Goal: Information Seeking & Learning: Find specific page/section

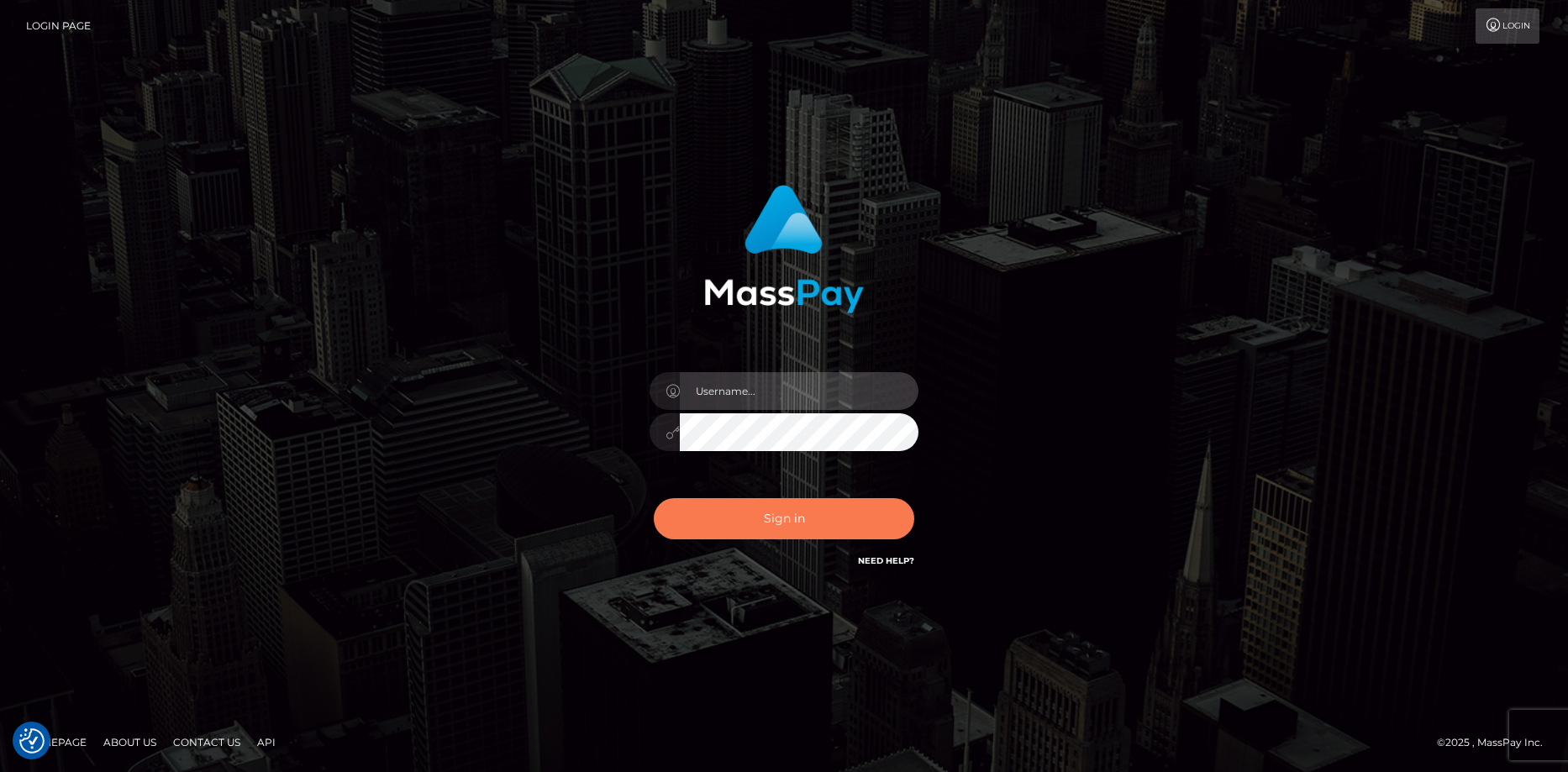
type input "Eduard Gavrilescu"
click at [734, 503] on button "Sign in" at bounding box center [784, 519] width 260 height 41
type input "Eduard Gavrilescu"
click at [741, 520] on button "Sign in" at bounding box center [784, 519] width 260 height 41
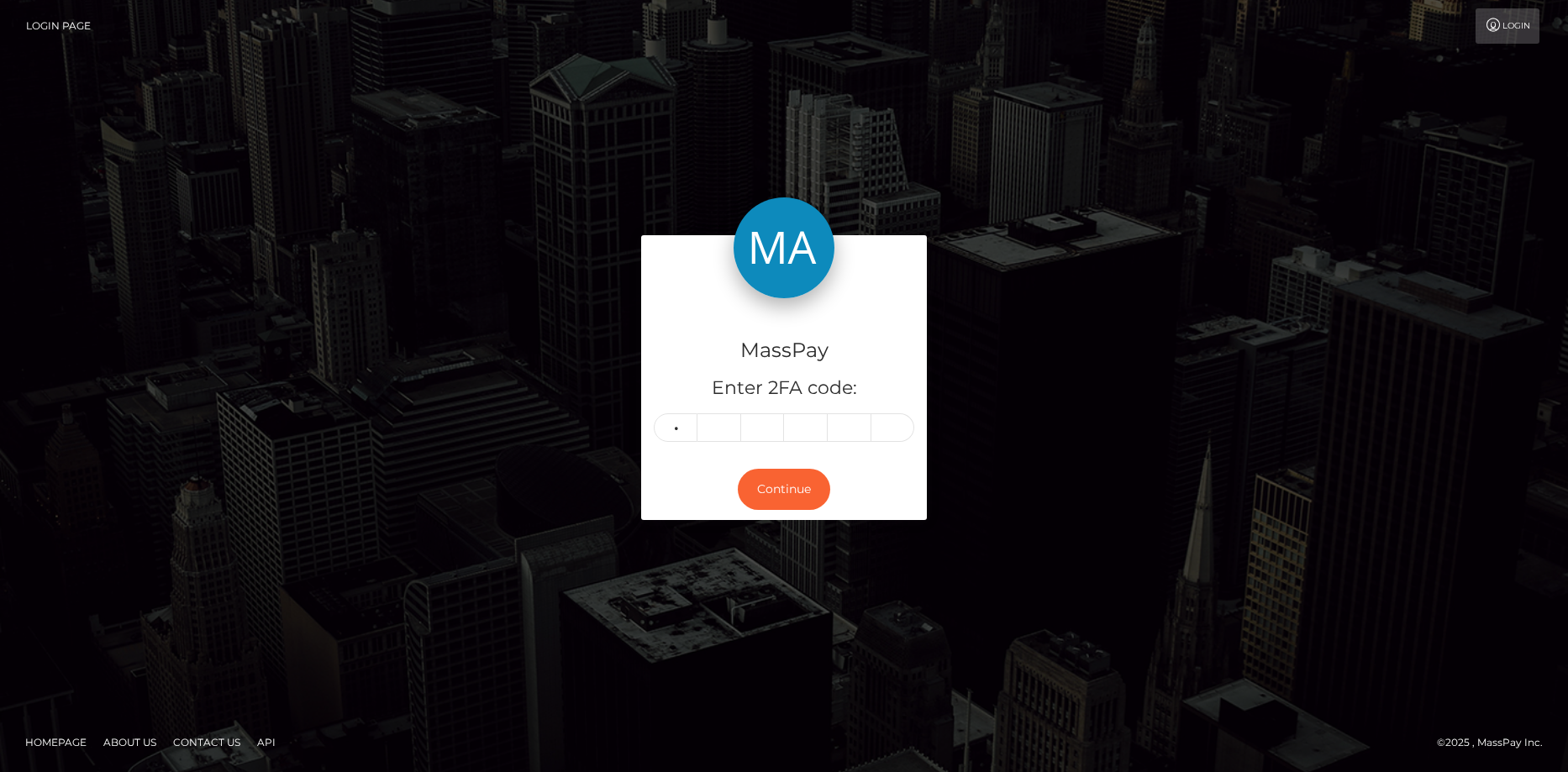
type input "3"
type input "6"
type input "4"
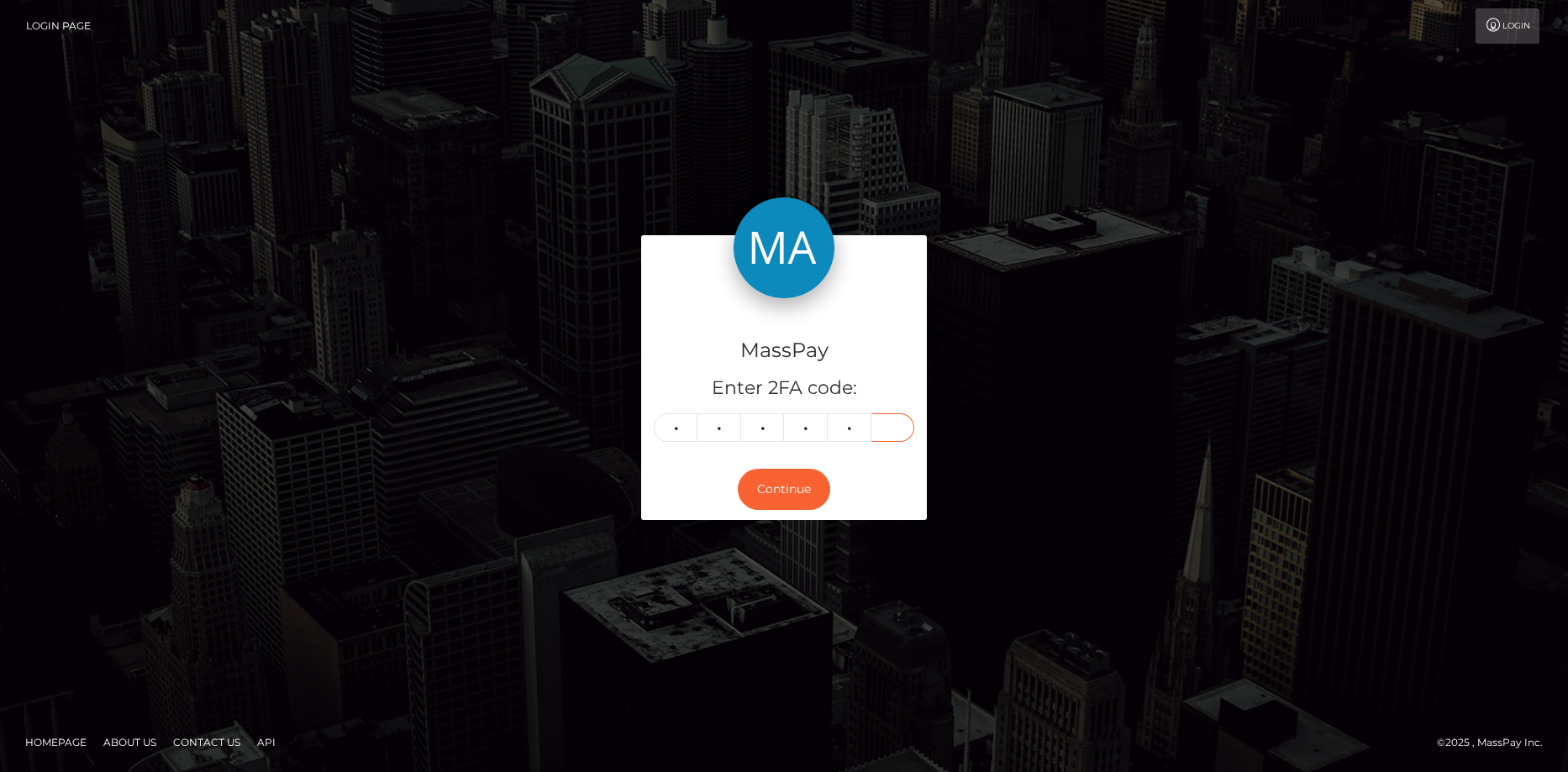
type input "4"
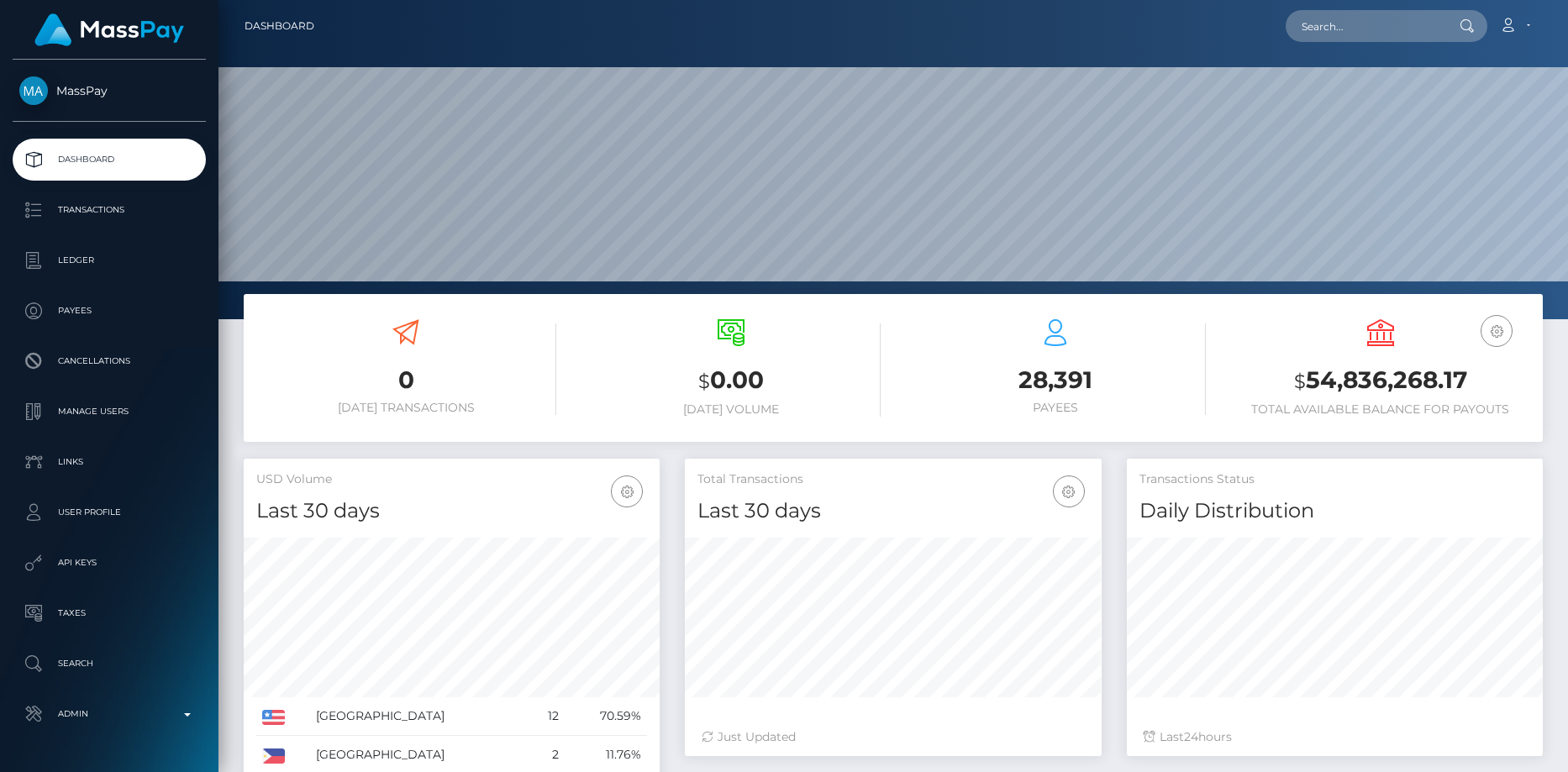
scroll to position [298, 417]
click at [1297, 23] on input "text" at bounding box center [1364, 26] width 158 height 32
paste input "poact_wTely1GkA5y0"
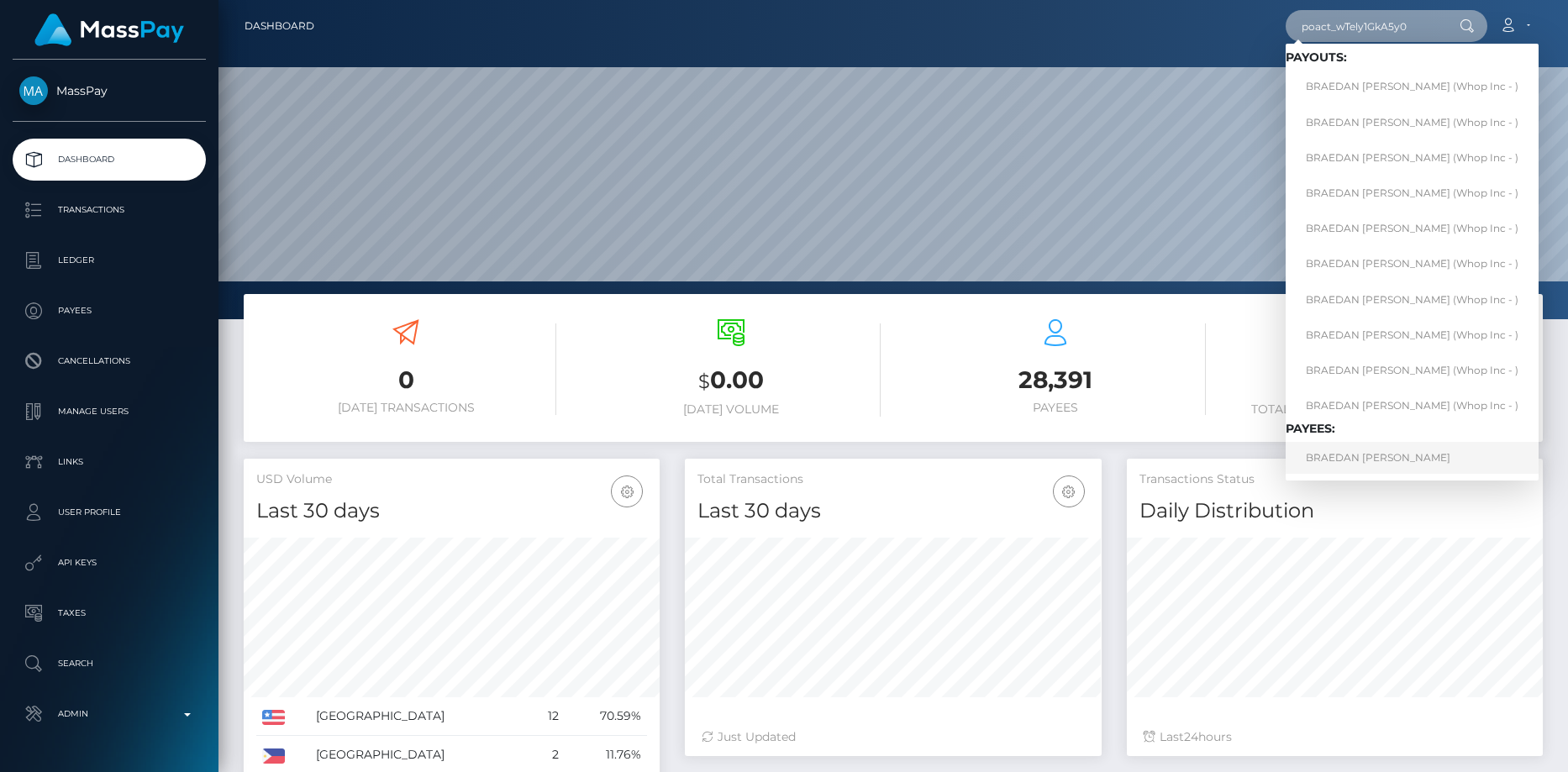
type input "poact_wTely1GkA5y0"
click at [1338, 454] on link "BRAEDAN ELIJAH JAMES" at bounding box center [1412, 458] width 253 height 31
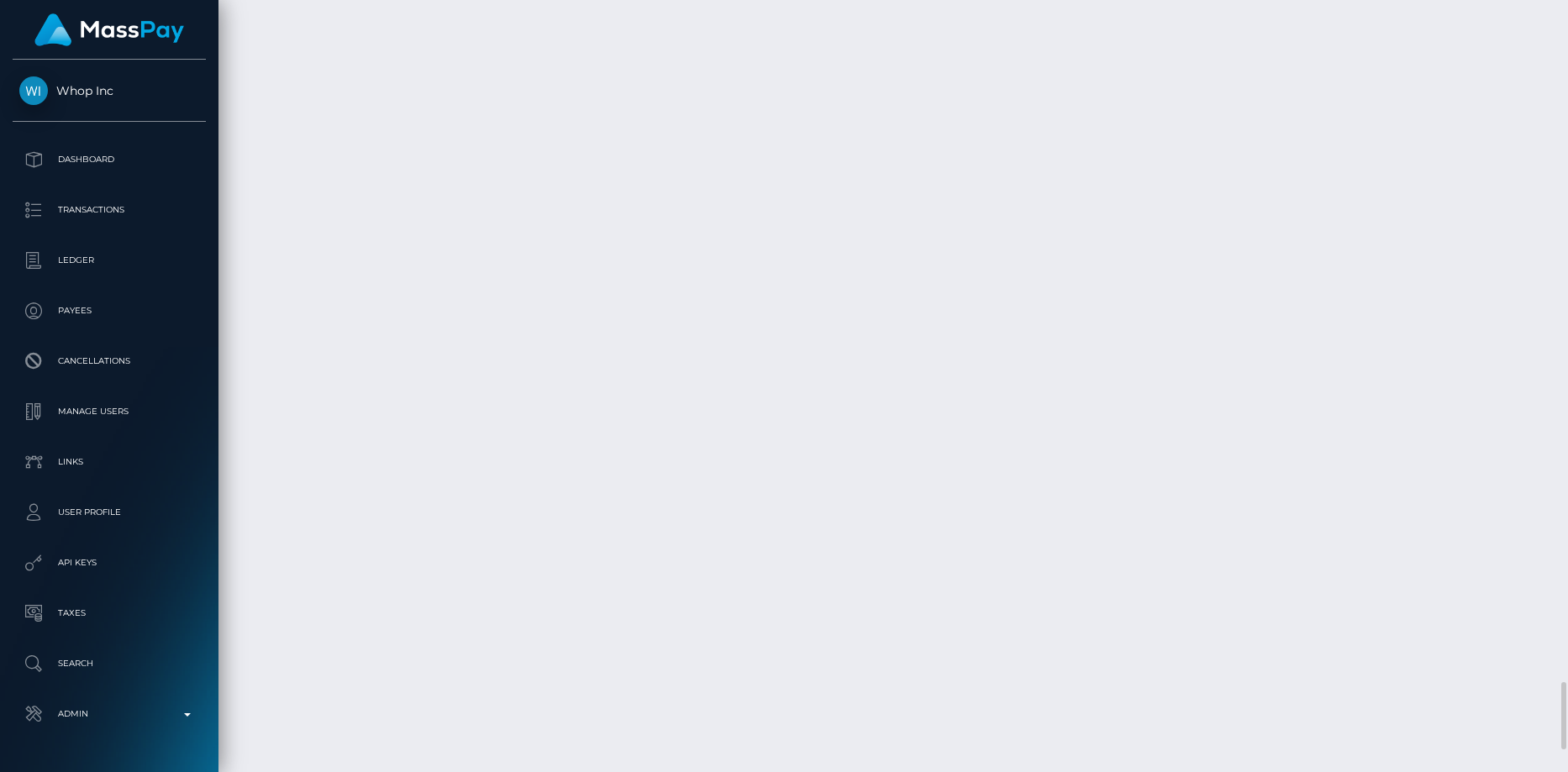
scroll to position [7763, 0]
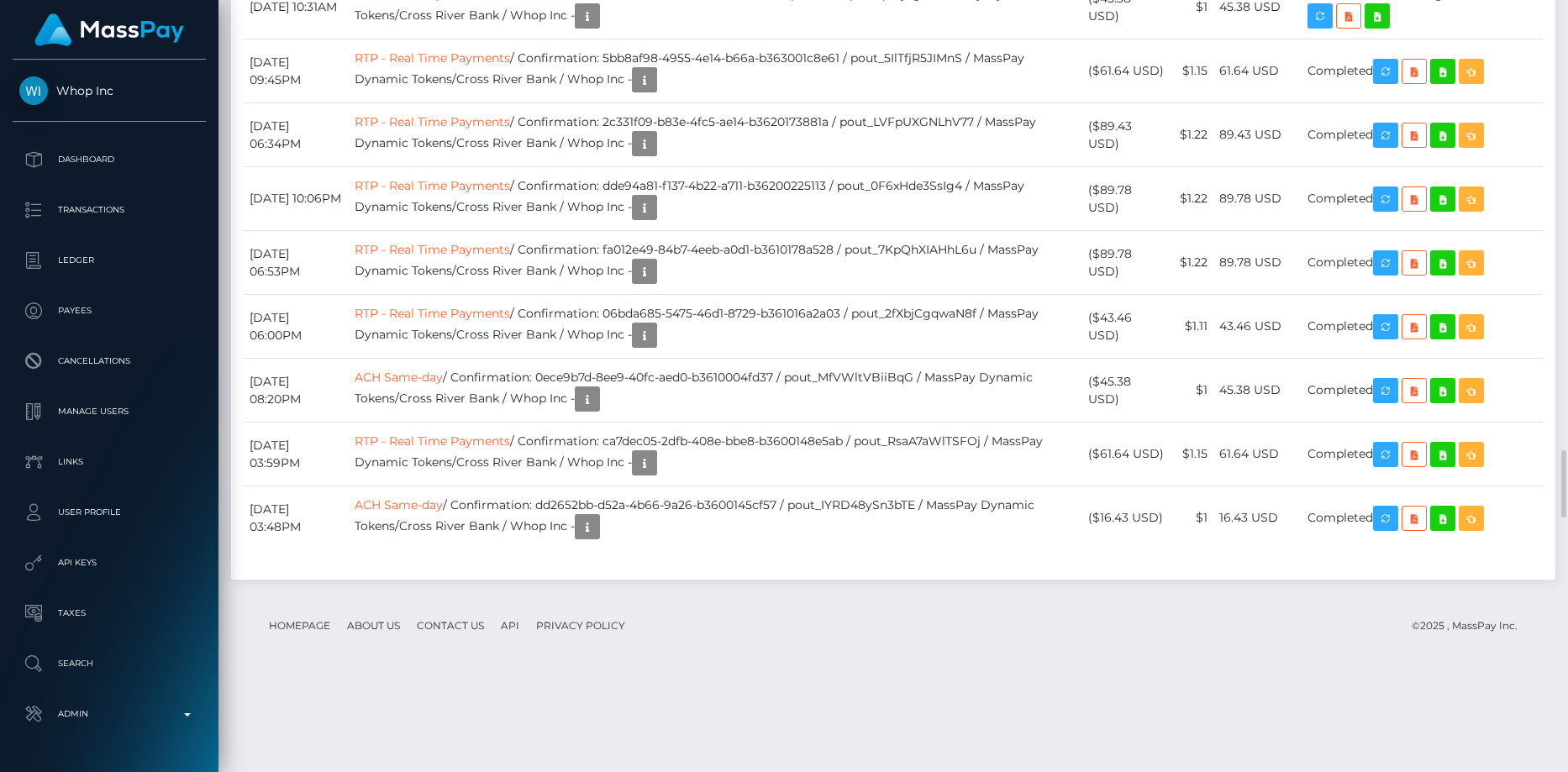
scroll to position [5126, 0]
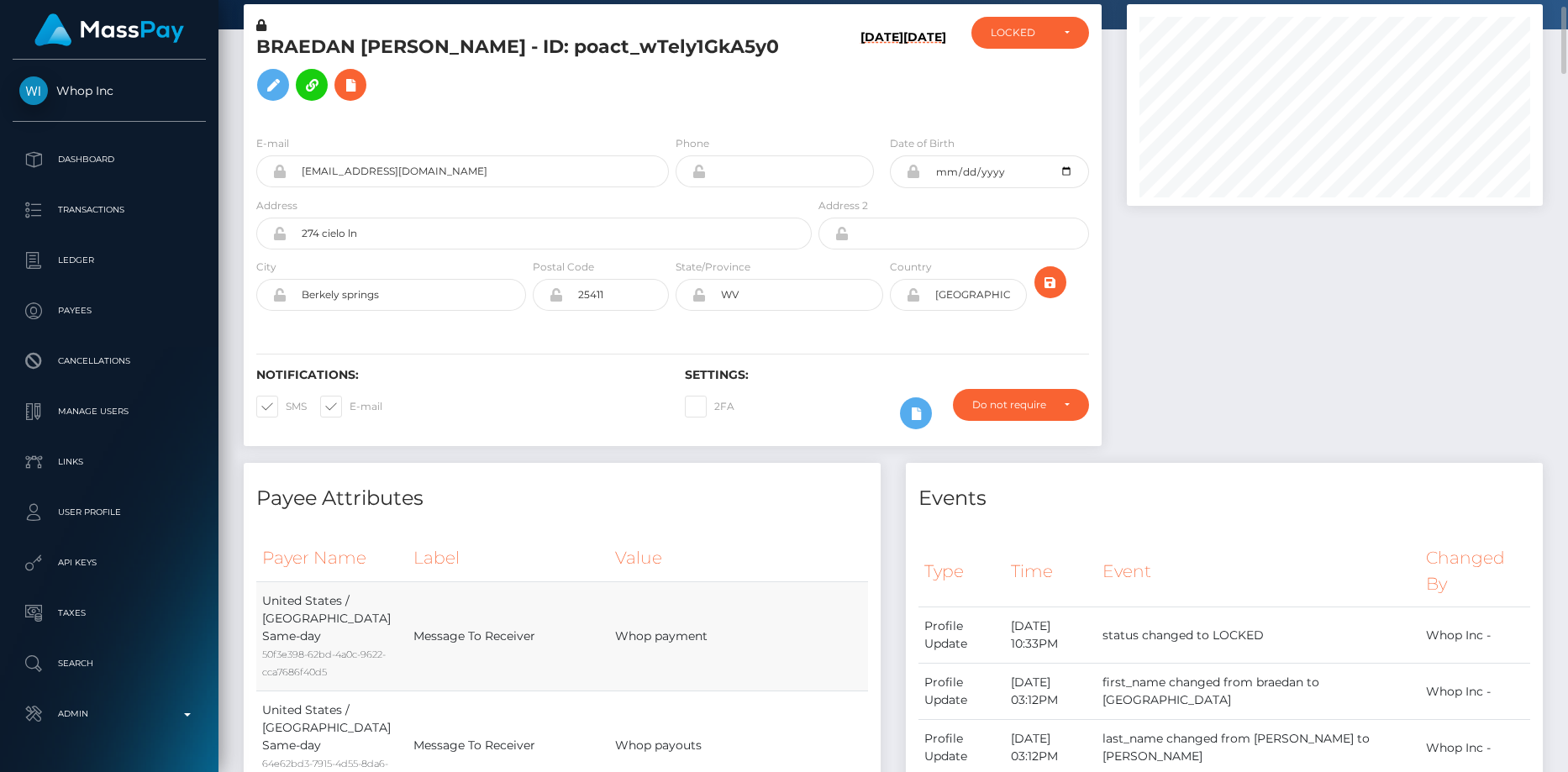
scroll to position [0, 0]
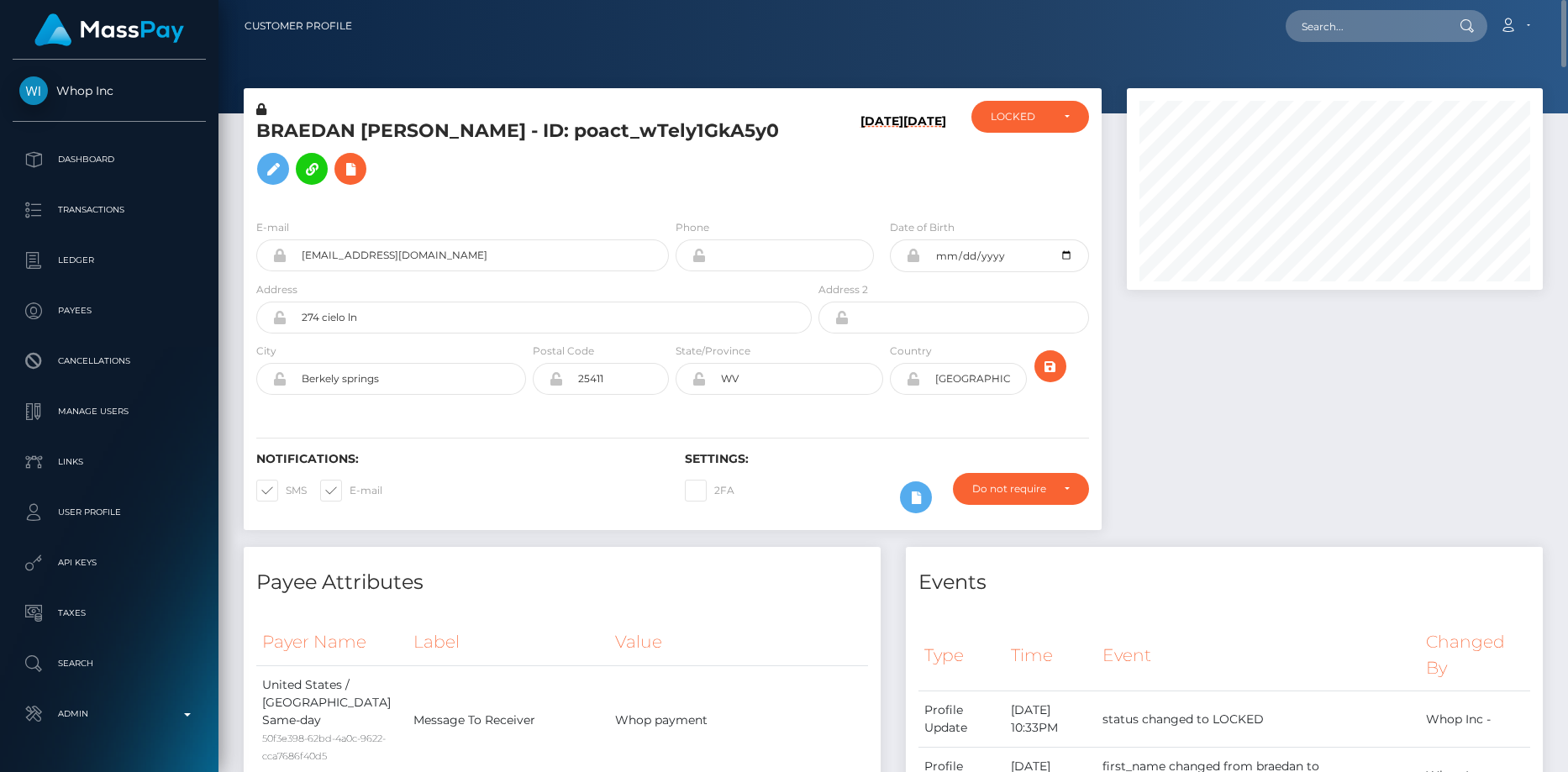
click at [451, 136] on h5 "BRAEDAN ELIJAH JAMES - ID: poact_wTely1GkA5y0" at bounding box center [529, 156] width 546 height 75
copy h5 "BRAEDAN ELIJAH JAMES - ID: poact_wTely1GkA5y0"
click at [1361, 35] on input "text" at bounding box center [1364, 26] width 158 height 32
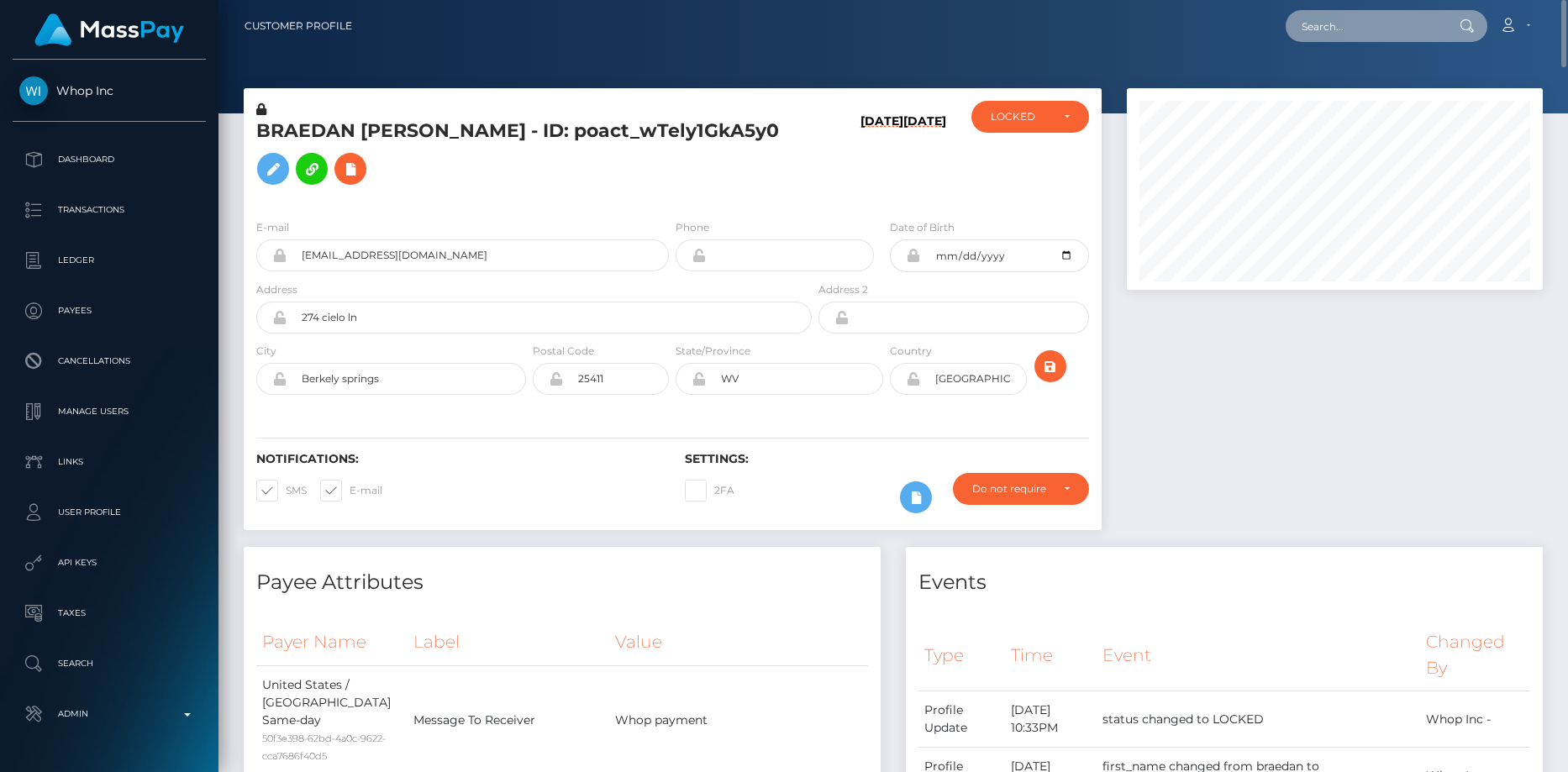
paste input "[EMAIL_ADDRESS][DOMAIN_NAME]"
type input "[EMAIL_ADDRESS][DOMAIN_NAME]"
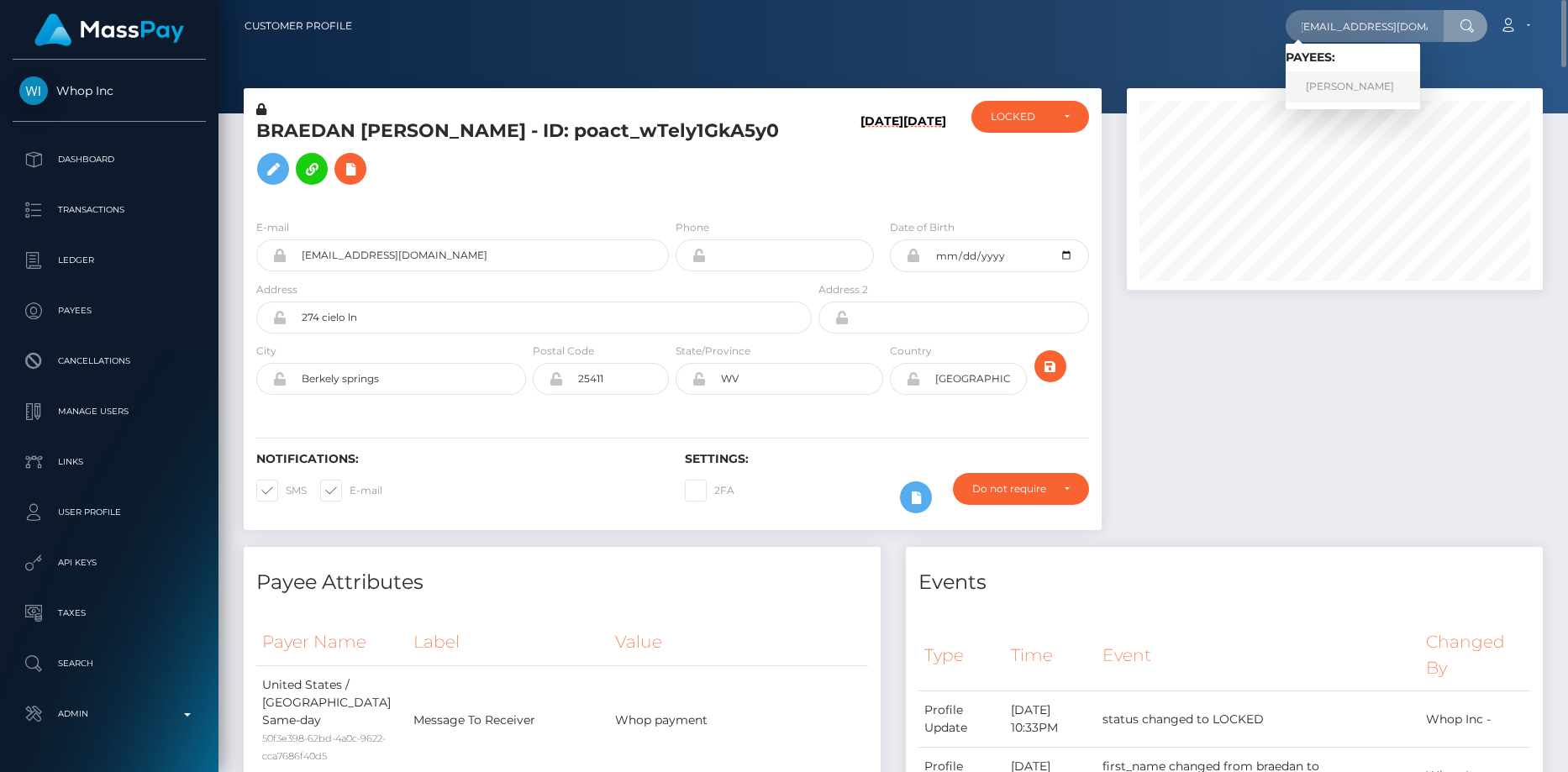
scroll to position [0, 0]
click at [1338, 87] on link "LISA M HAMMELL" at bounding box center [1353, 87] width 134 height 31
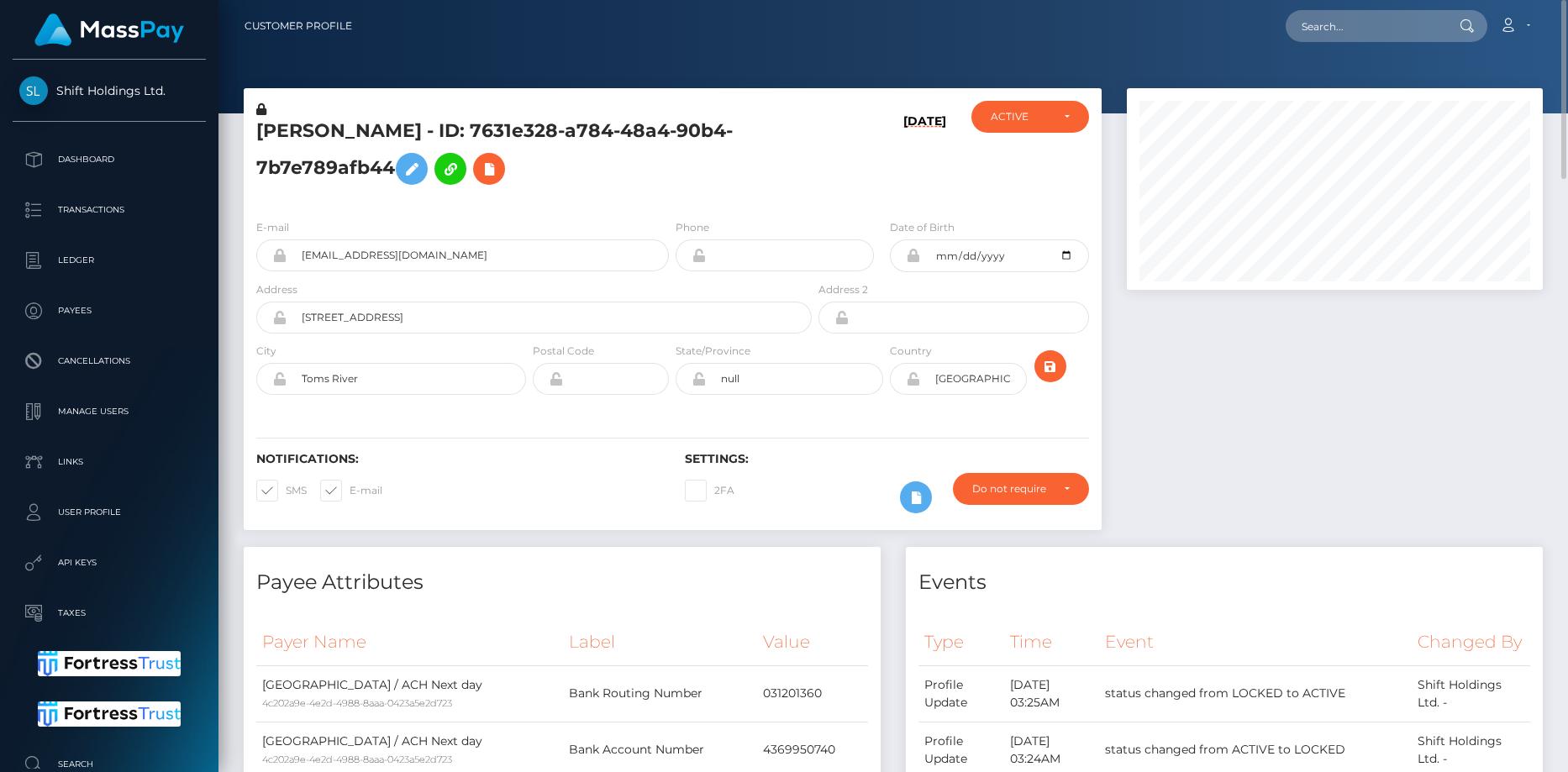
click at [347, 129] on h5 "[PERSON_NAME] - ID: 7631e328-a784-48a4-90b4-7b7e789afb44" at bounding box center [529, 156] width 546 height 75
copy h5 "[PERSON_NAME] - ID: 7631e328-a784-48a4-90b4-7b7e789afb44"
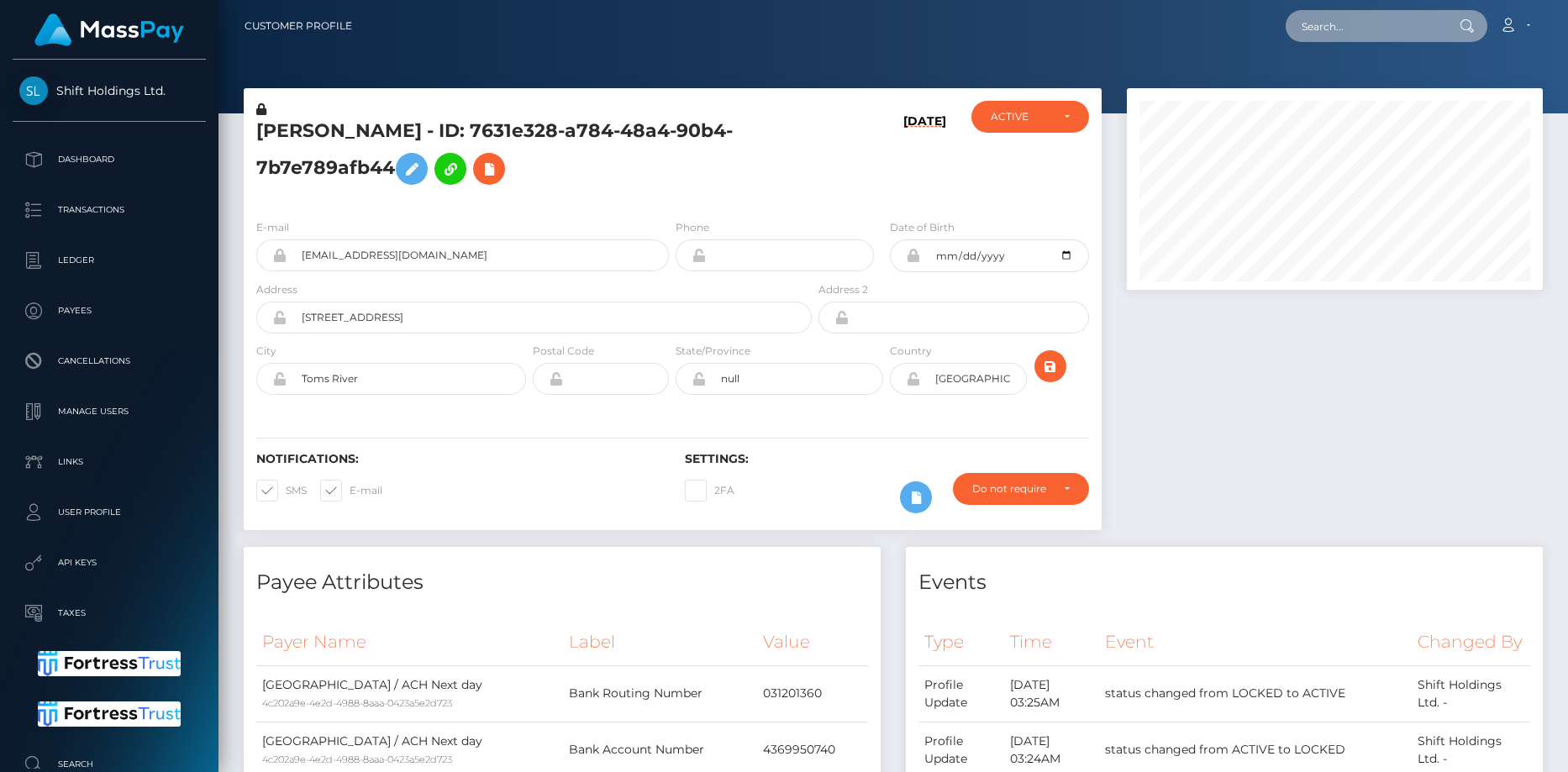
click at [1352, 37] on input "text" at bounding box center [1364, 26] width 158 height 32
paste input "spree-1068978"
type input "spree-1068978"
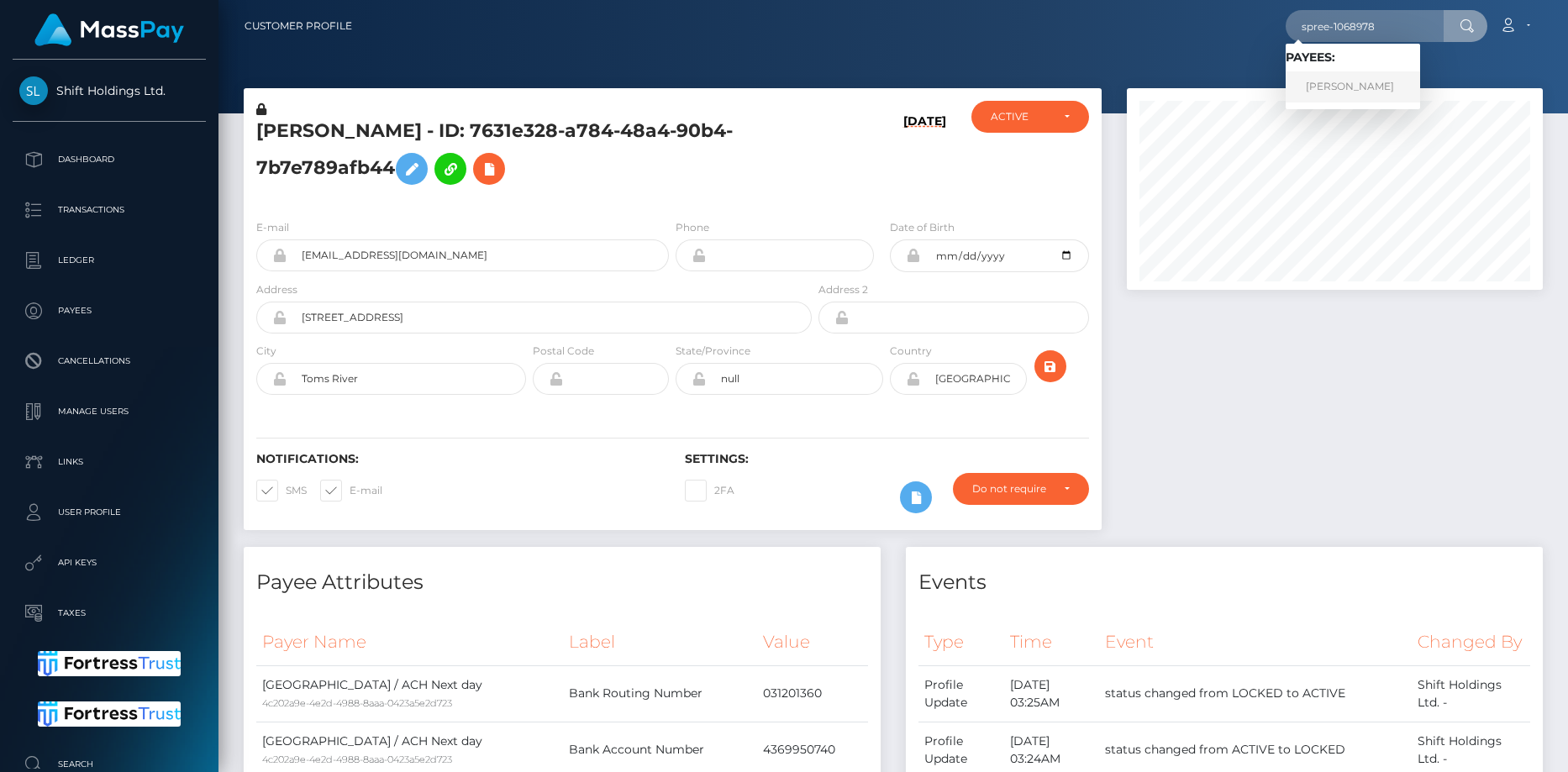
click at [1357, 77] on link "[PERSON_NAME]" at bounding box center [1353, 87] width 134 height 31
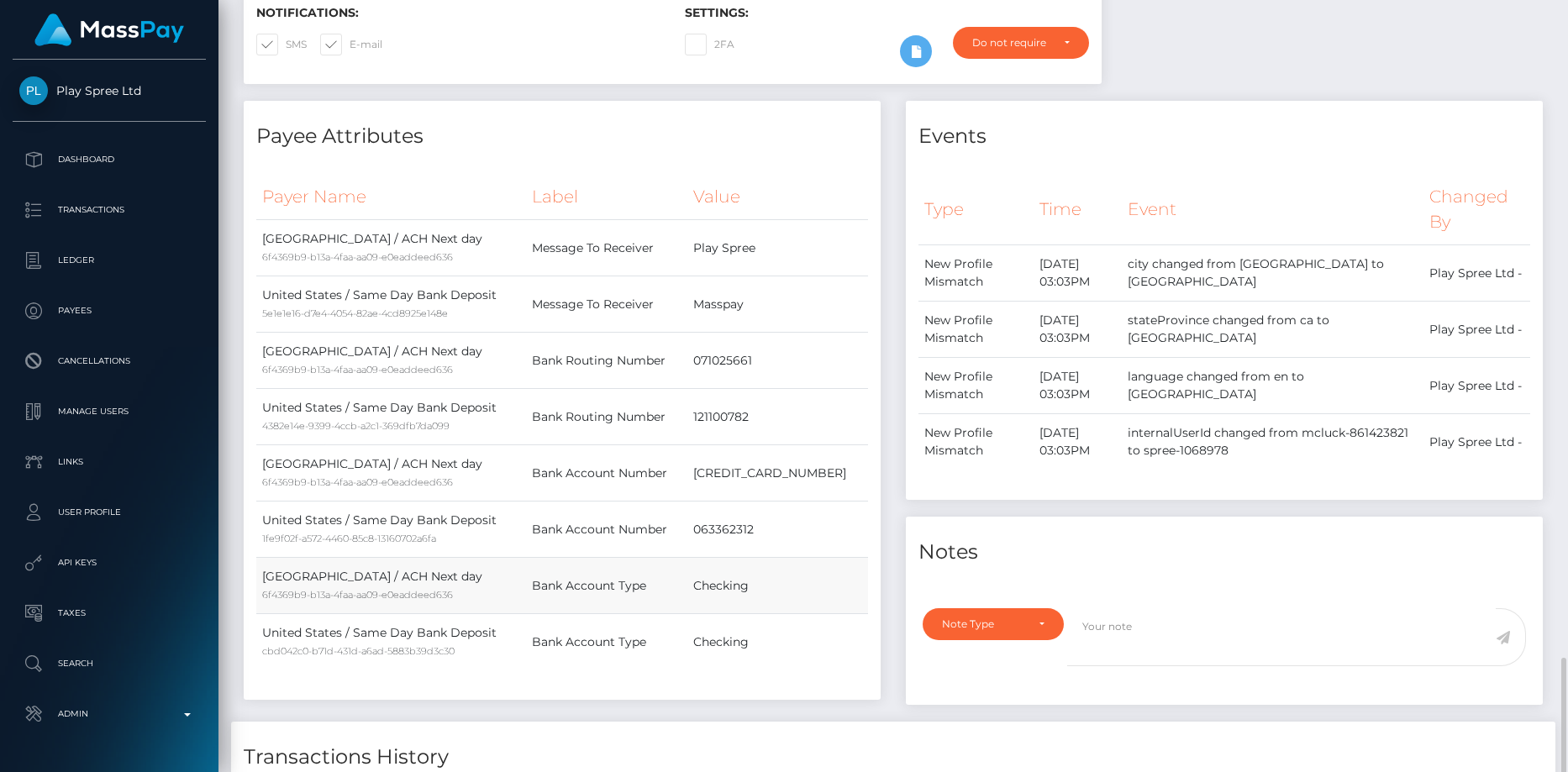
scroll to position [708, 0]
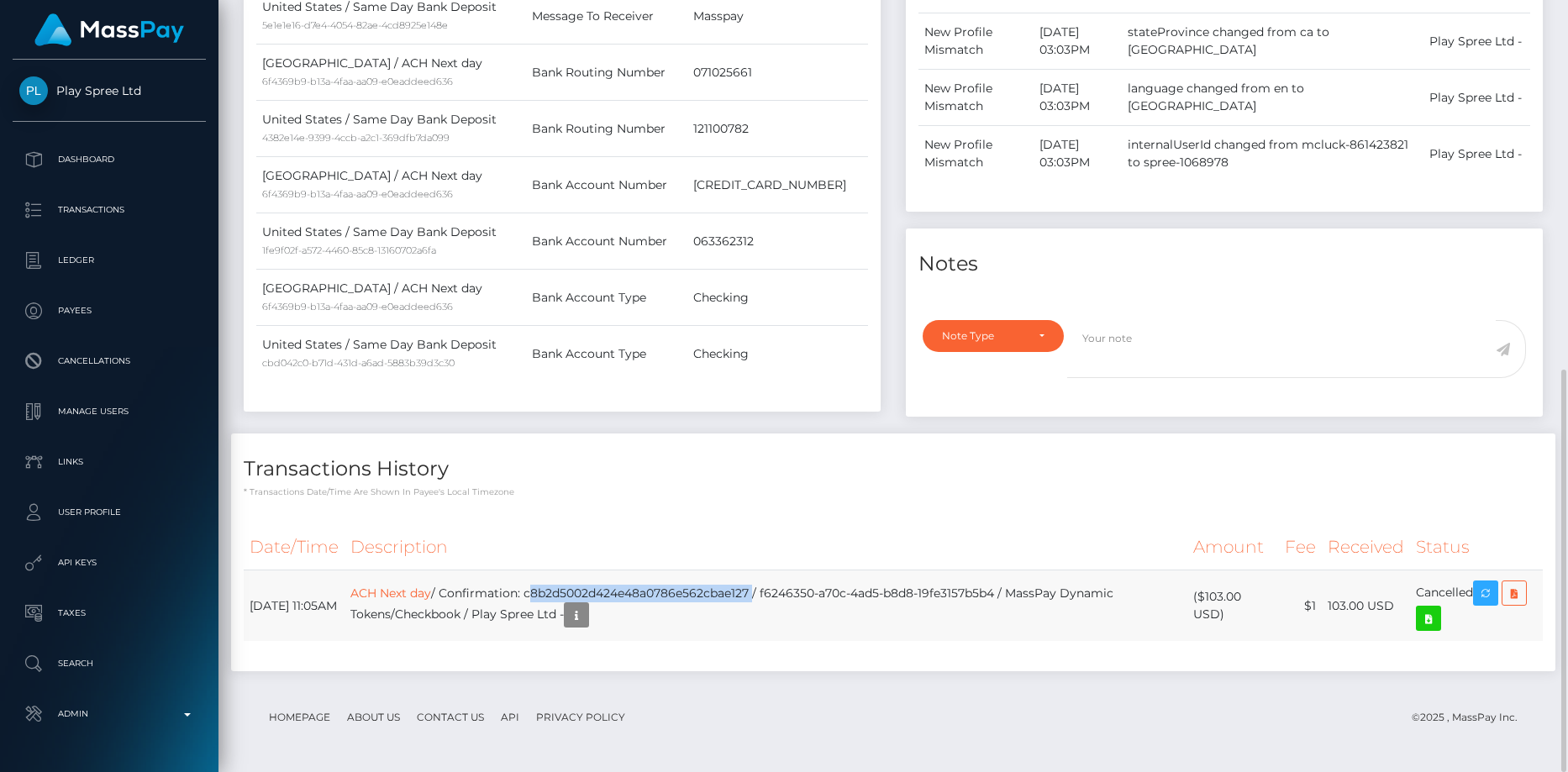
drag, startPoint x: 574, startPoint y: 594, endPoint x: 800, endPoint y: 589, distance: 226.1
click at [800, 589] on td "ACH Next day / Confirmation: c8b2d5002d424e48a0786e562cbae127 / f6246350-a70c-4…" at bounding box center [766, 606] width 843 height 72
copy td "c8b2d5002d424e48a0786e562cbae127"
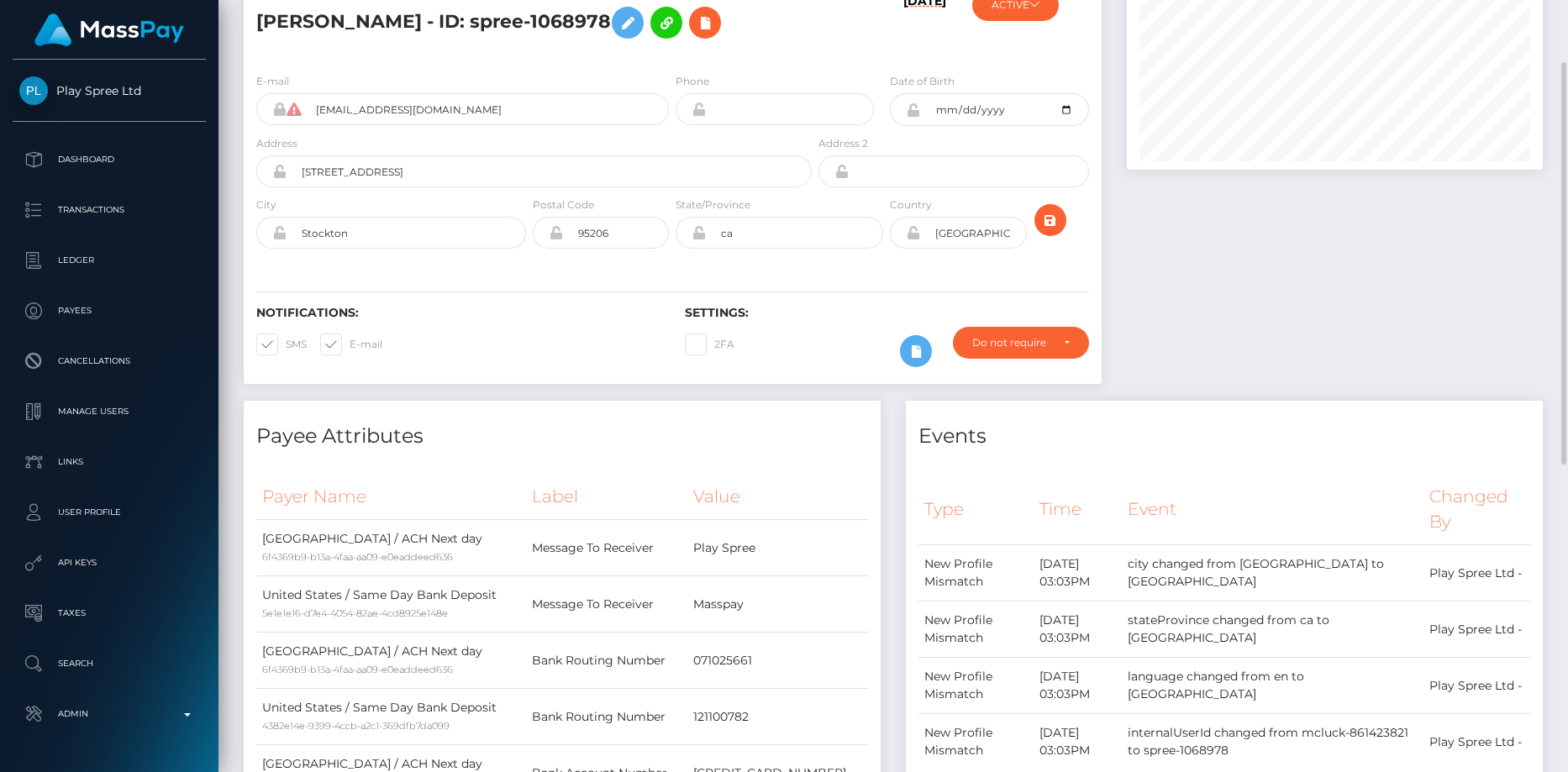
scroll to position [0, 0]
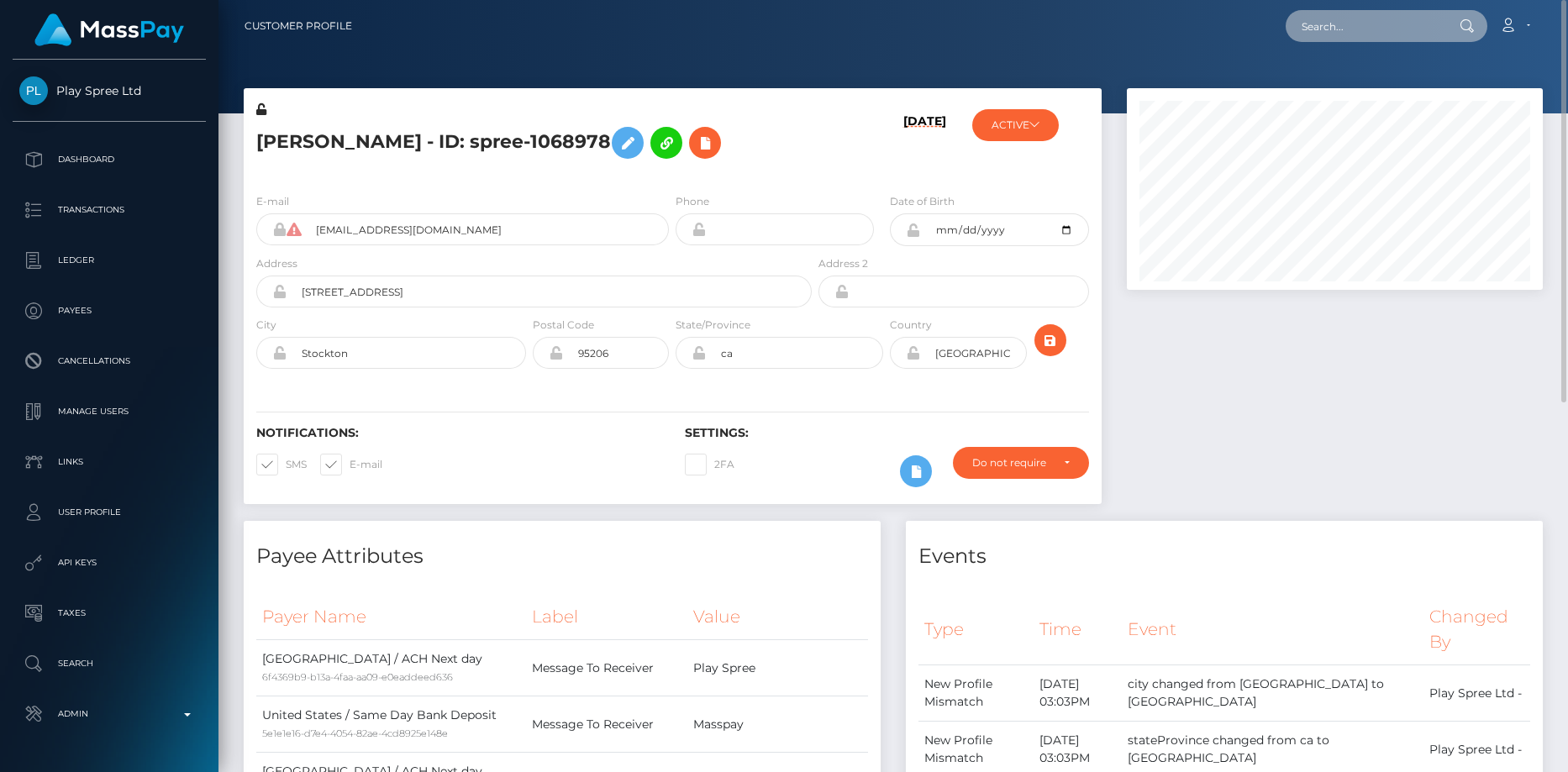
click at [1301, 21] on input "text" at bounding box center [1364, 26] width 158 height 32
paste input "162361"
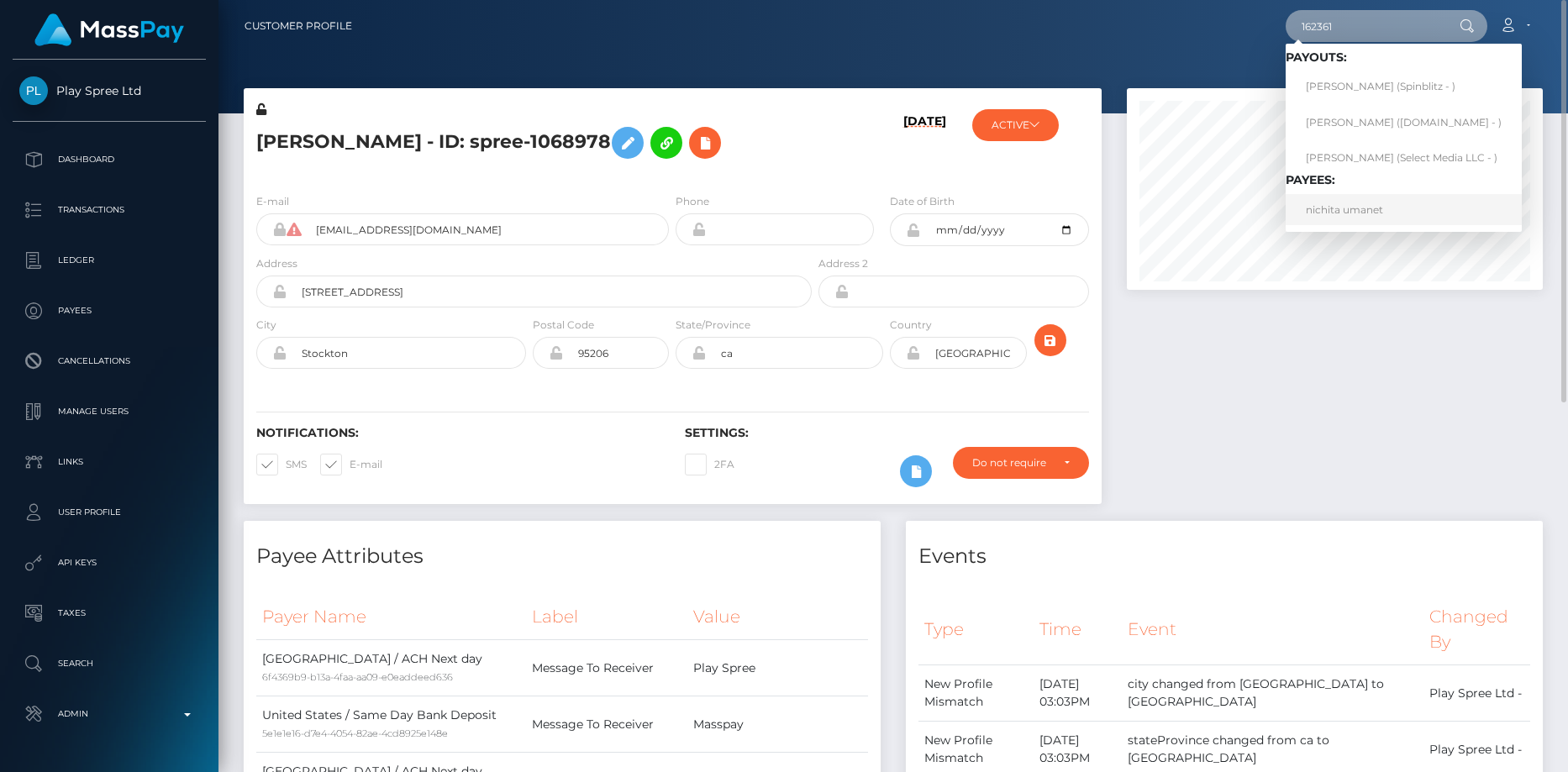
type input "162361"
click at [1327, 207] on link "nichita umanet" at bounding box center [1403, 209] width 236 height 31
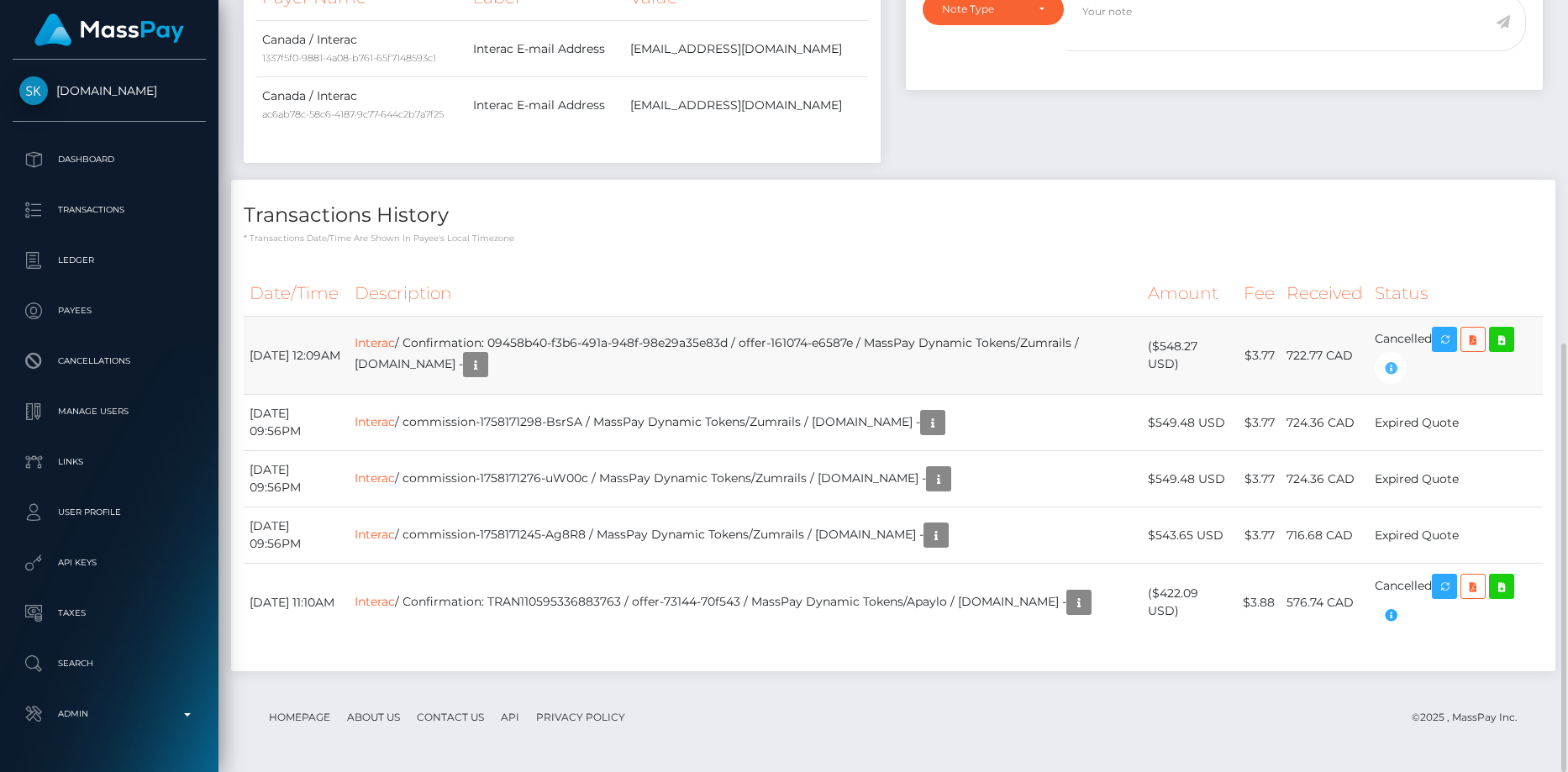
scroll to position [202, 417]
drag, startPoint x: 552, startPoint y: 342, endPoint x: 795, endPoint y: 345, distance: 243.0
click at [795, 345] on td "Interac / Confirmation: 09458b40-f3b6-491a-948f-98e29a35e83d / offer-161074-e65…" at bounding box center [745, 356] width 793 height 78
copy td "09458b40-f3b6-491a-948f-98e29a35e83d"
click at [1389, 370] on icon "button" at bounding box center [1390, 368] width 20 height 21
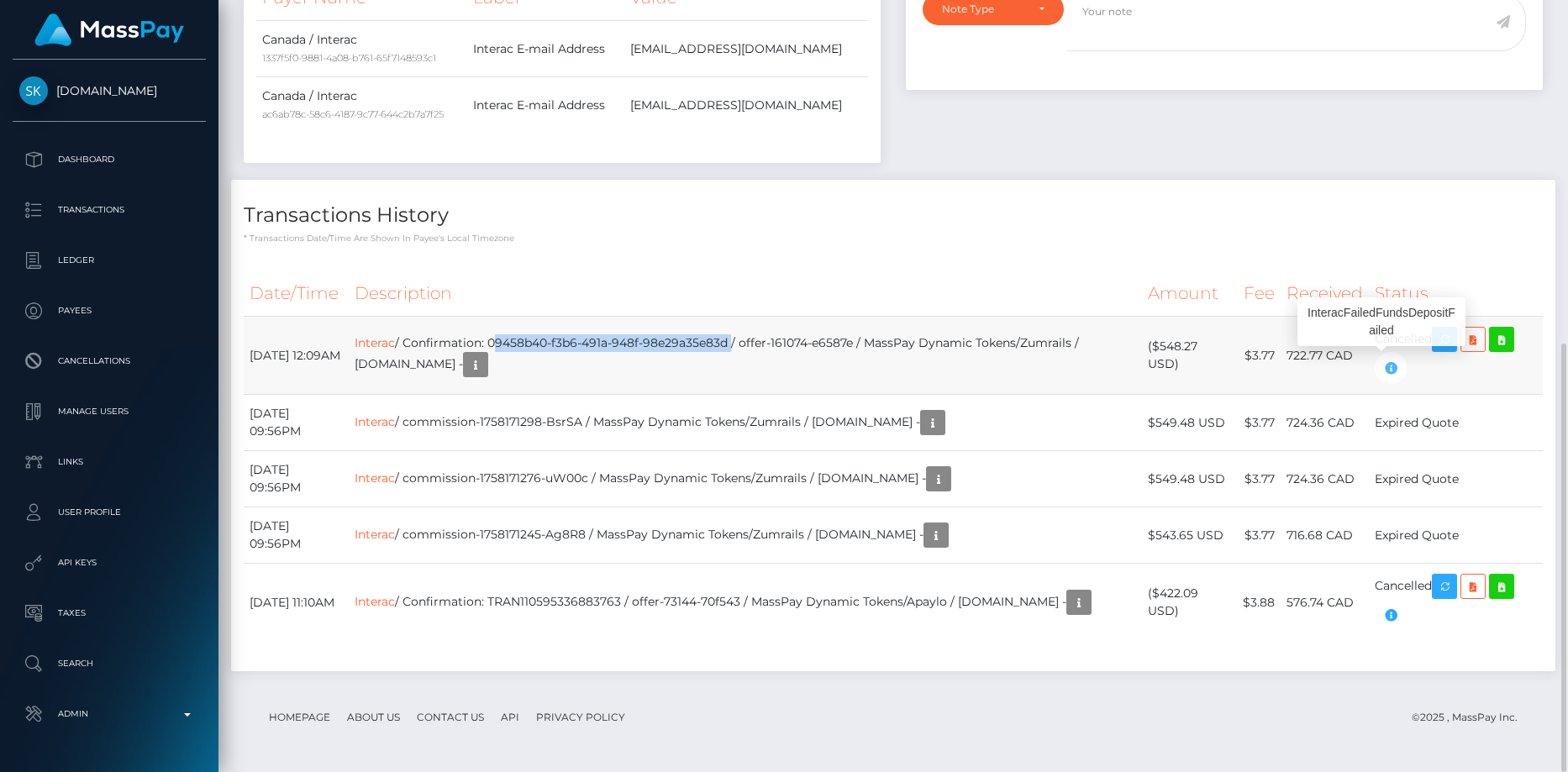
copy td "09458b40-f3b6-491a-948f-98e29a35e83d"
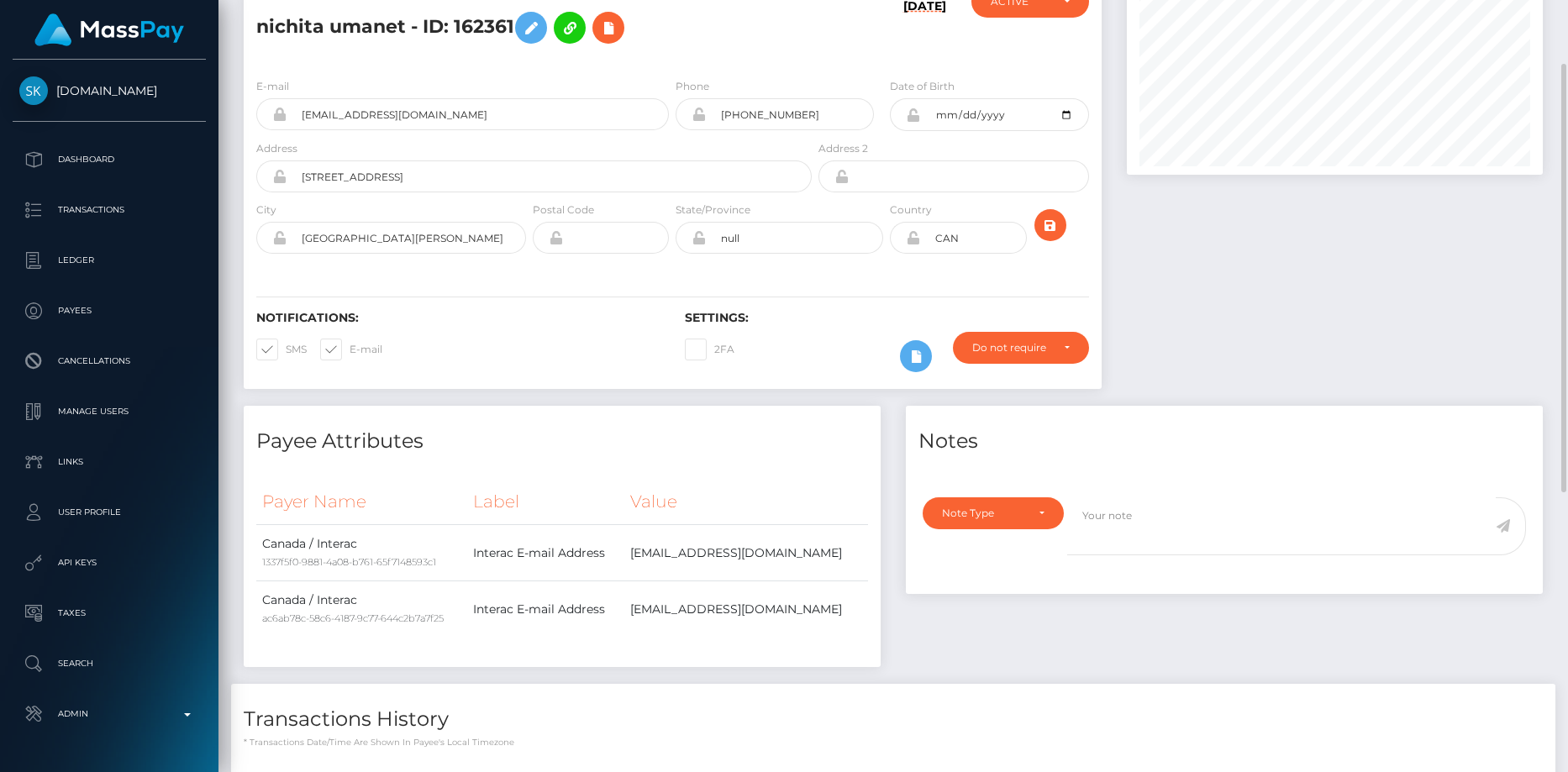
scroll to position [0, 0]
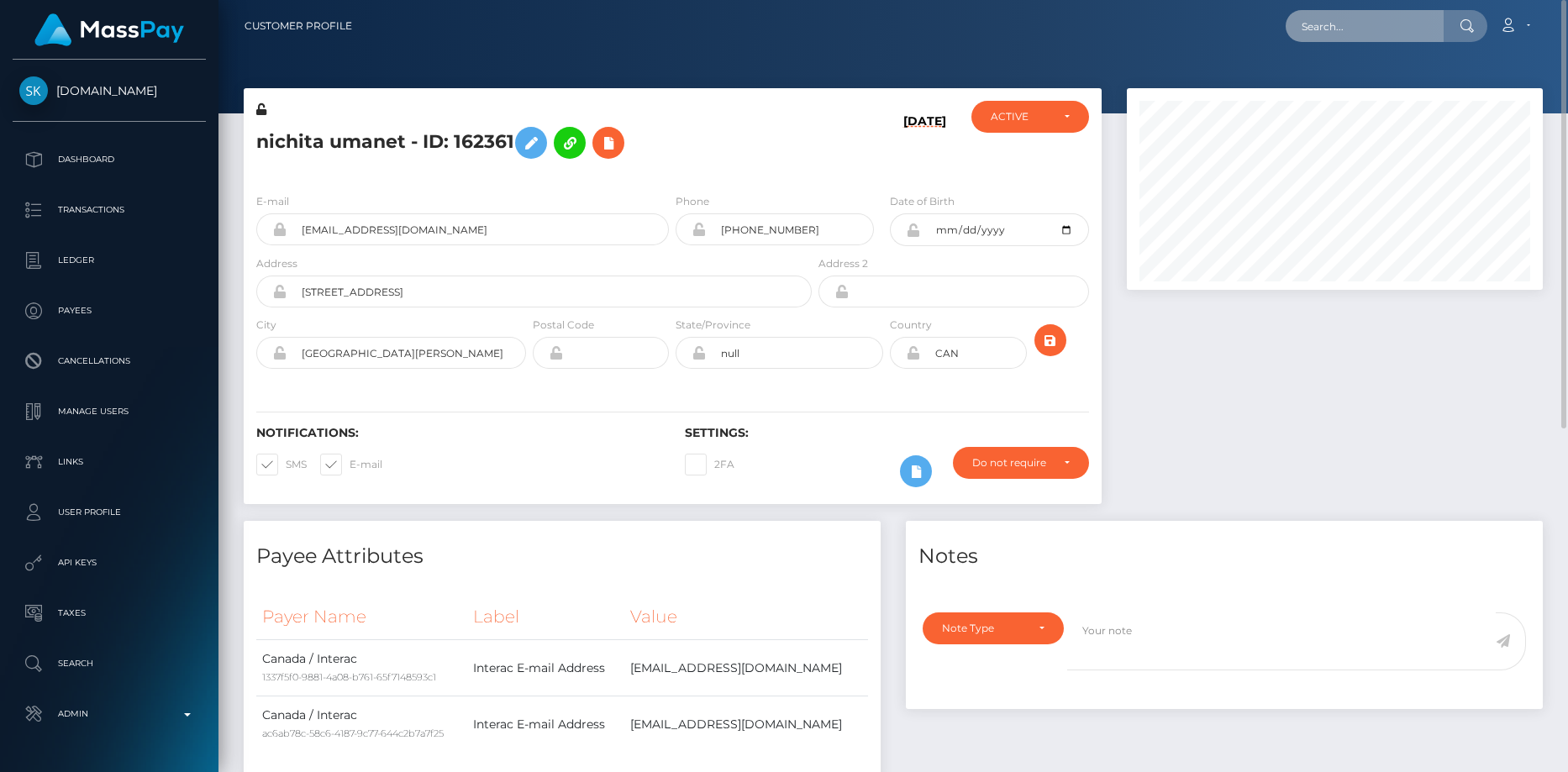
click at [1302, 21] on input "text" at bounding box center [1364, 26] width 158 height 32
paste input "PY62291739"
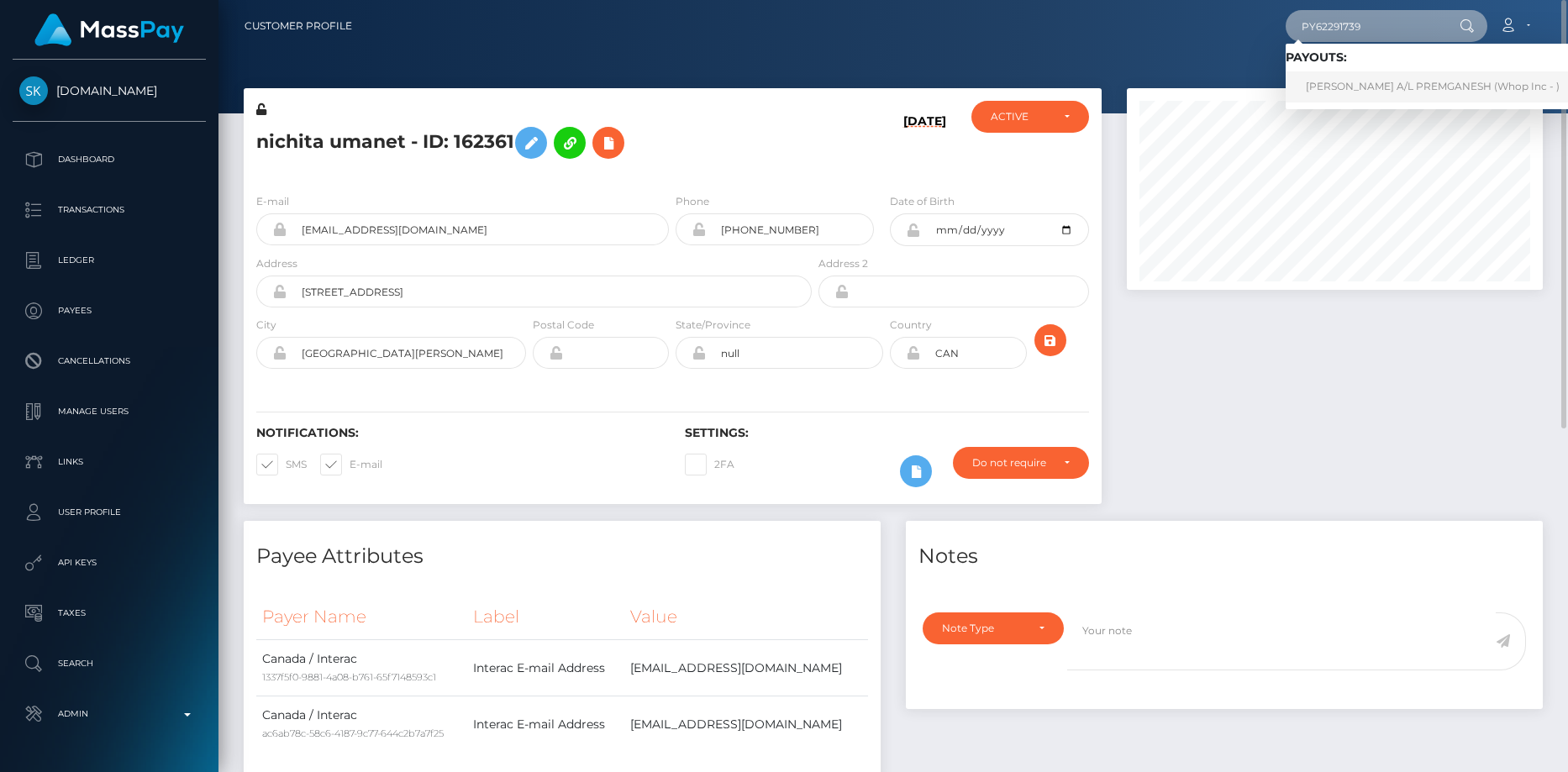
type input "PY62291739"
click at [1350, 81] on link "SACHEIN GANESH A/L PREMGANESH (Whop Inc - )" at bounding box center [1432, 87] width 294 height 31
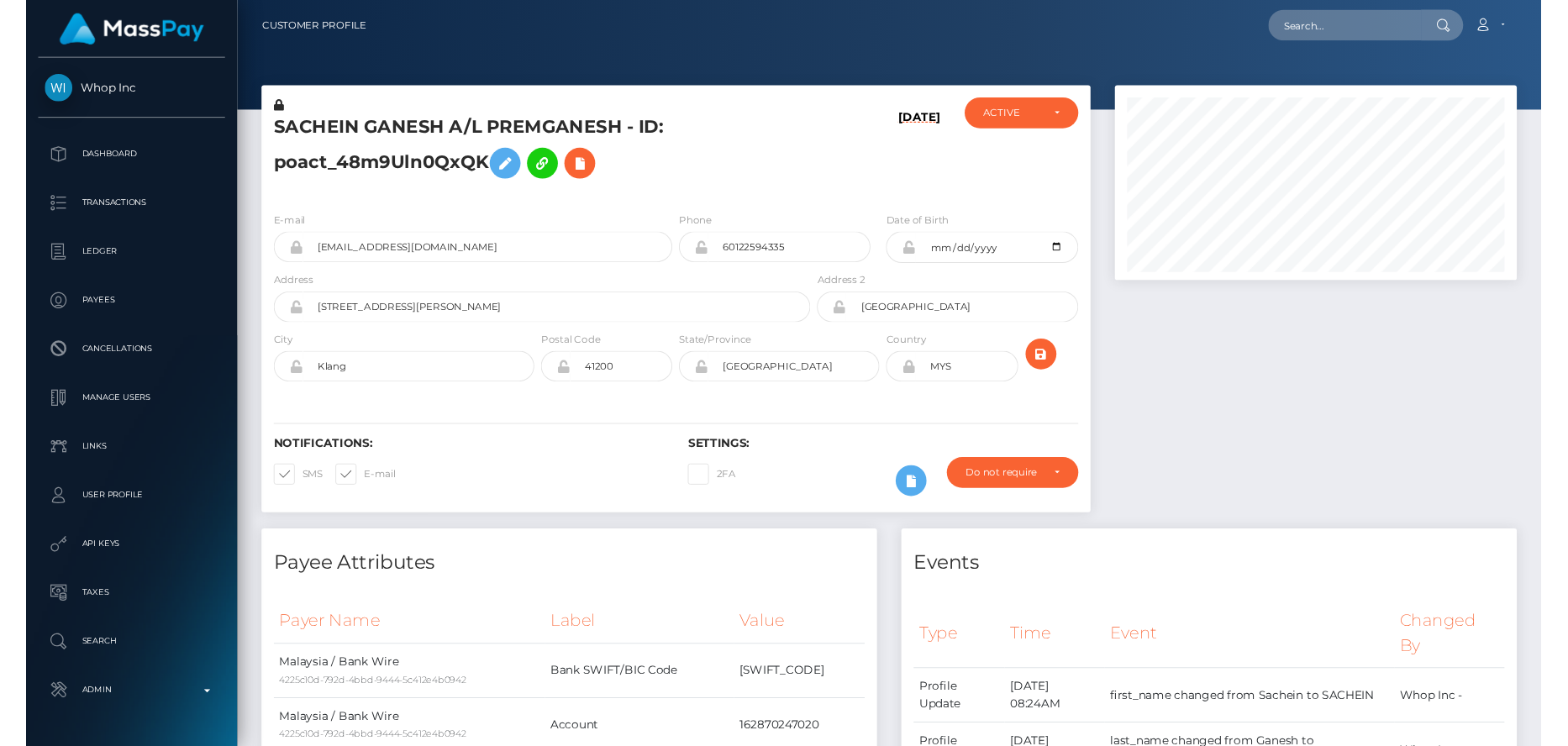
scroll to position [202, 417]
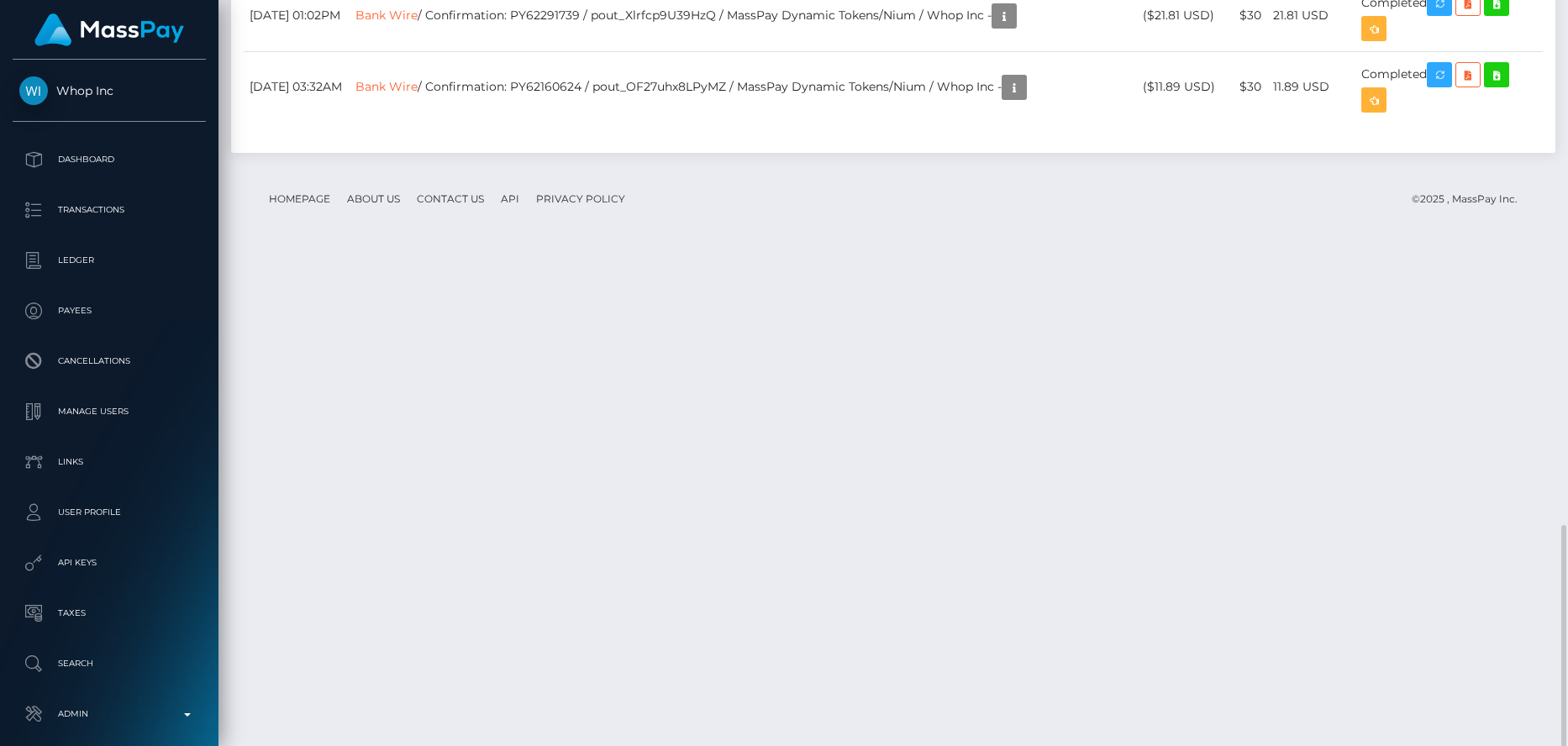
drag, startPoint x: 1168, startPoint y: 382, endPoint x: 1176, endPoint y: 389, distance: 10.6
drag, startPoint x: 1168, startPoint y: 461, endPoint x: 1192, endPoint y: 463, distance: 24.1
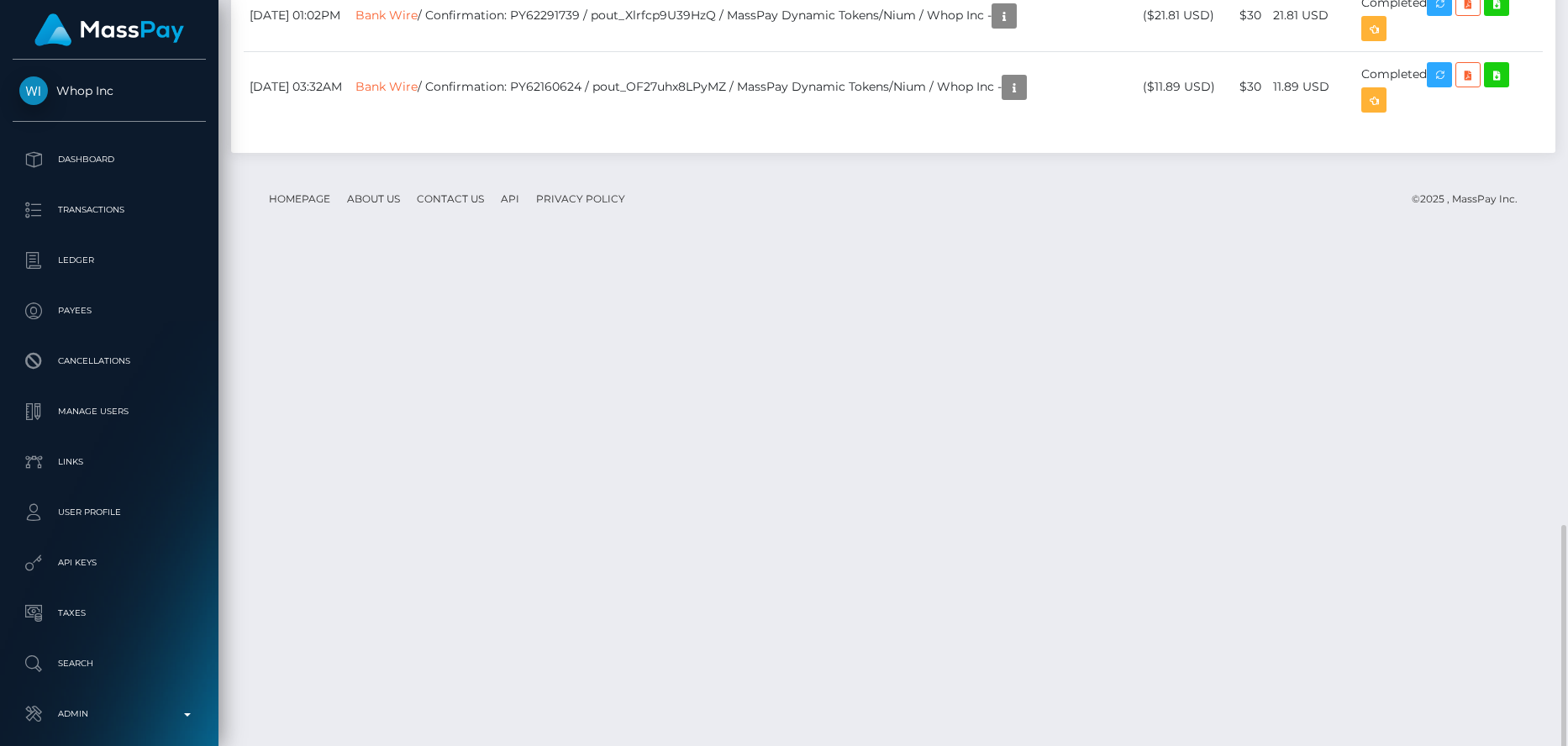
copy td "21.64"
copy td "21.64 USD"
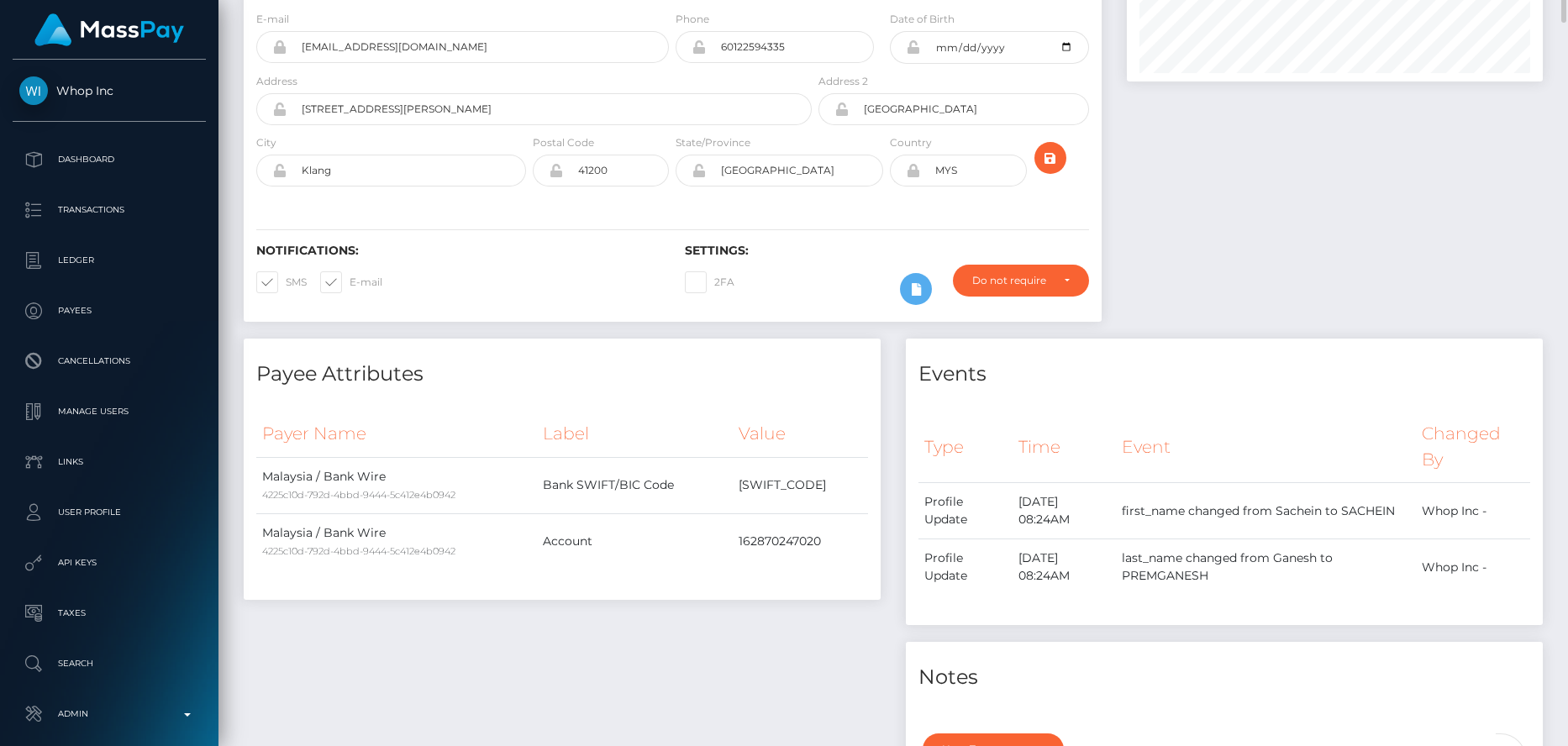
scroll to position [0, 0]
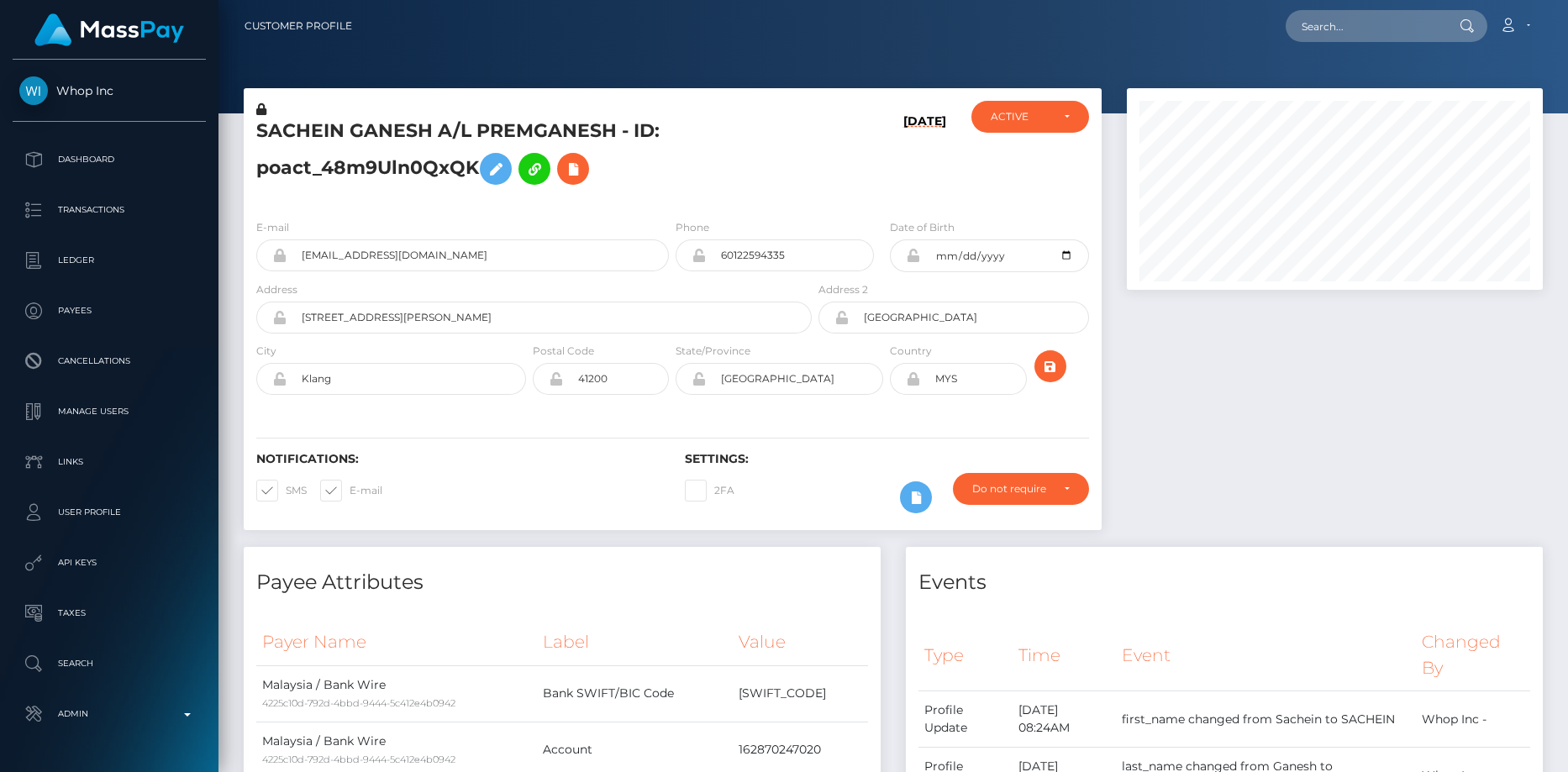
scroll to position [202, 417]
click at [1305, 27] on input "text" at bounding box center [1364, 26] width 158 height 32
paste input "pout_nHqEc9gkEdyCK"
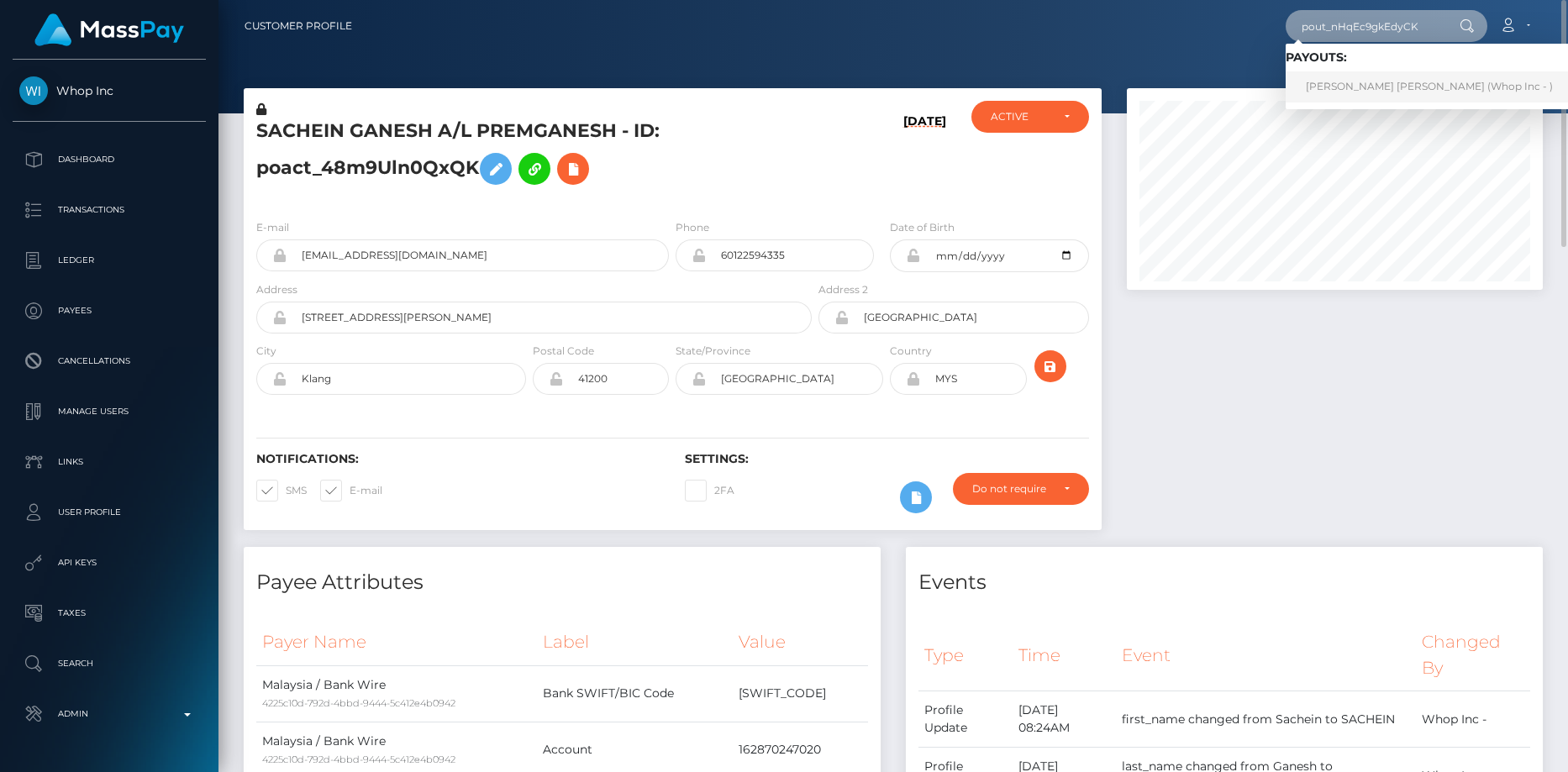
type input "pout_nHqEc9gkEdyCK"
click at [1363, 82] on link "MICHEL MARIE PEREZ VARGAS (Whop Inc - )" at bounding box center [1429, 87] width 288 height 31
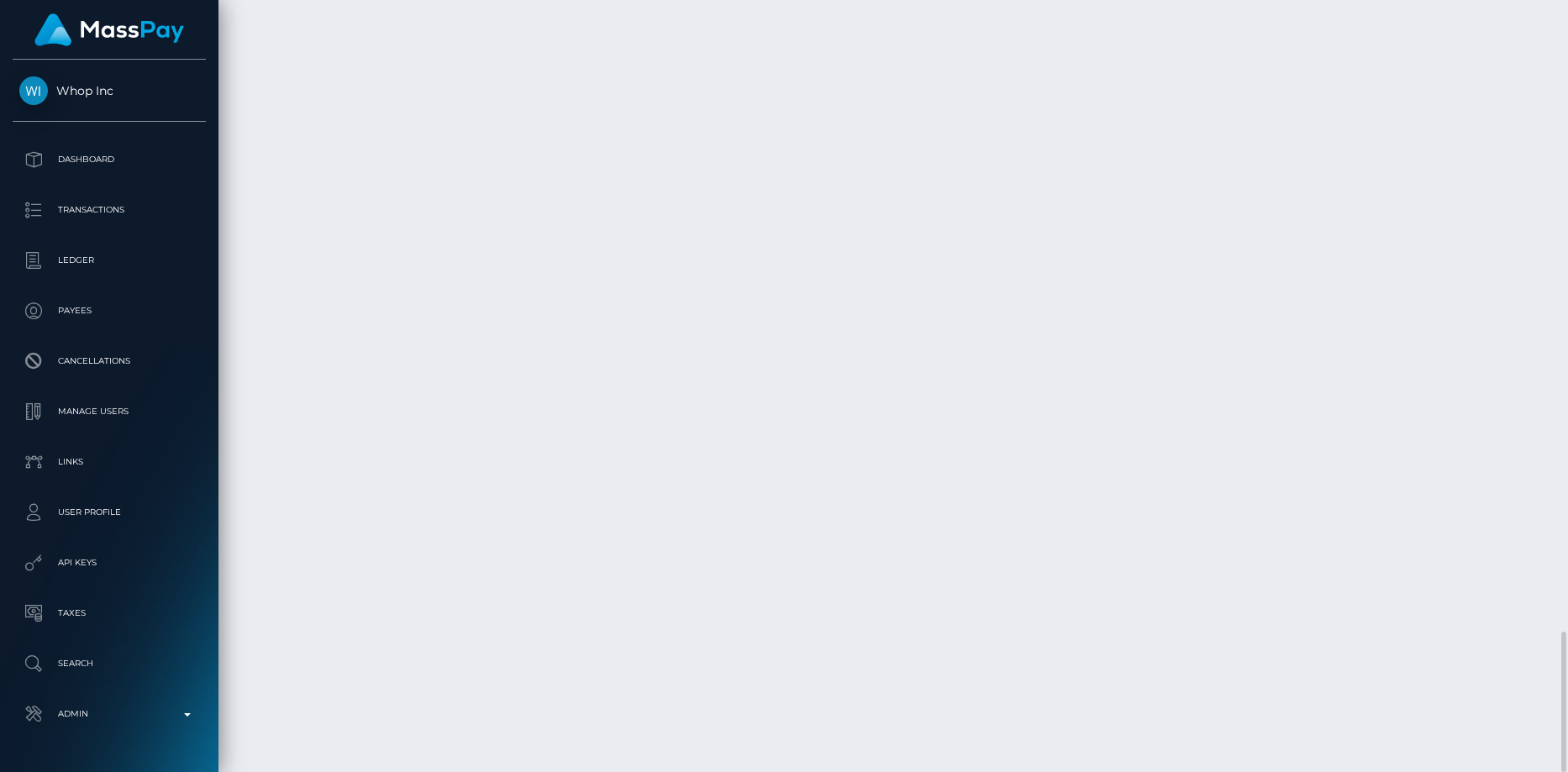
scroll to position [202, 417]
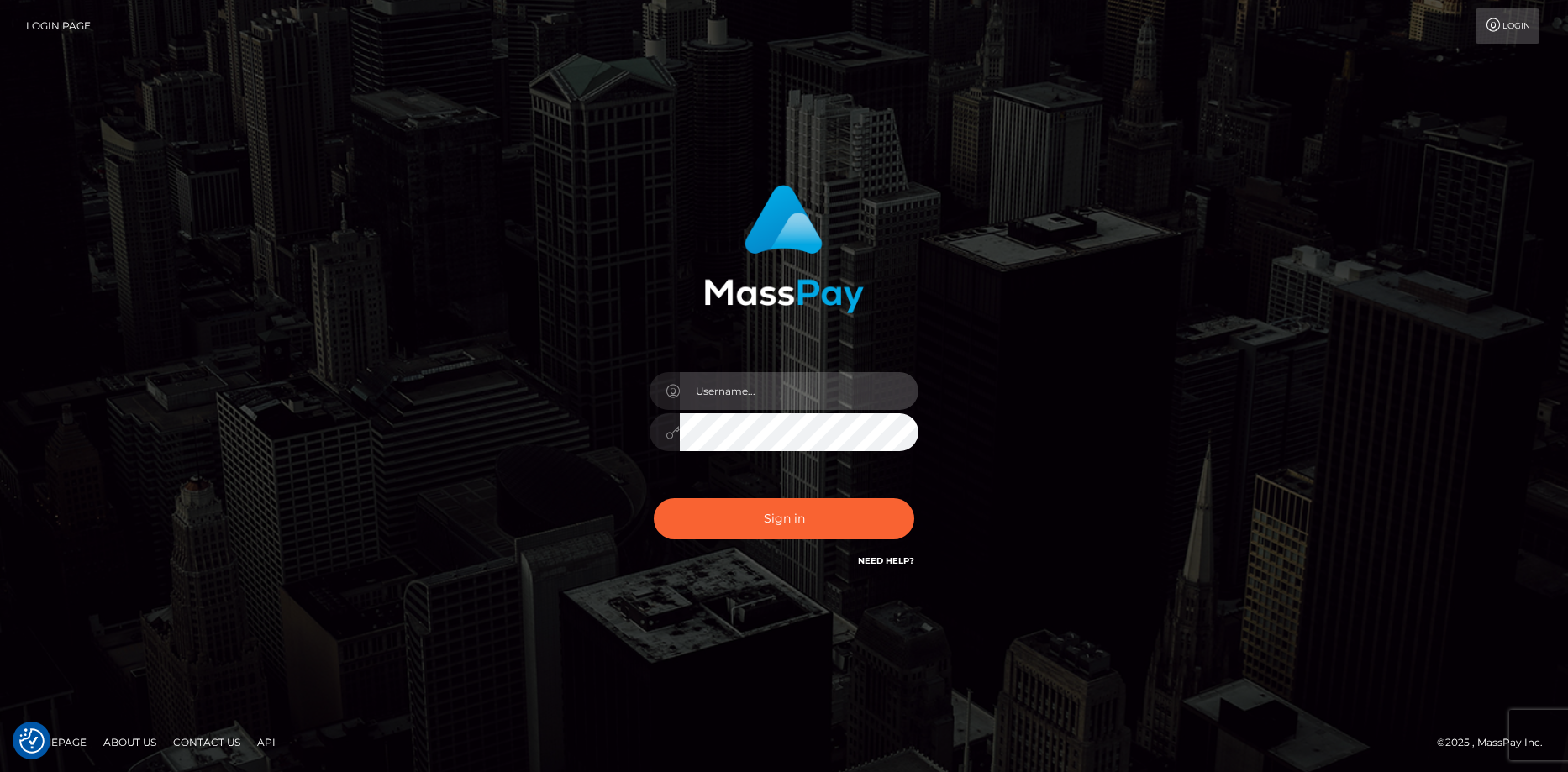
type input "[PERSON_NAME]"
click at [814, 495] on div "Sign in Need Help?" at bounding box center [783, 526] width 294 height 75
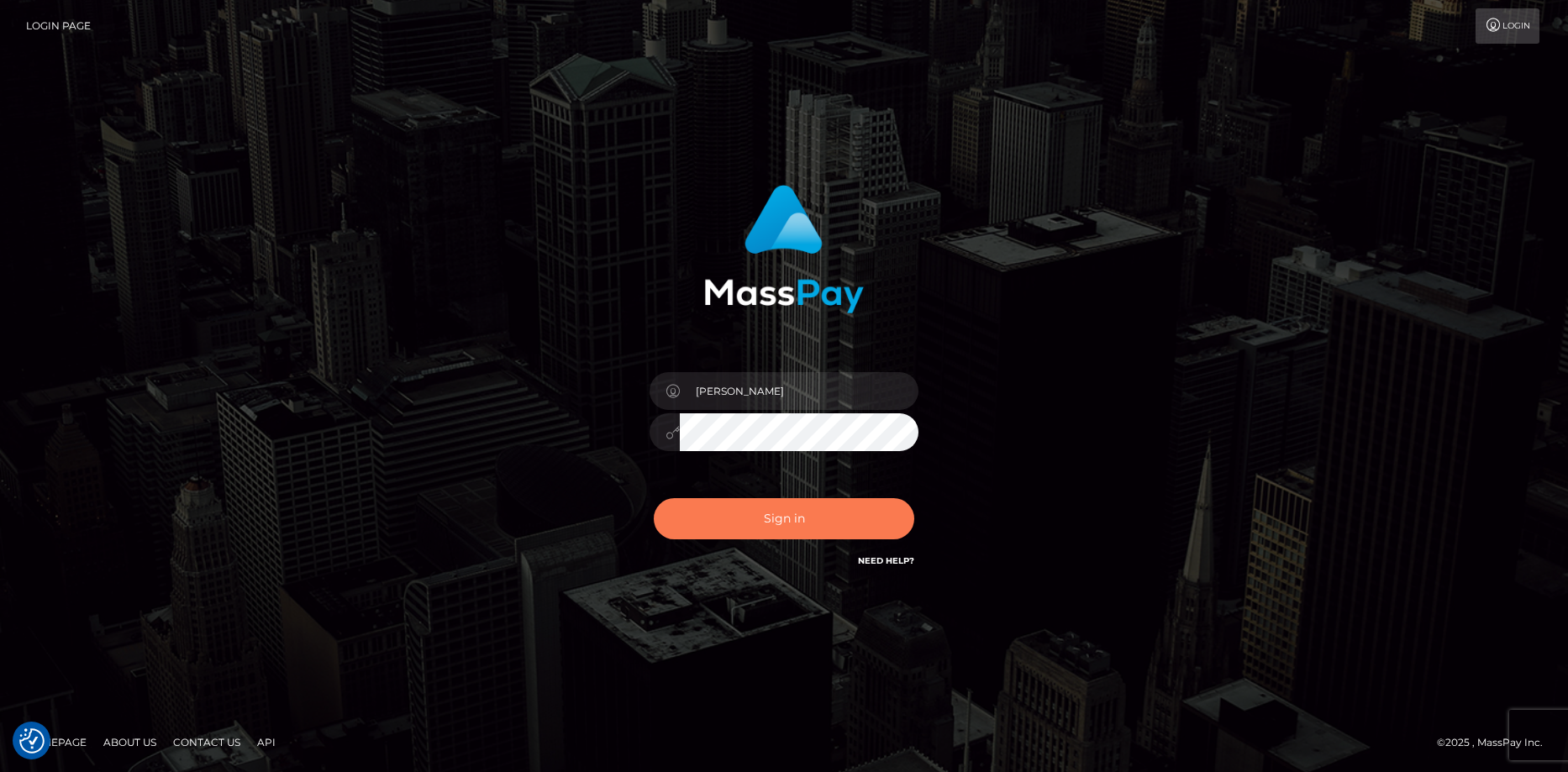
click at [787, 521] on button "Sign in" at bounding box center [784, 519] width 260 height 41
type input "Eduard Gavrilescu"
click at [774, 515] on button "Sign in" at bounding box center [784, 519] width 260 height 41
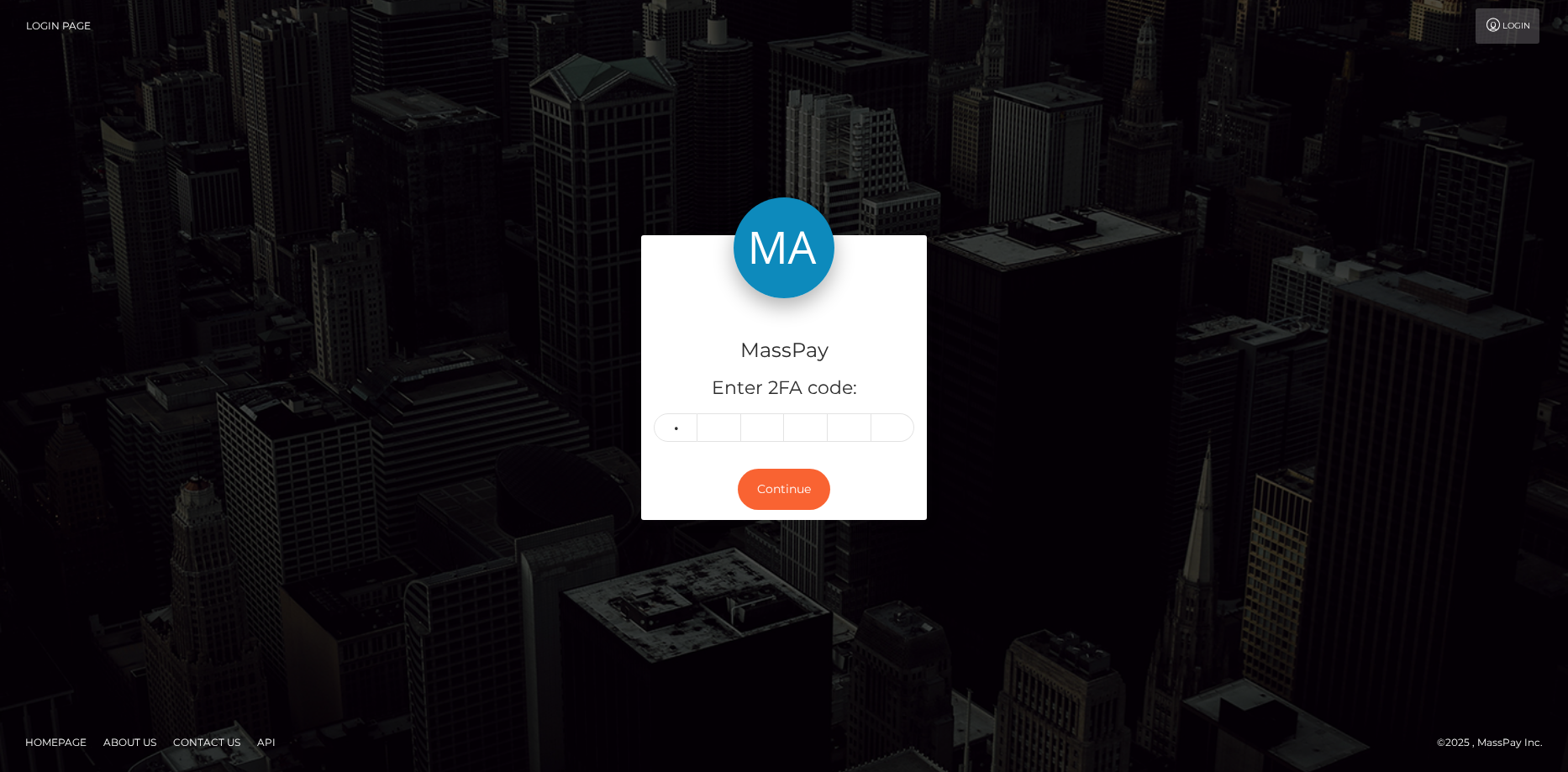
type input "9"
type input "8"
type input "5"
type input "0"
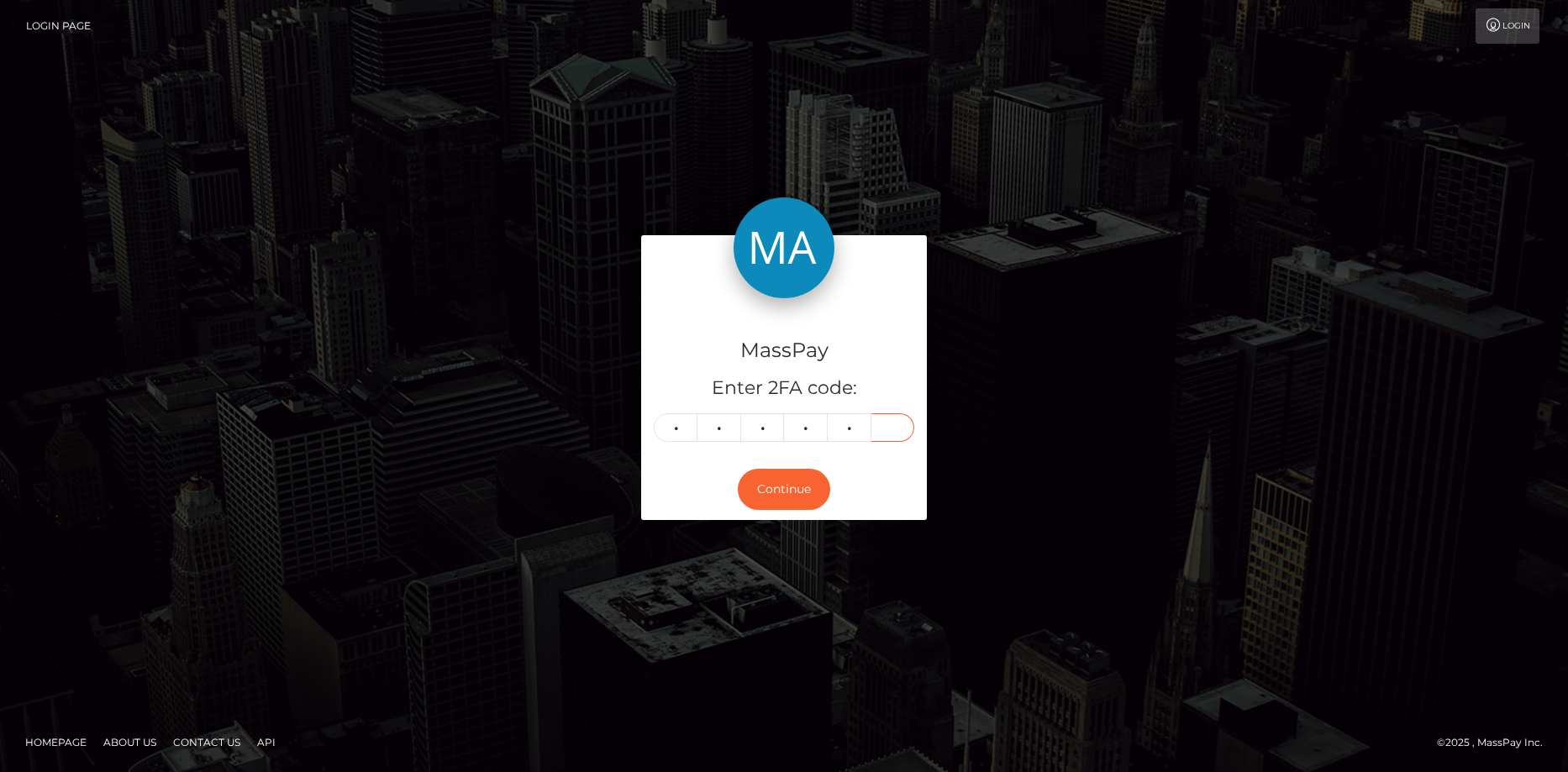
type input "7"
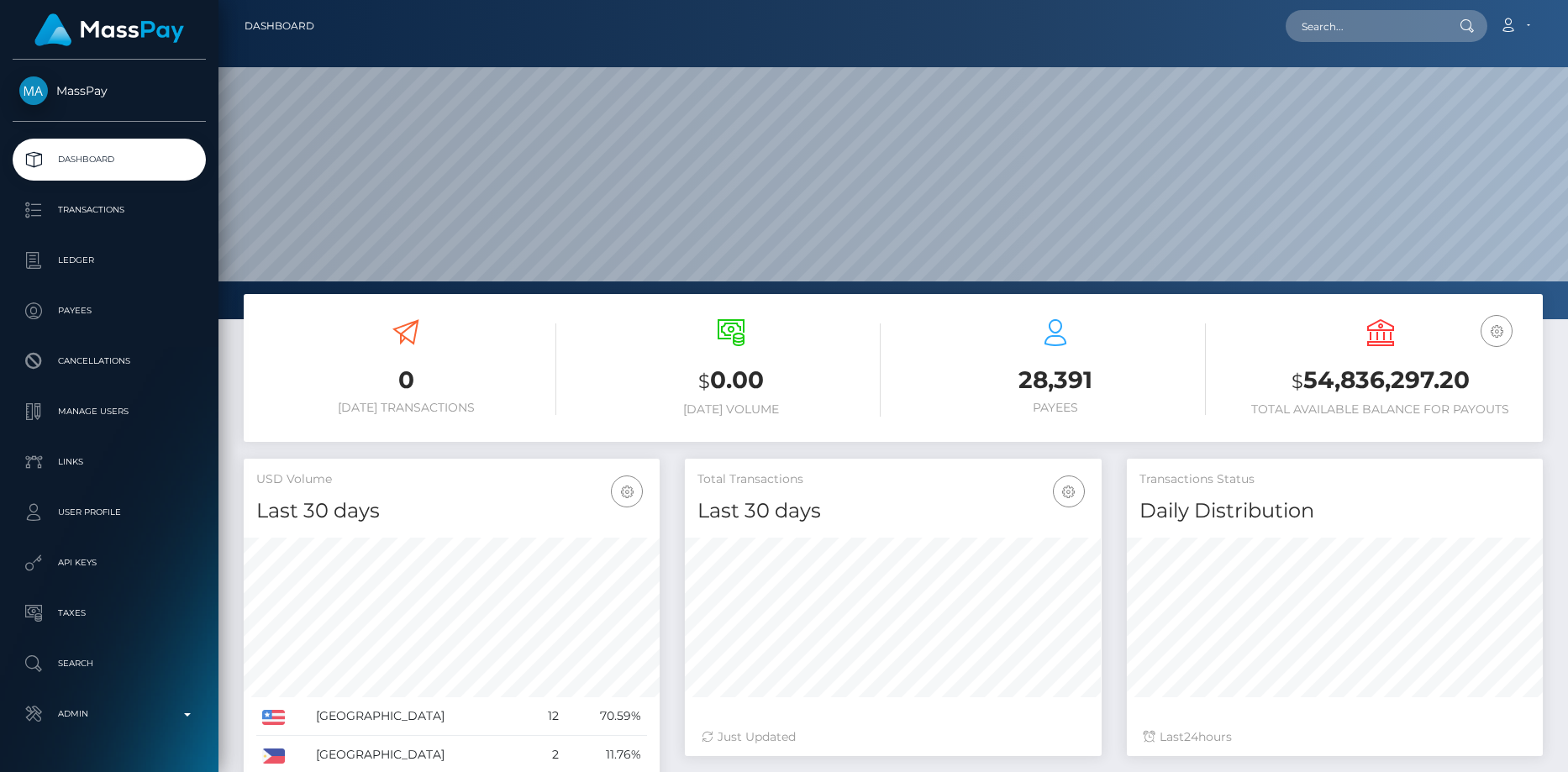
scroll to position [298, 417]
click at [1304, 22] on input "text" at bounding box center [1364, 26] width 158 height 32
paste input "brandonsf415@gmail.com"
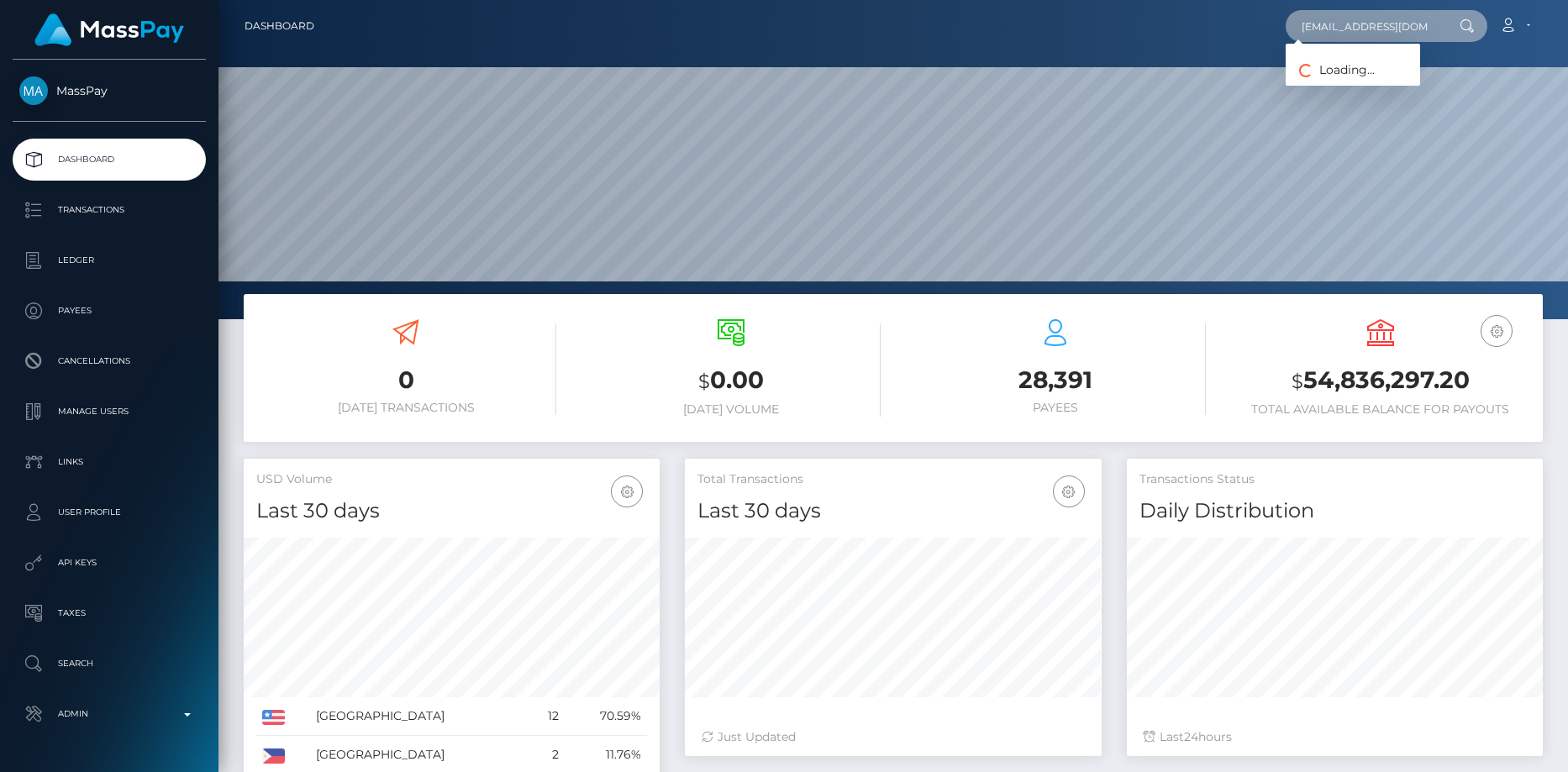
scroll to position [0, 14]
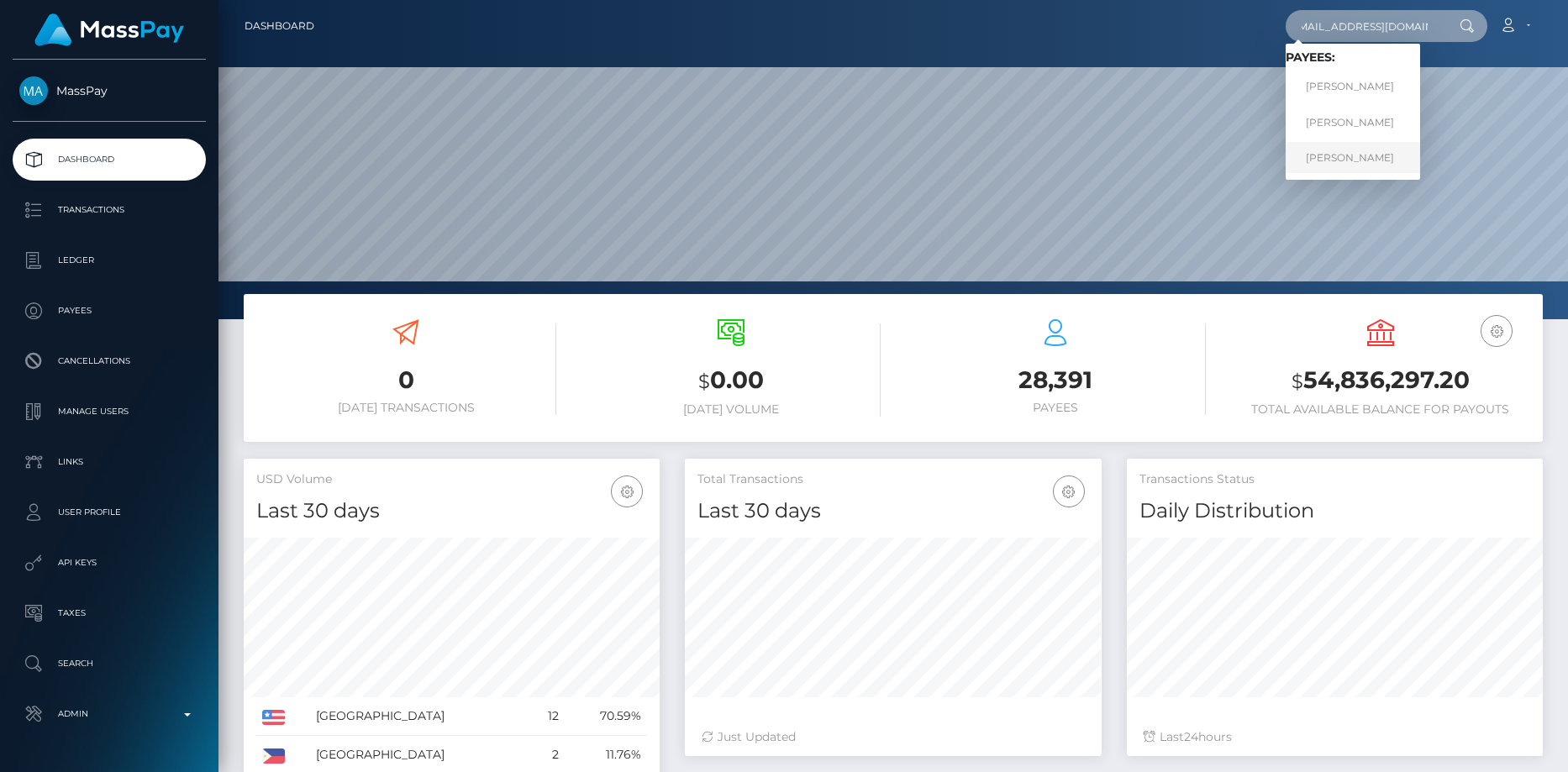
type input "brandonsf415@gmail.com"
click at [1335, 159] on link "BRANDON MOORE" at bounding box center [1353, 158] width 134 height 31
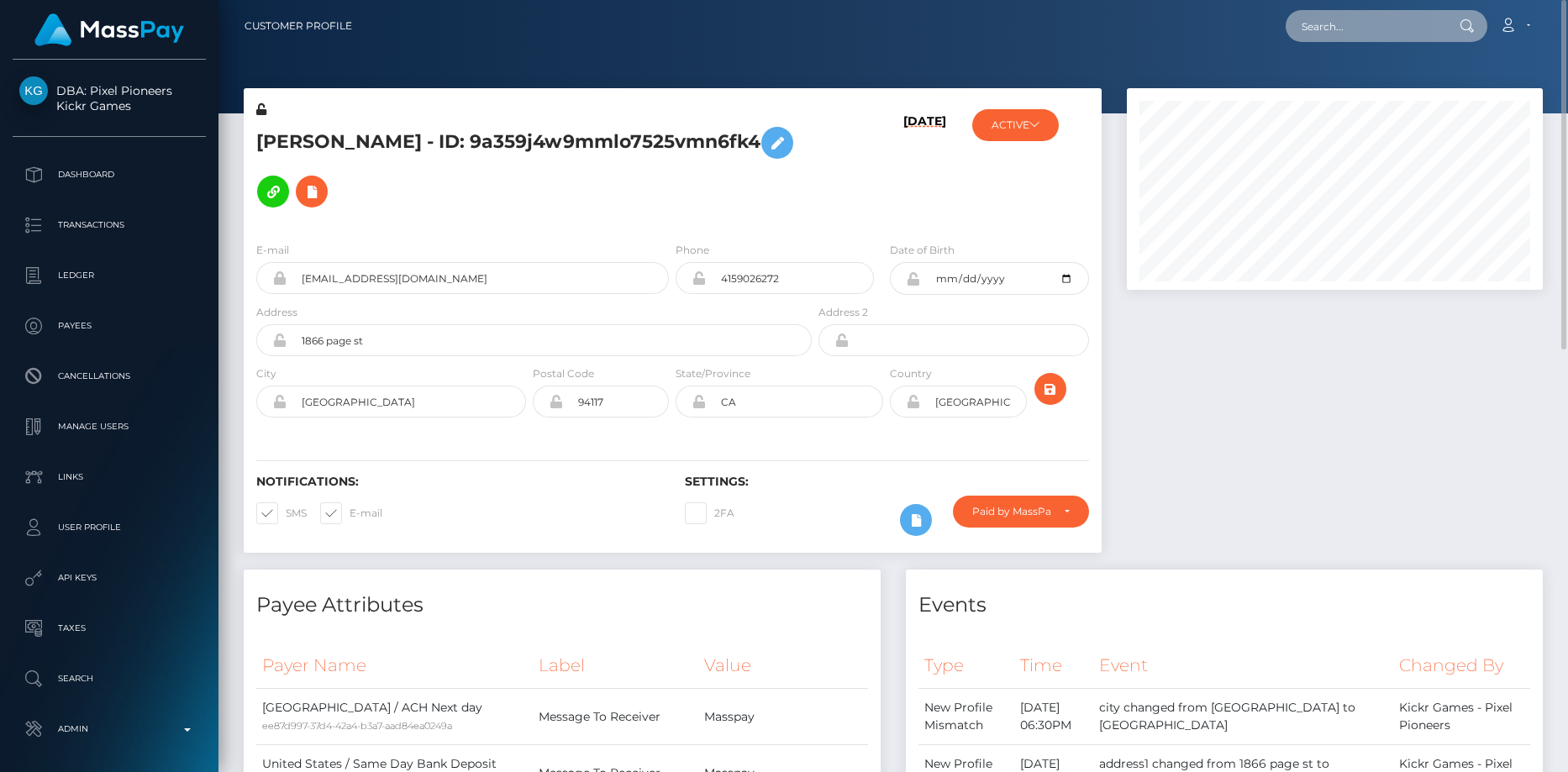
click at [1382, 39] on input "text" at bounding box center [1364, 26] width 158 height 32
paste input "lisa.hoekstraa@icloud.com"
type input "lisa.hoekstraa@icloud.com"
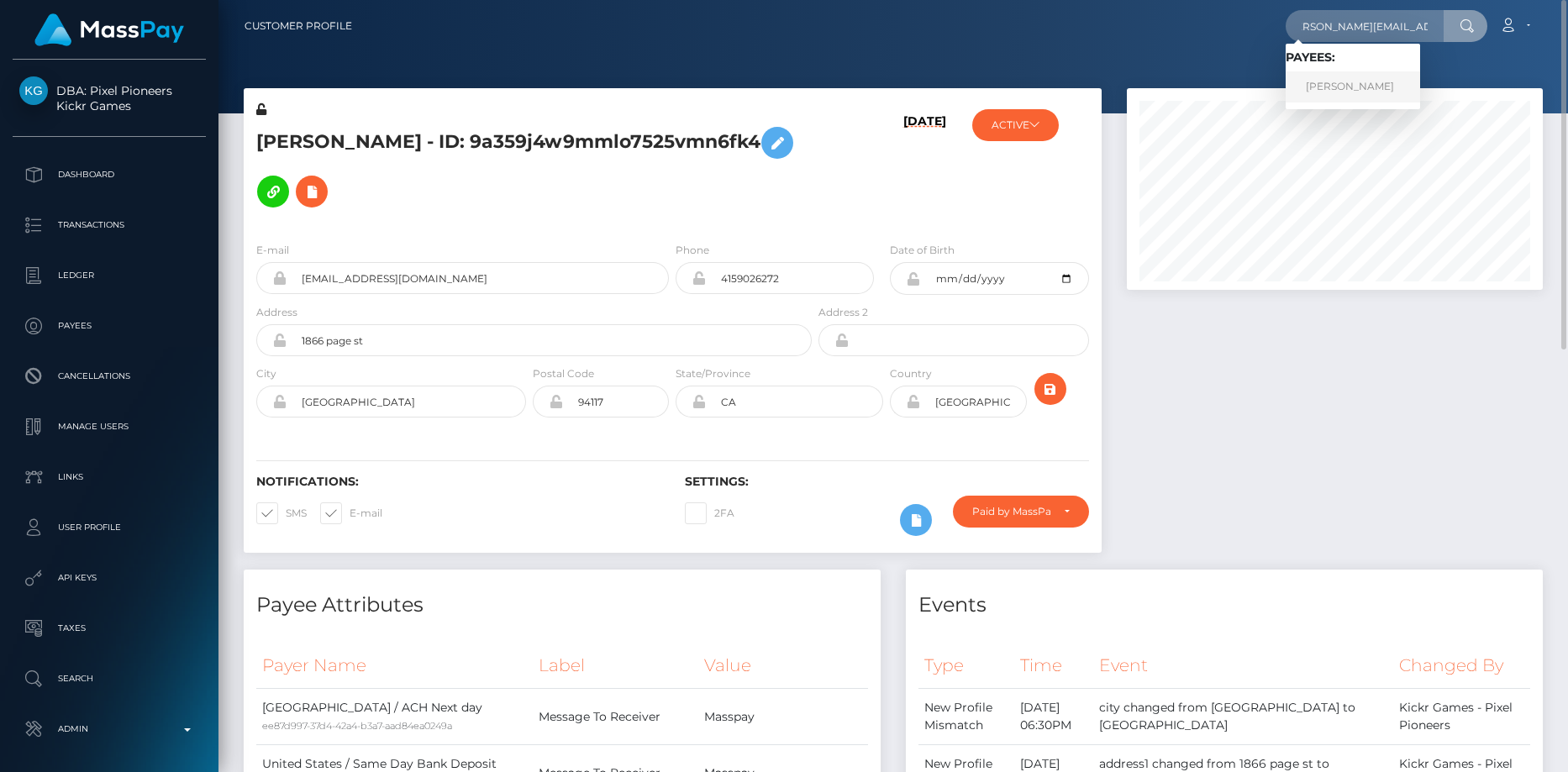
click at [1342, 84] on link "LISA ANNA HOEKSTRA" at bounding box center [1353, 87] width 134 height 31
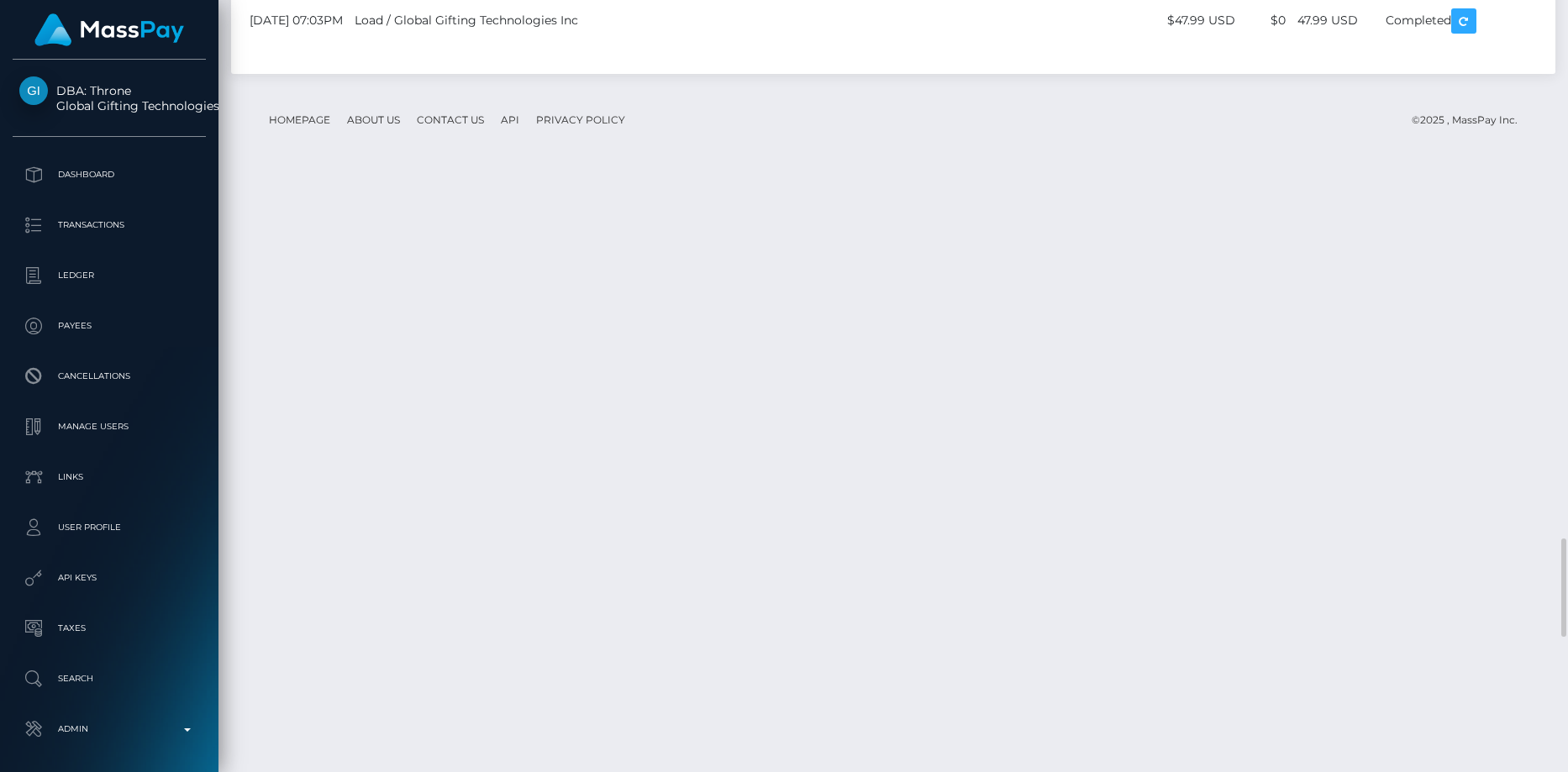
scroll to position [4790, 0]
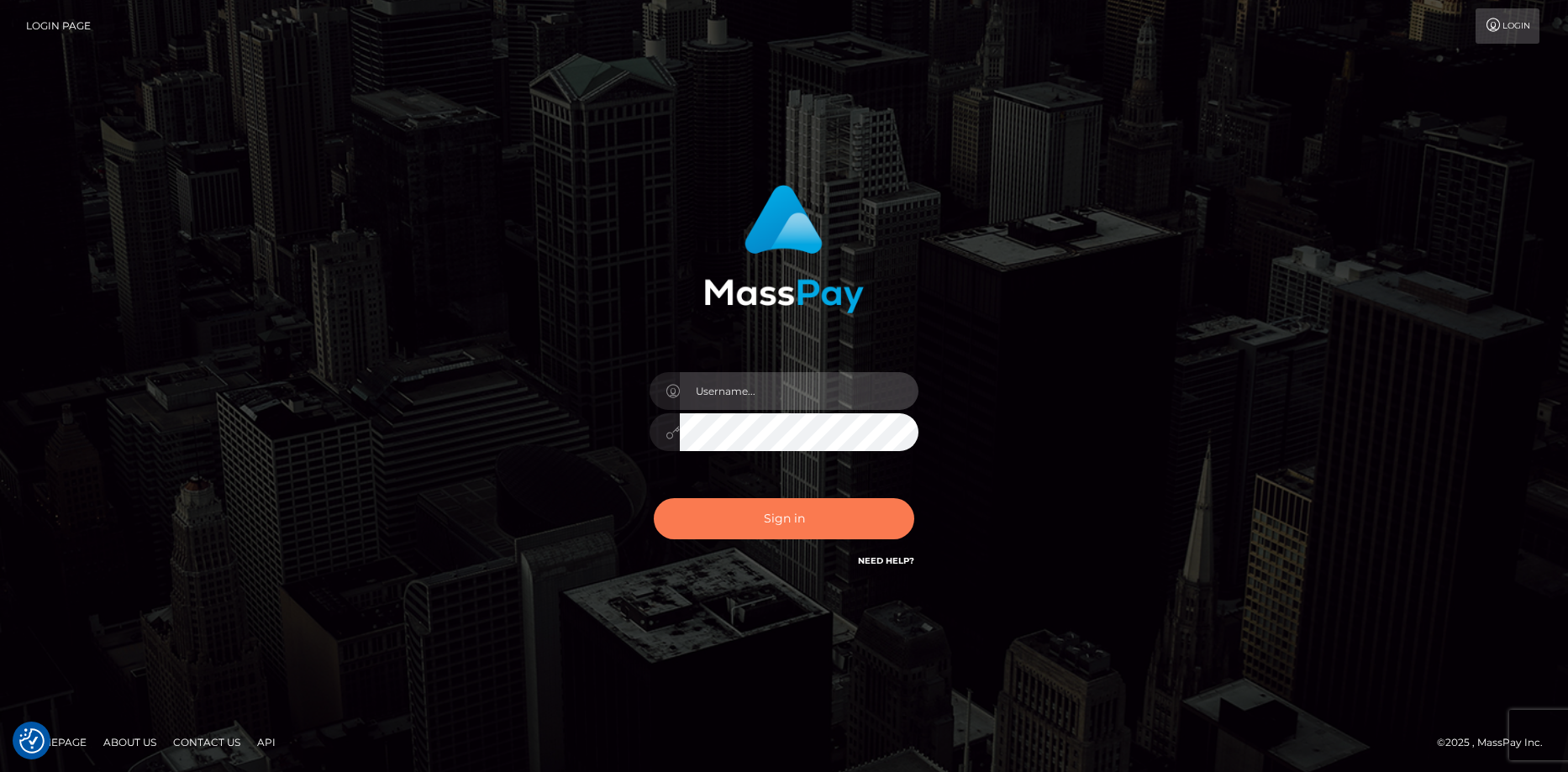
type input "Eduard Gavrilescu"
click at [737, 507] on button "Sign in" at bounding box center [784, 519] width 260 height 41
type input "Eduard Gavrilescu"
click at [733, 506] on button "Sign in" at bounding box center [784, 519] width 260 height 41
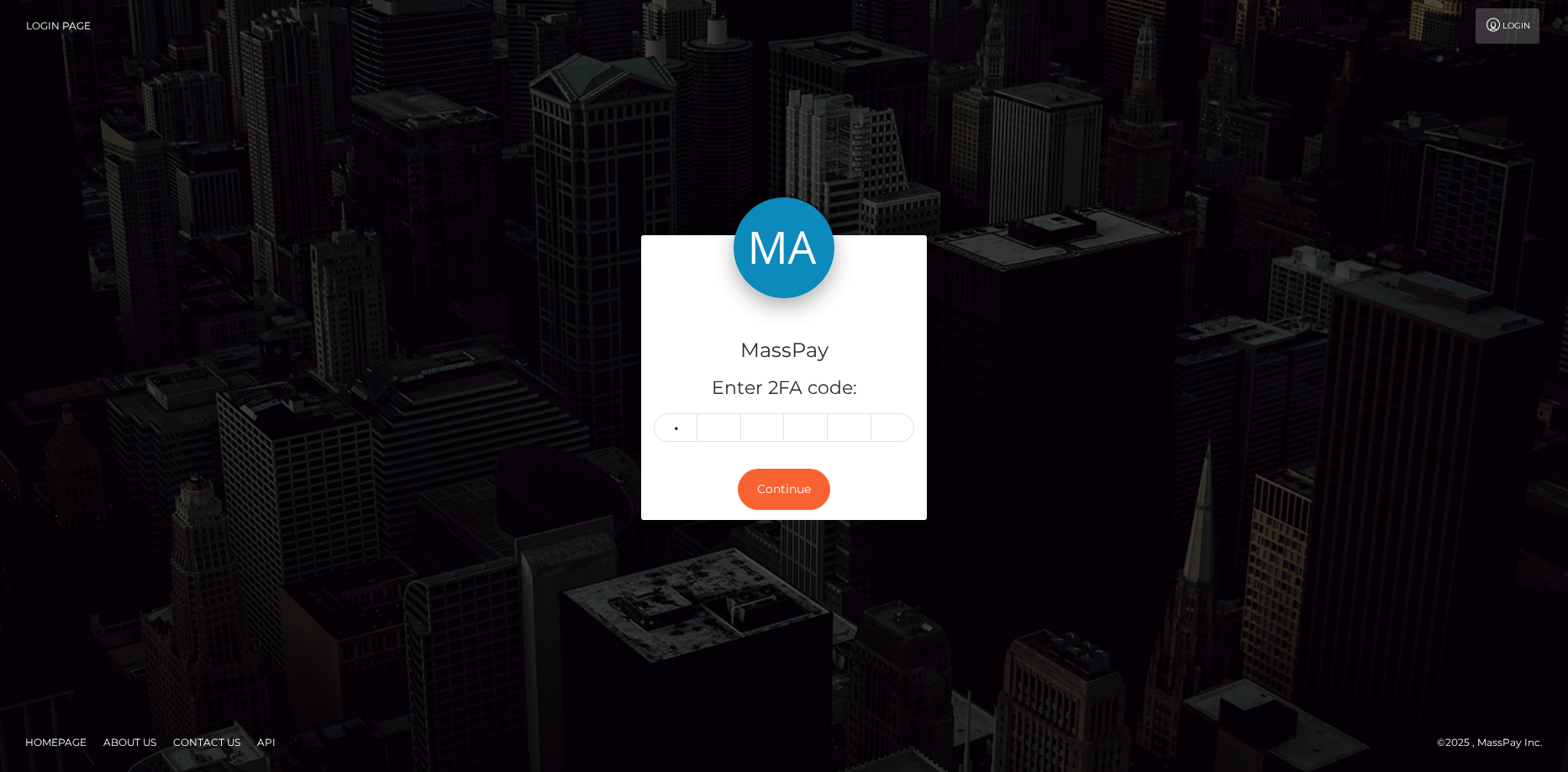
type input "4"
type input "3"
type input "0"
type input "7"
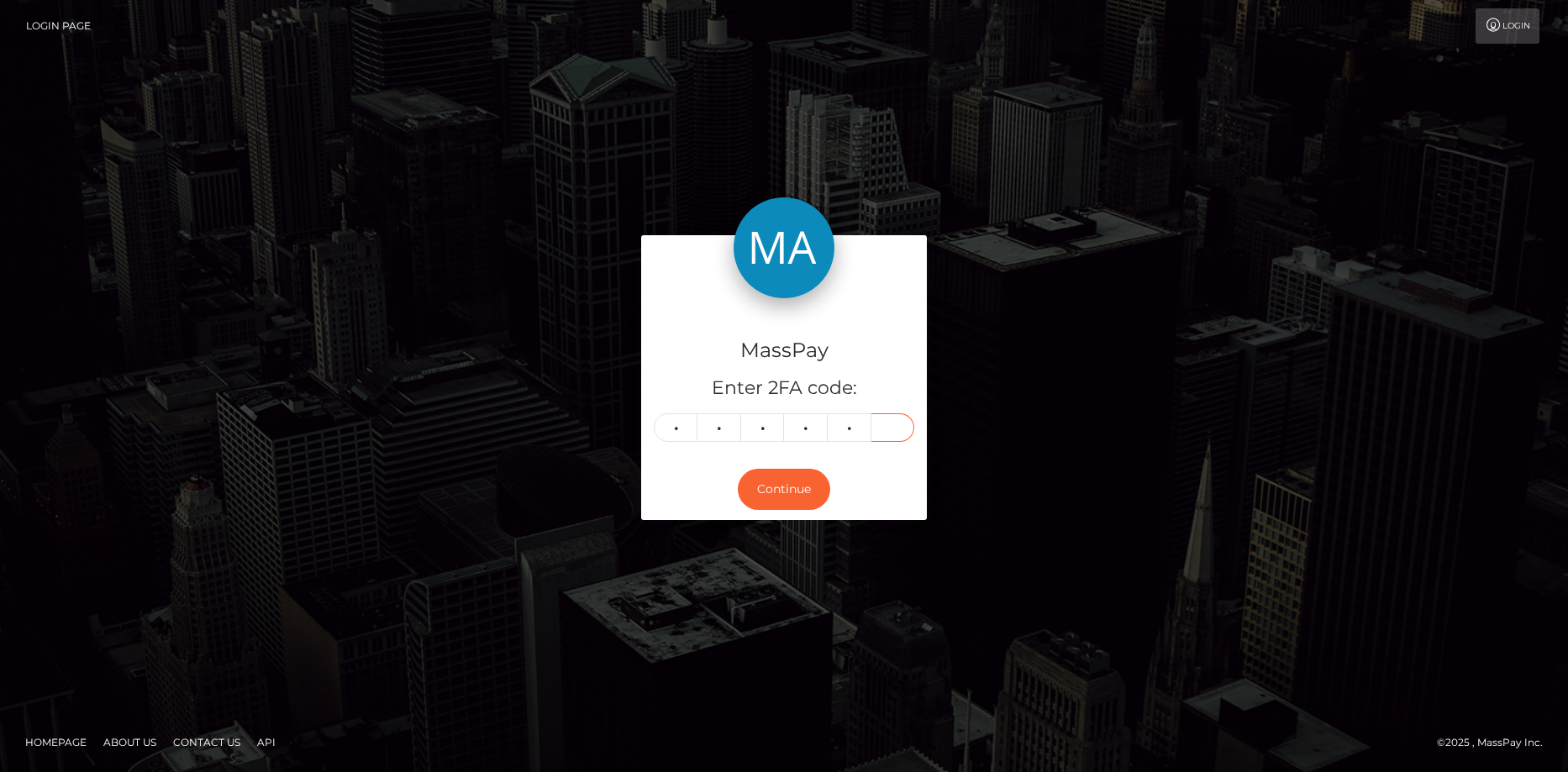
type input "2"
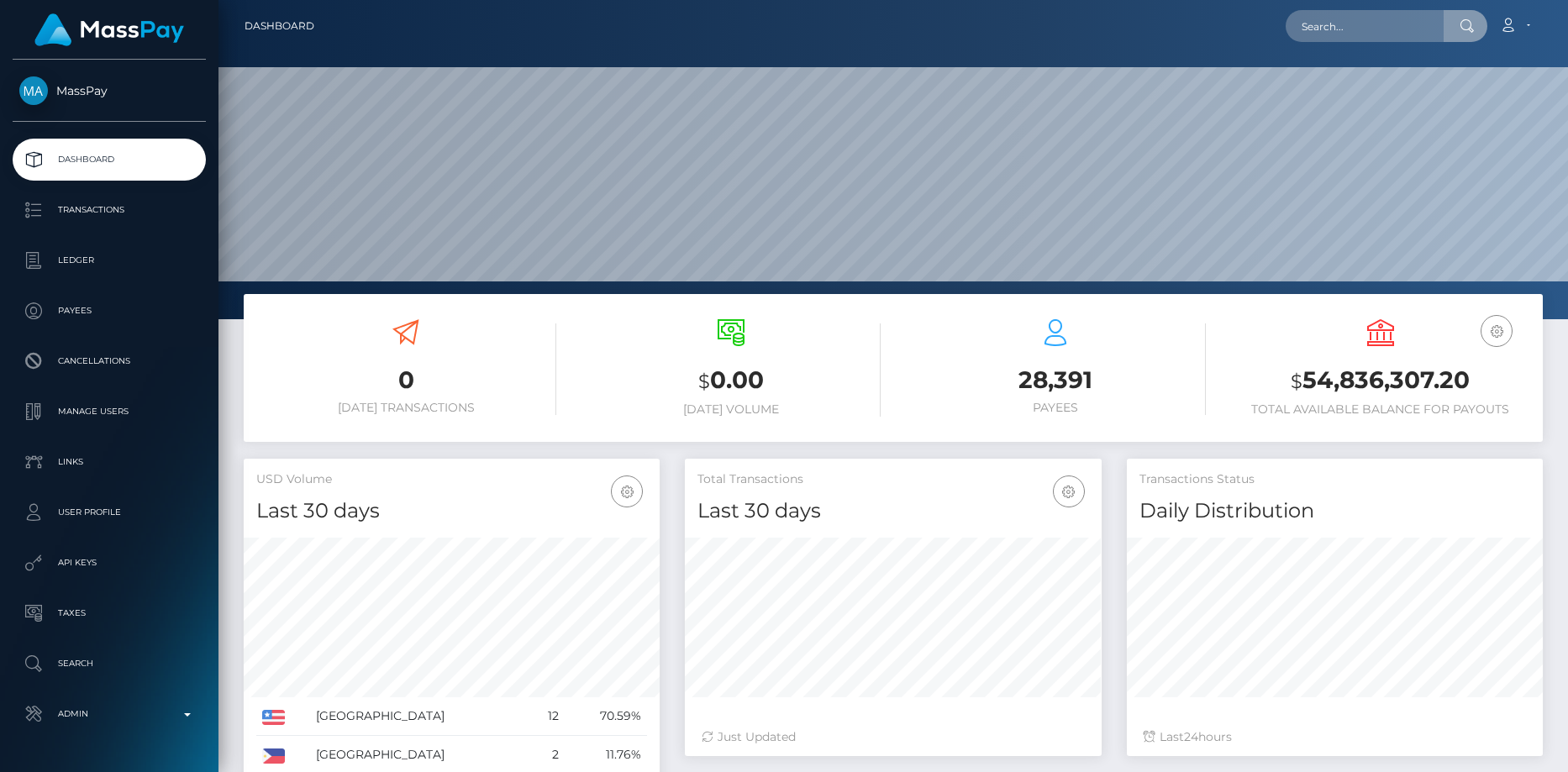
click at [1314, 25] on input "text" at bounding box center [1364, 26] width 158 height 32
type input "[PERSON_NAME][EMAIL_ADDRESS][DOMAIN_NAME]"
click at [1327, 79] on link "[PERSON_NAME]" at bounding box center [1353, 87] width 134 height 31
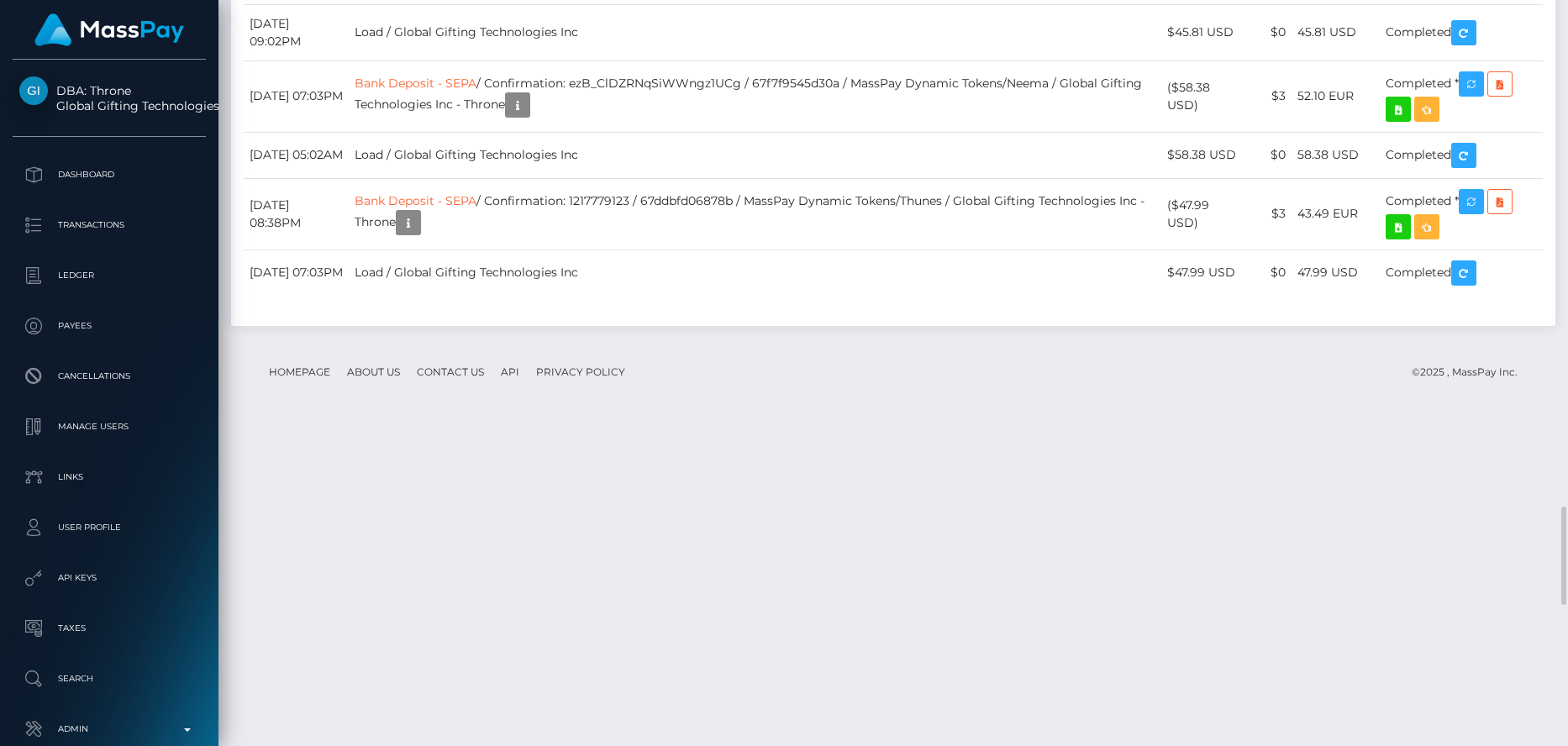
scroll to position [4116, 0]
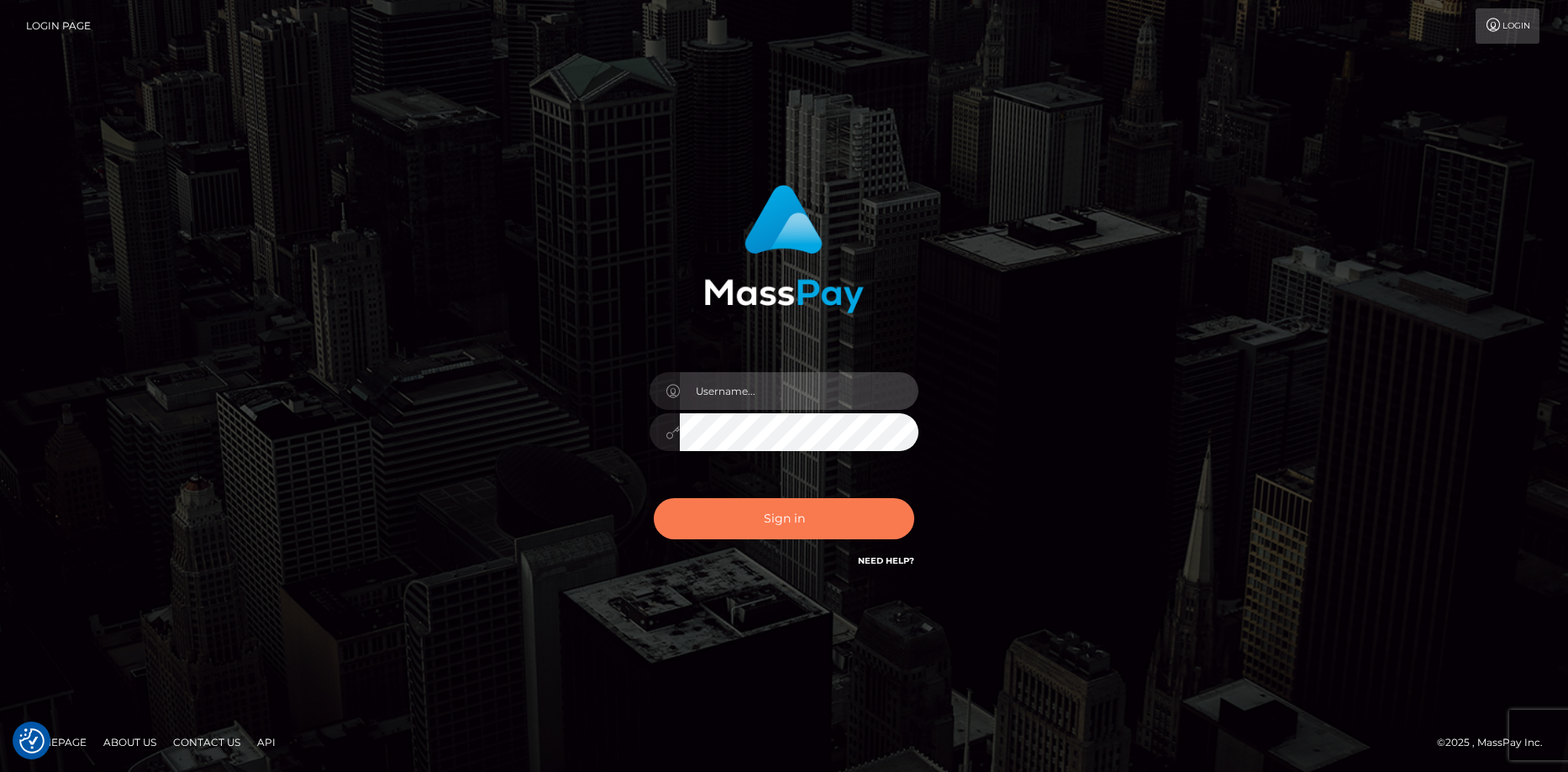
type input "[PERSON_NAME]"
click at [831, 532] on button "Sign in" at bounding box center [784, 519] width 260 height 41
type input "[PERSON_NAME]"
click at [785, 524] on button "Sign in" at bounding box center [784, 519] width 260 height 41
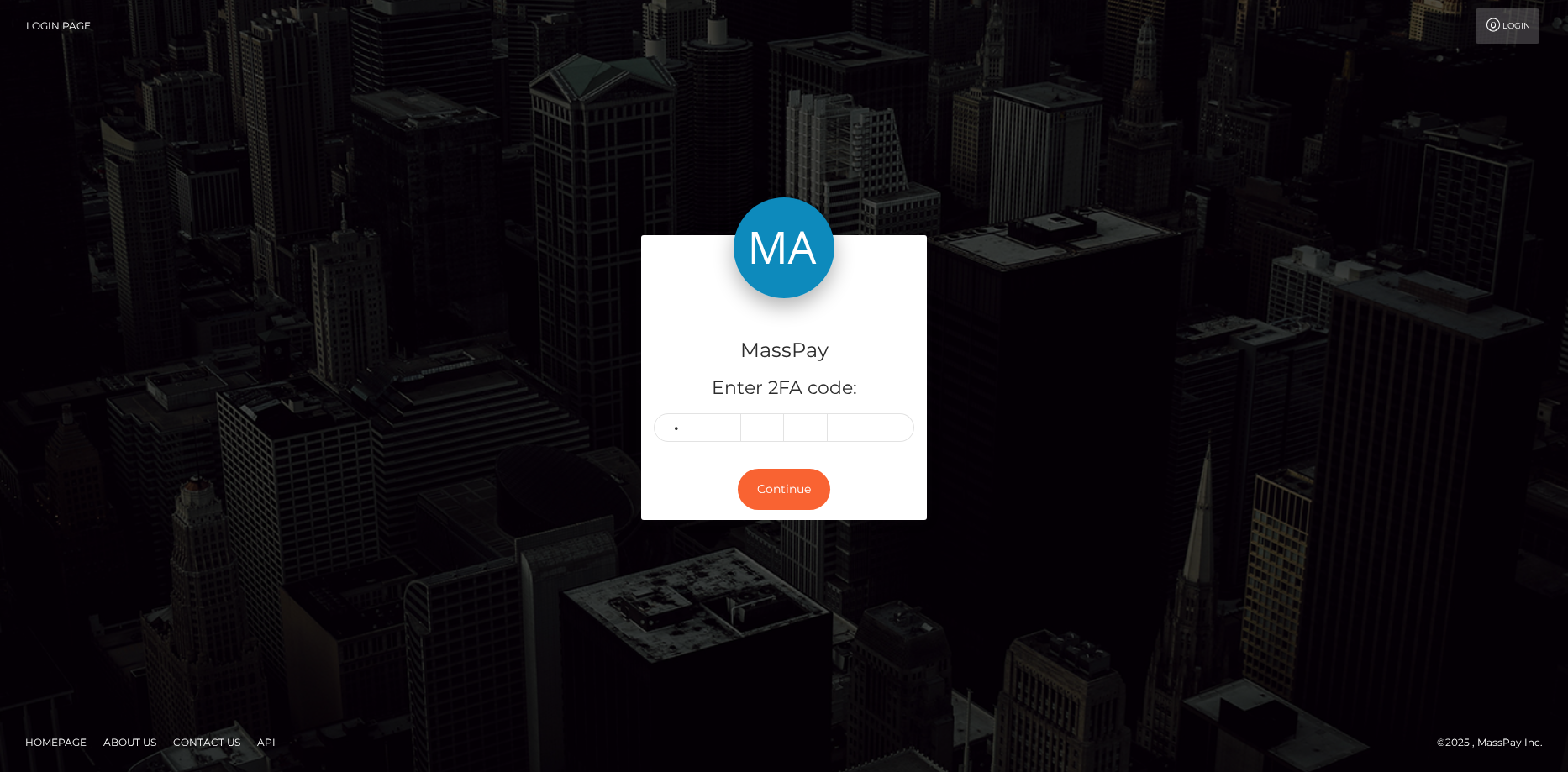
type input "2"
type input "9"
type input "4"
type input "0"
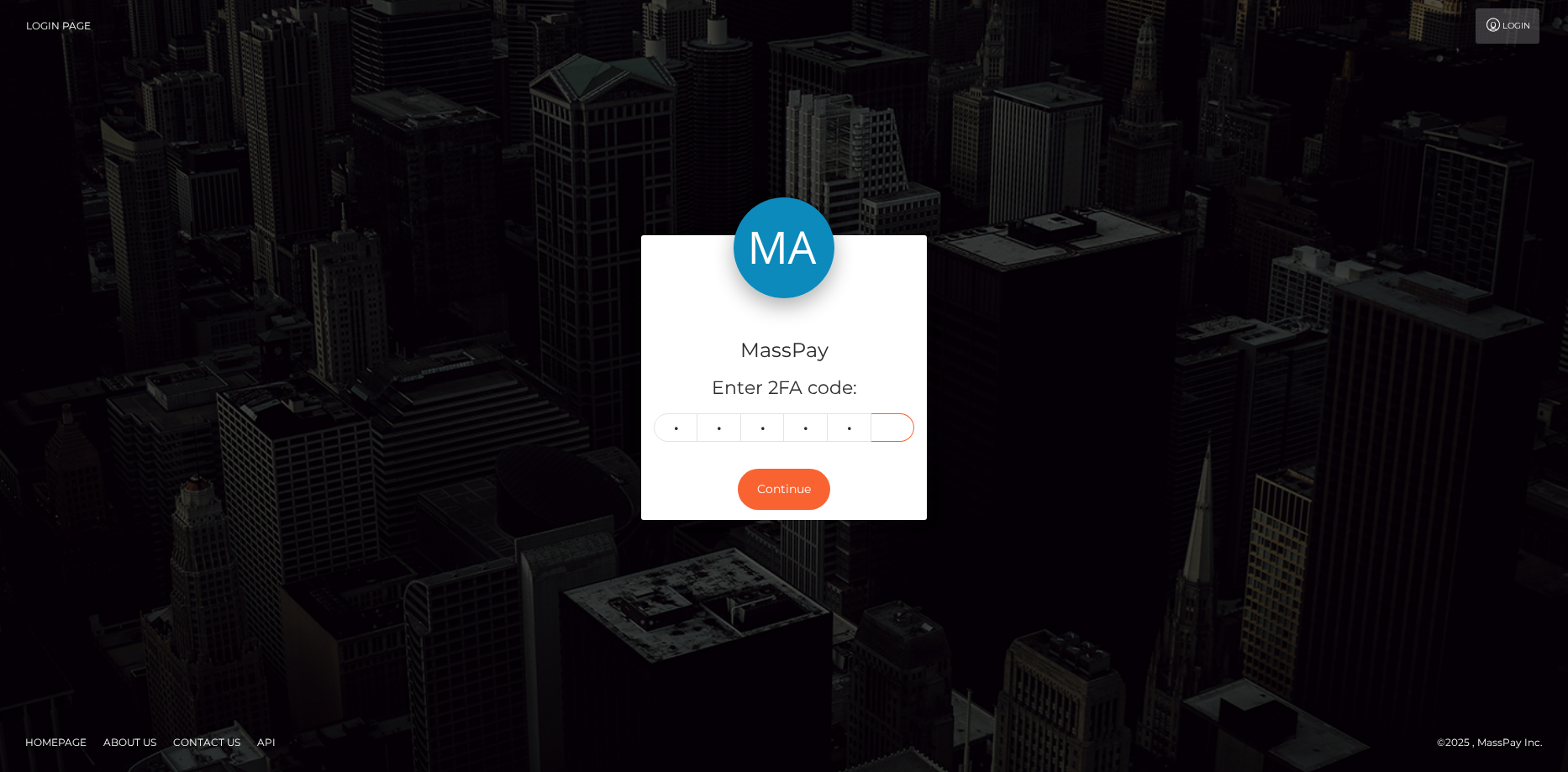
type input "5"
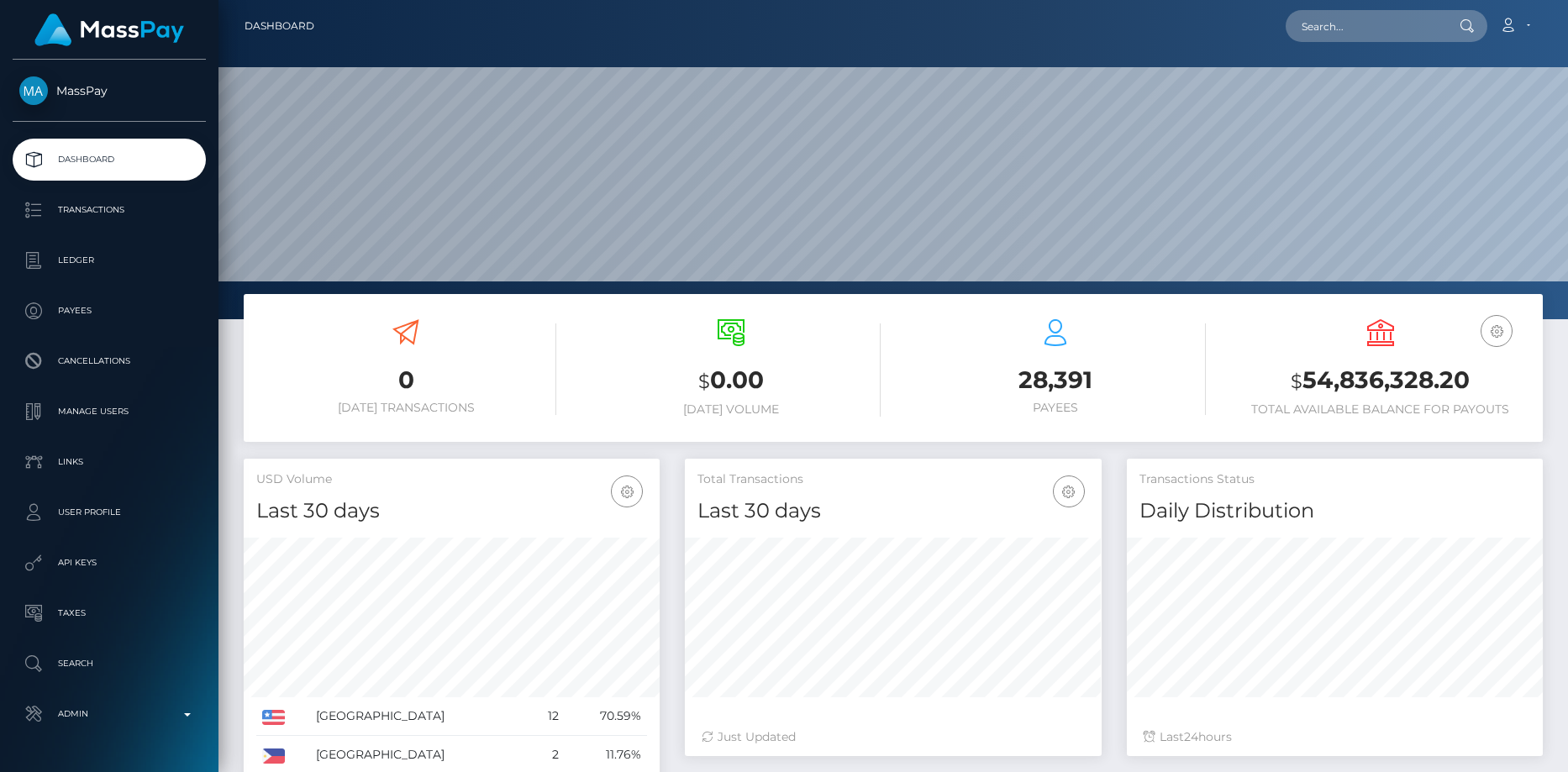
scroll to position [298, 417]
click at [1323, 34] on input "text" at bounding box center [1364, 26] width 158 height 32
paste input "lillyk9407@gmail.com"
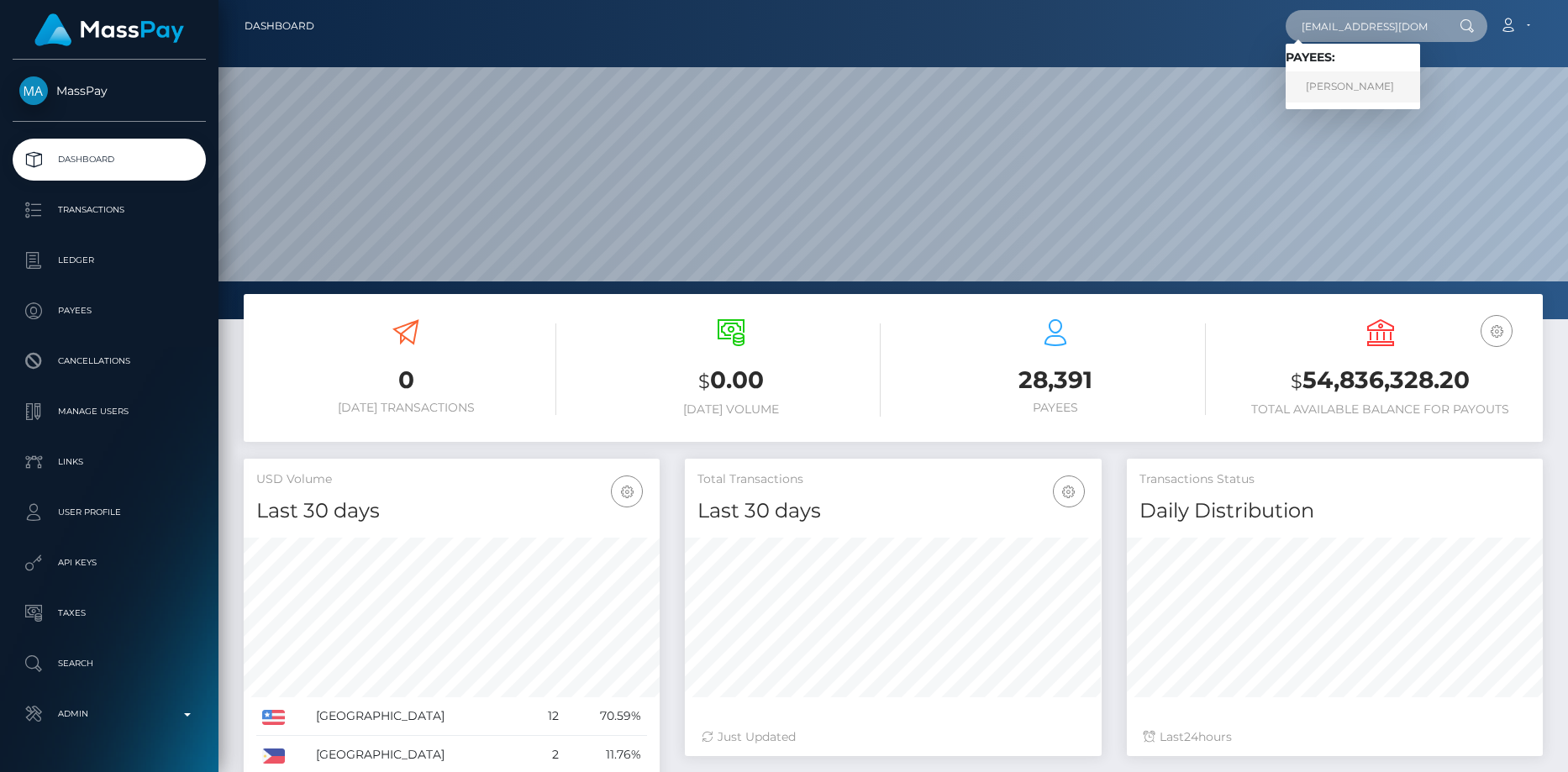
type input "lillyk9407@gmail.com"
click at [1316, 84] on link "MAREIKE GERDES" at bounding box center [1353, 87] width 134 height 31
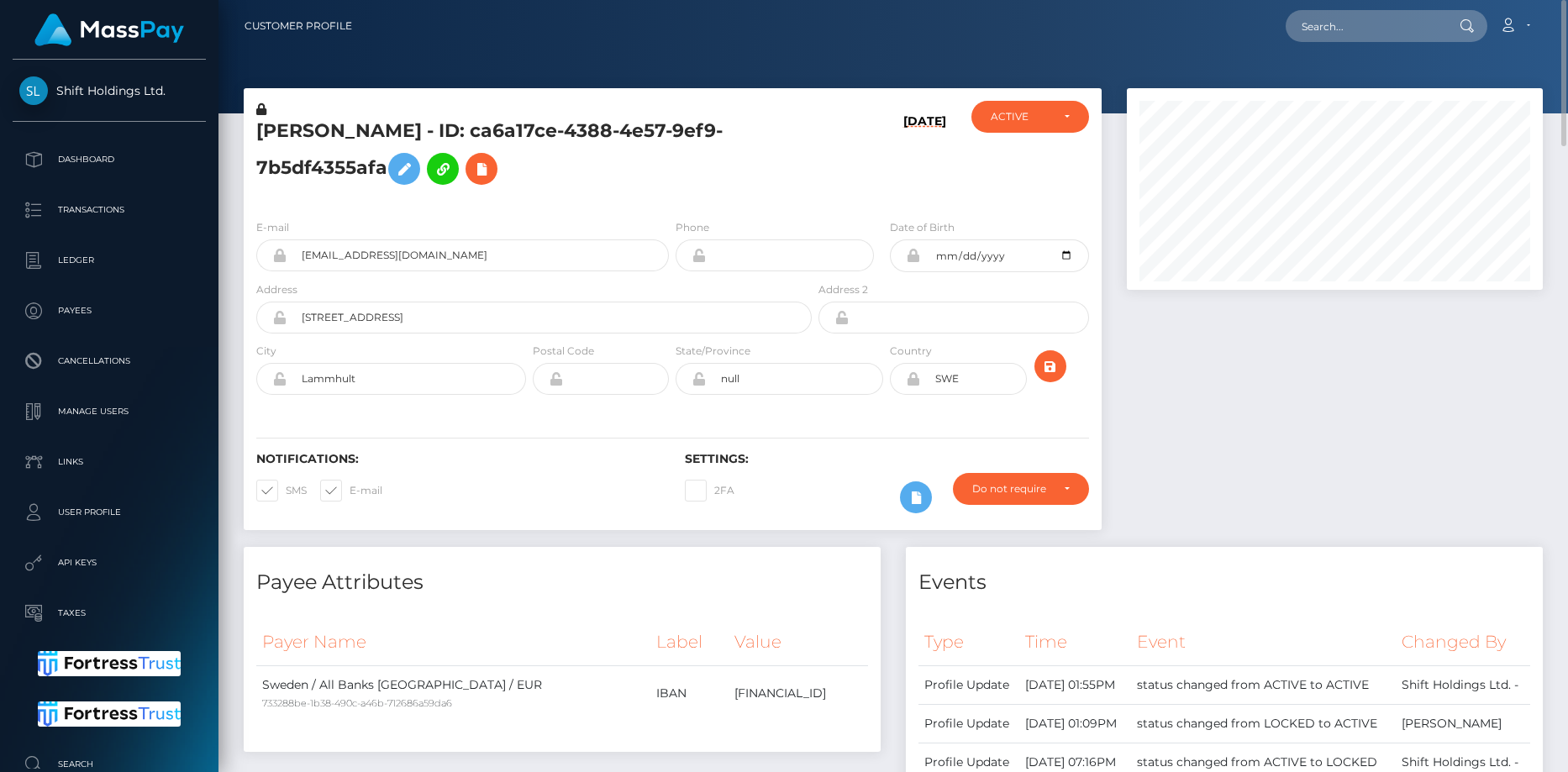
click at [389, 125] on h5 "[PERSON_NAME] - ID: ca6a17ce-4388-4e57-9ef9-7b5df4355afa" at bounding box center [529, 156] width 546 height 75
copy h5 "[PERSON_NAME] - ID: ca6a17ce-4388-4e57-9ef9-7b5df4355afa"
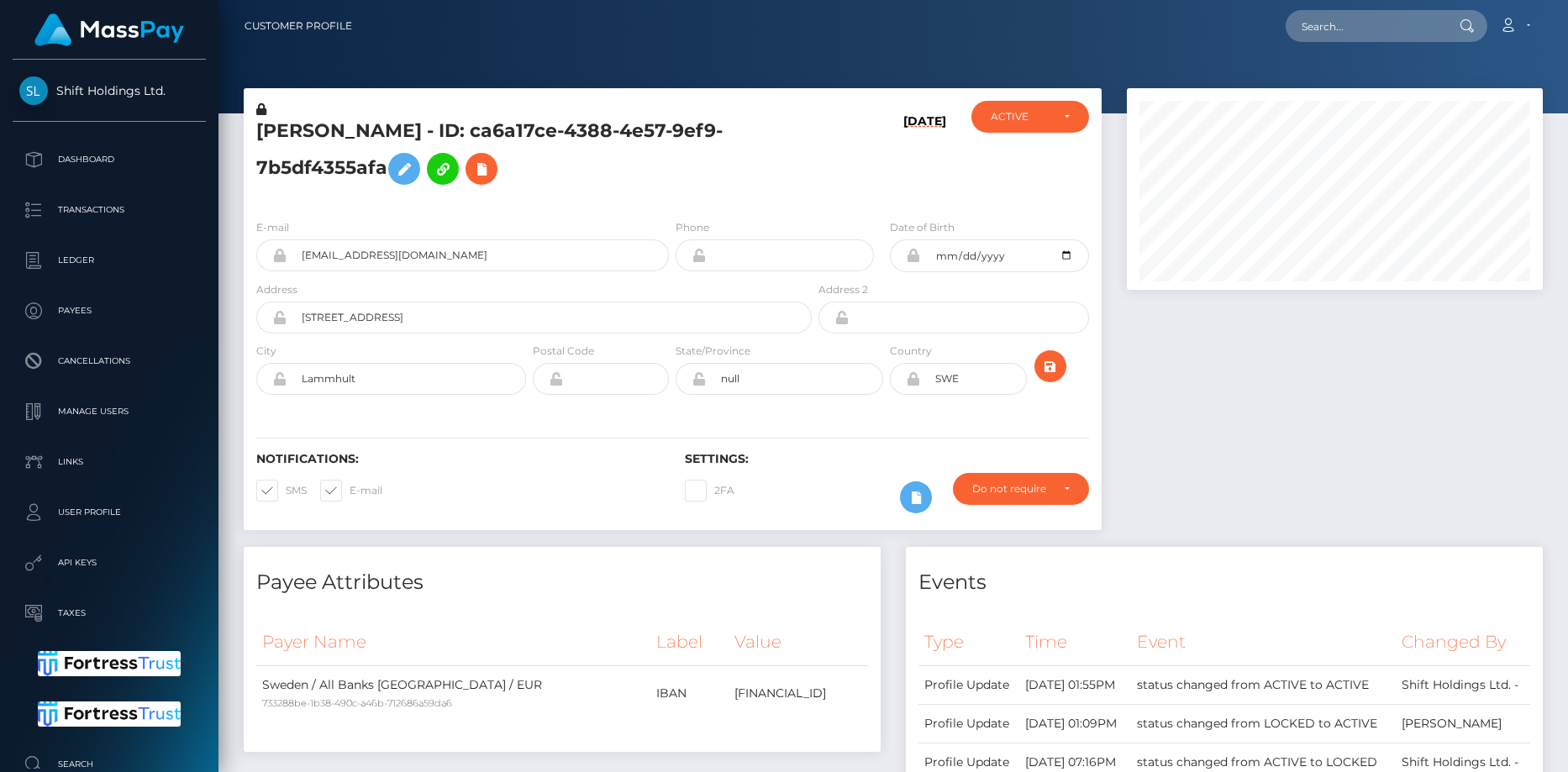
scroll to position [202, 417]
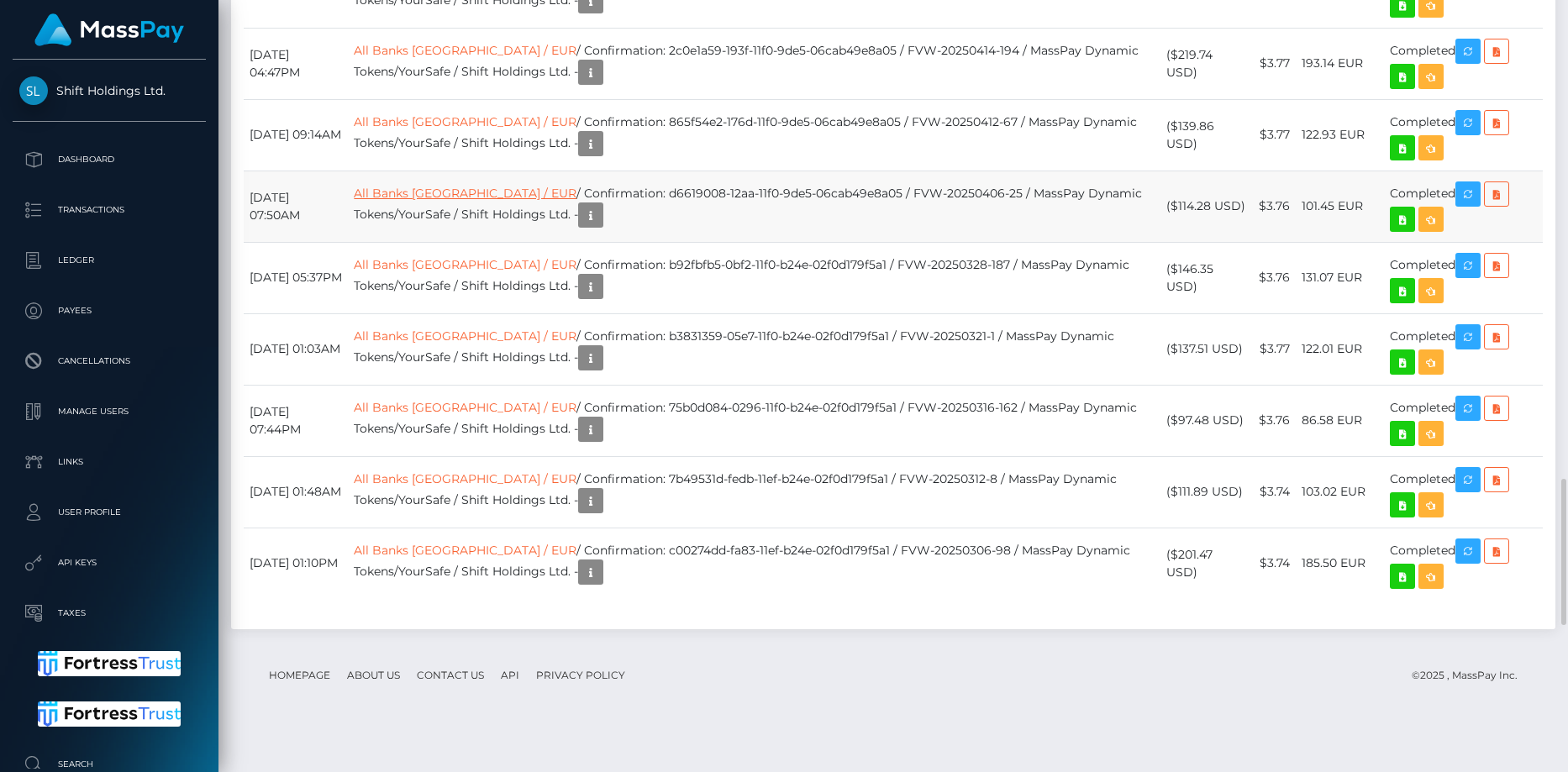
scroll to position [2185, 0]
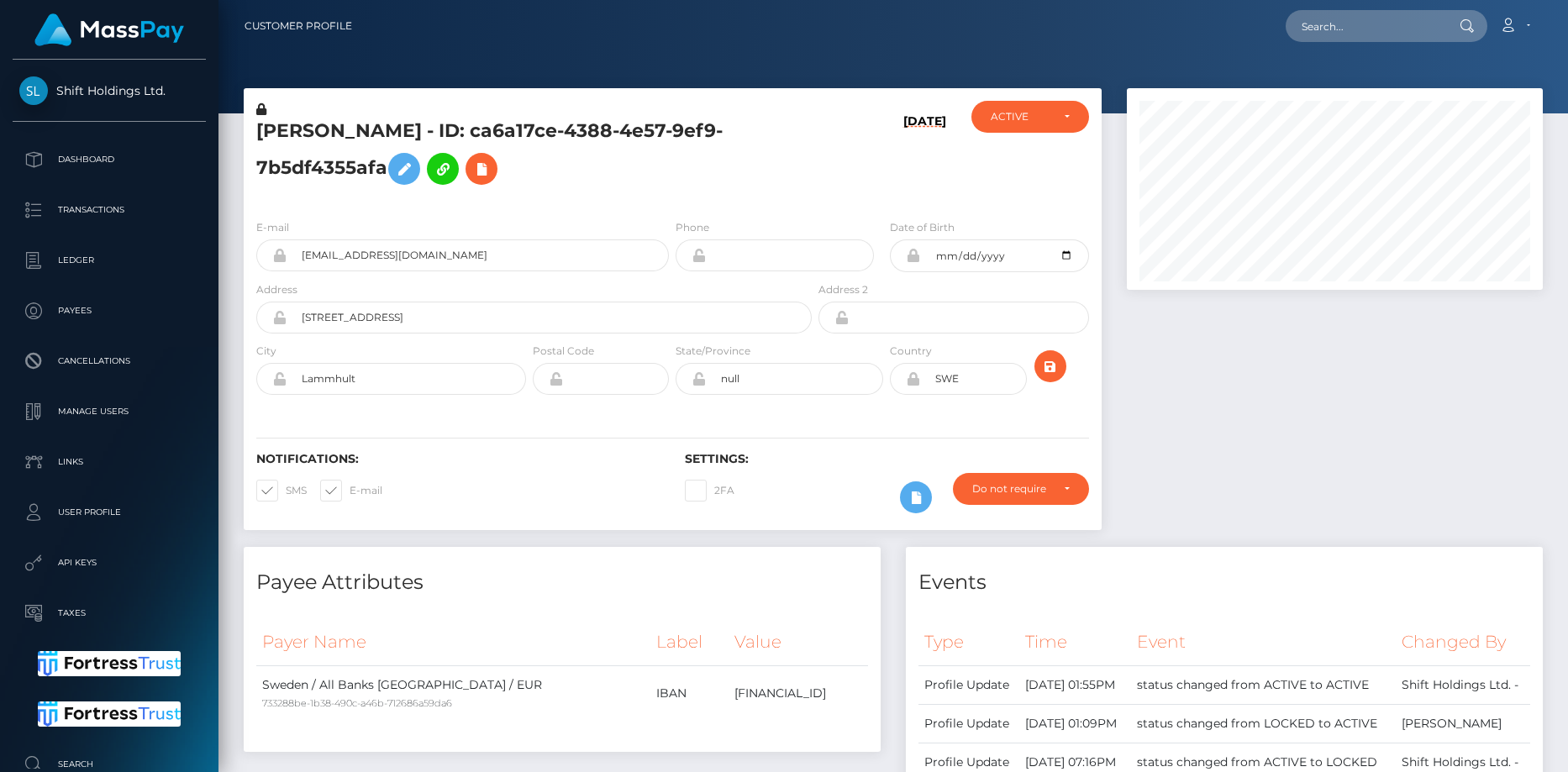
scroll to position [202, 417]
click at [1384, 24] on input "text" at bounding box center [1364, 26] width 158 height 32
paste input "poact_g87E8DCwV7iq"
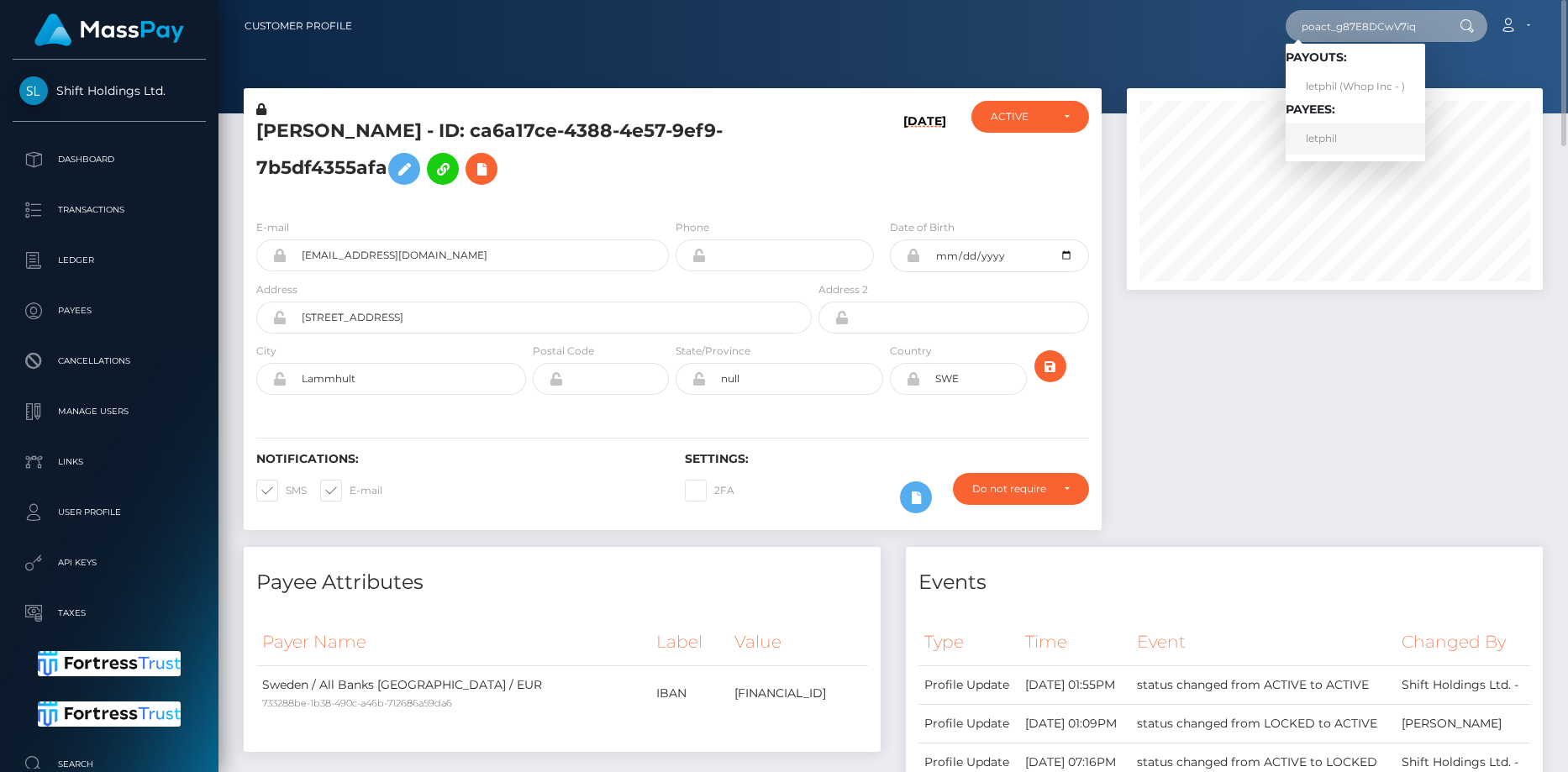
type input "poact_g87E8DCwV7iq"
click at [1349, 134] on link "letphil" at bounding box center [1355, 139] width 140 height 31
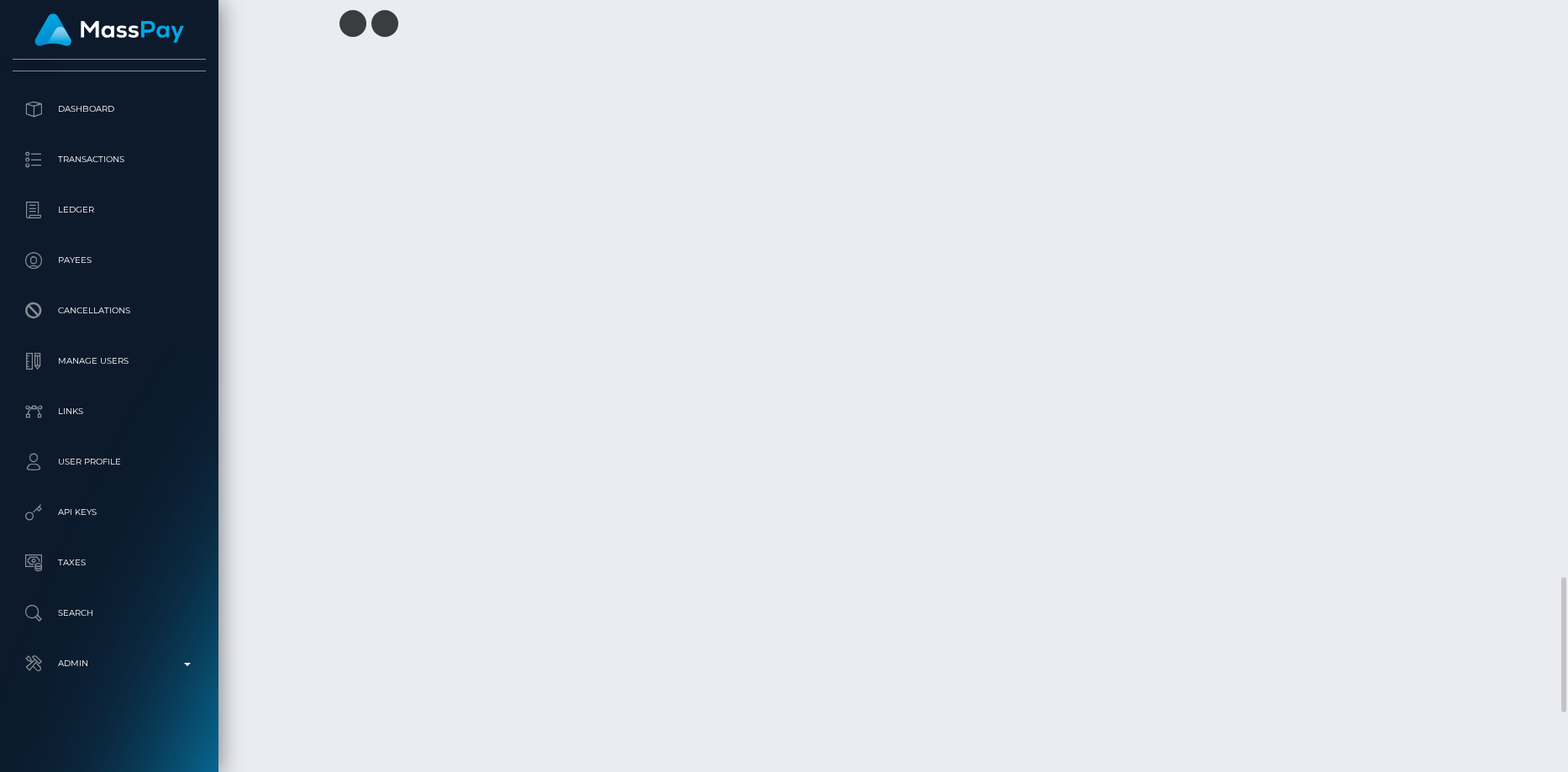
scroll to position [3632, 0]
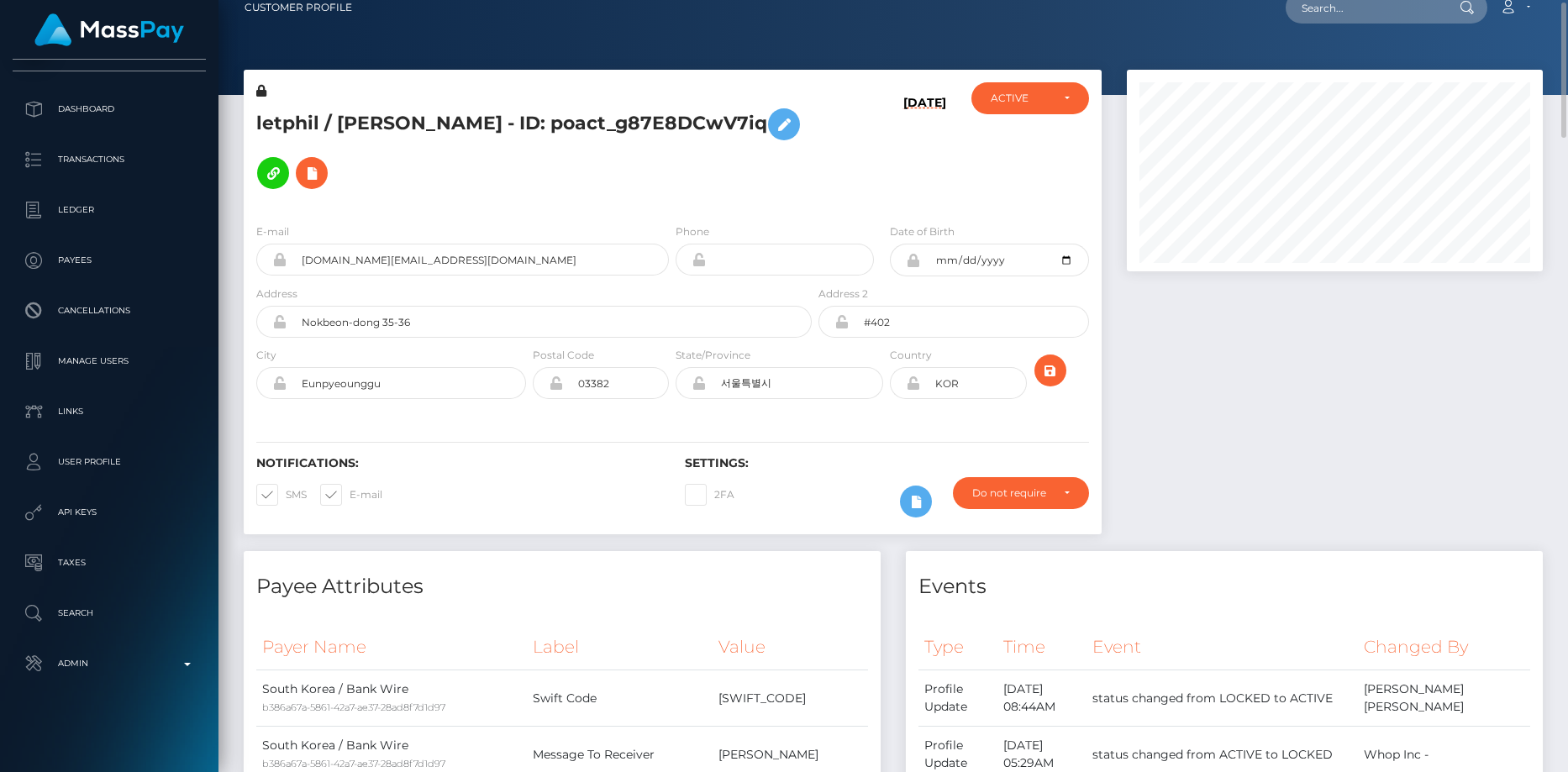
scroll to position [0, 0]
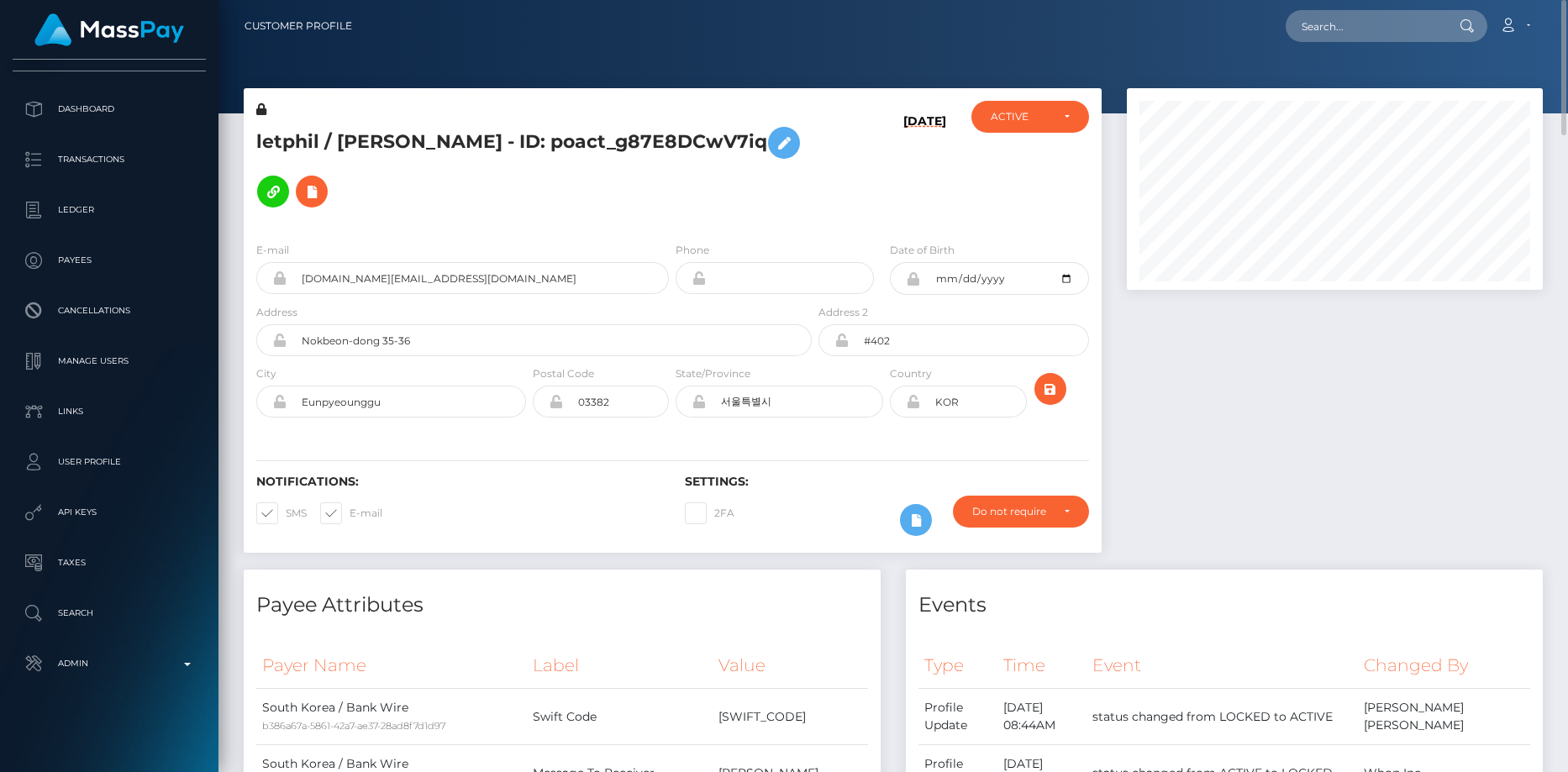
click at [1354, 43] on div "Loading... Loading... Account Edit Profile Logout" at bounding box center [953, 26] width 1176 height 35
click at [1358, 28] on input "text" at bounding box center [1364, 26] width 158 height 32
paste input "poact_rtaVHNN47jMl"
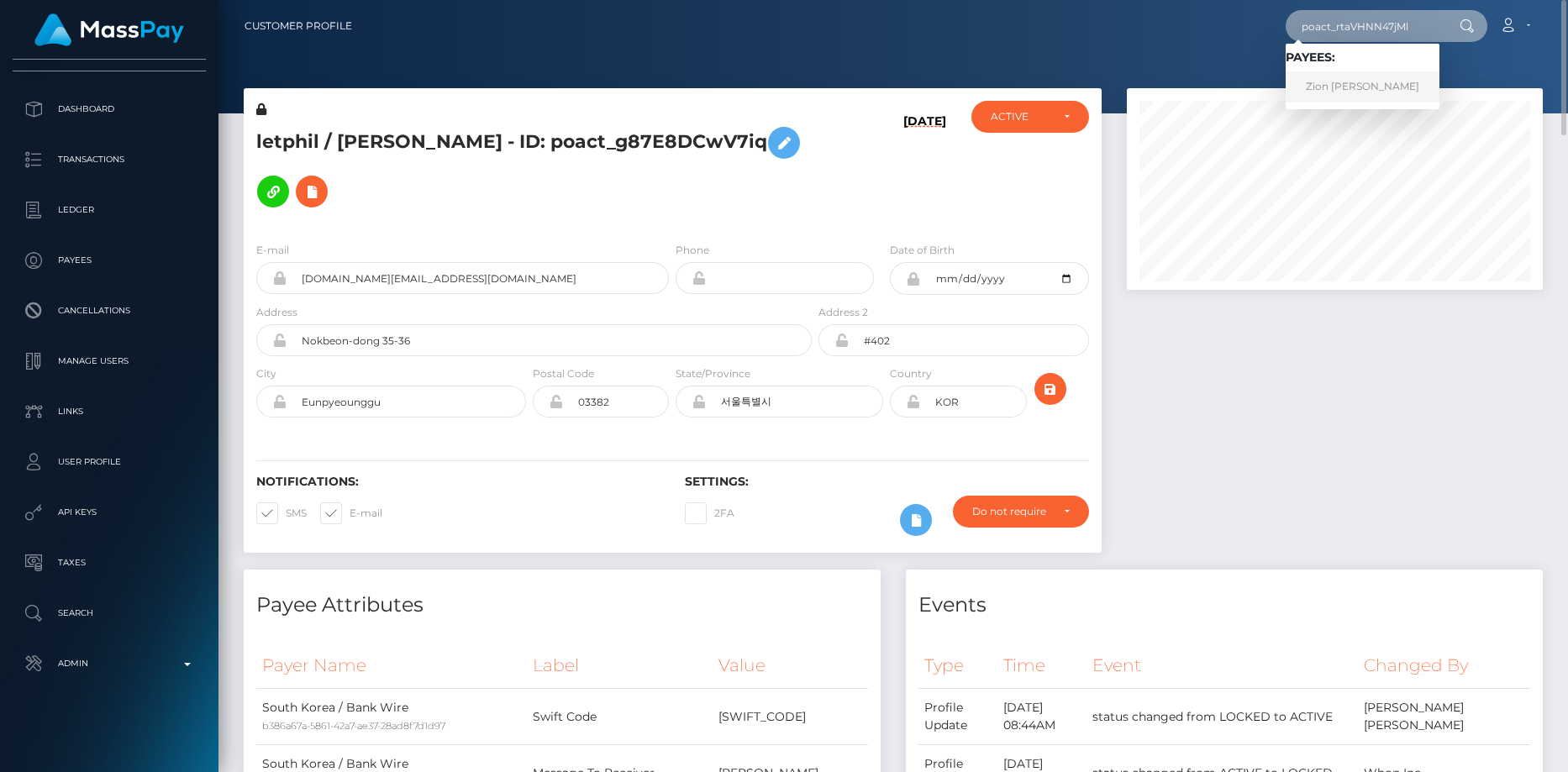
type input "poact_rtaVHNN47jMl"
click at [1338, 86] on link "Zion [PERSON_NAME]" at bounding box center [1362, 87] width 153 height 31
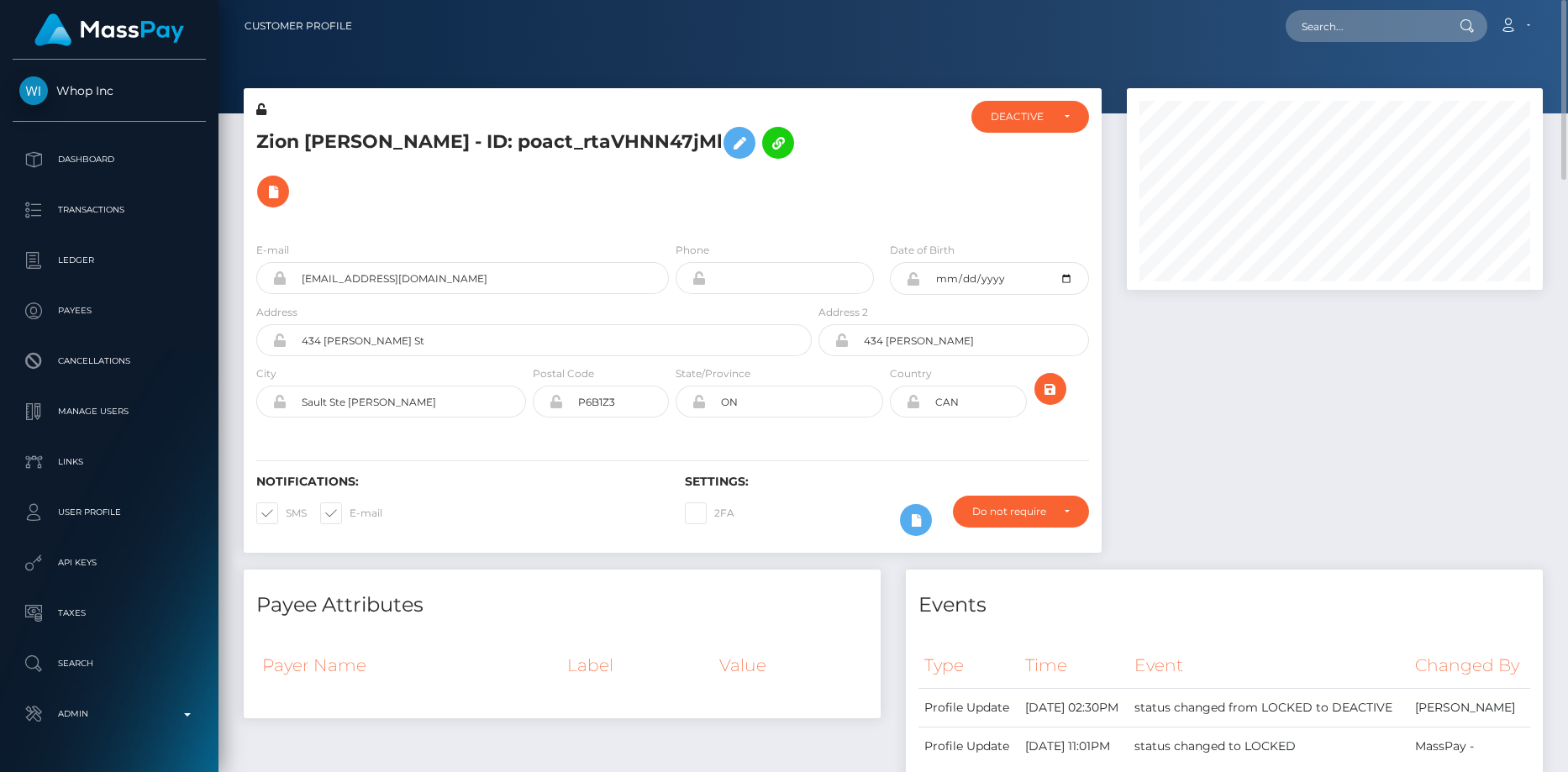
click at [383, 137] on h5 "Zion Marco Gimena - ID: poact_rtaVHNN47jMl" at bounding box center [529, 167] width 546 height 97
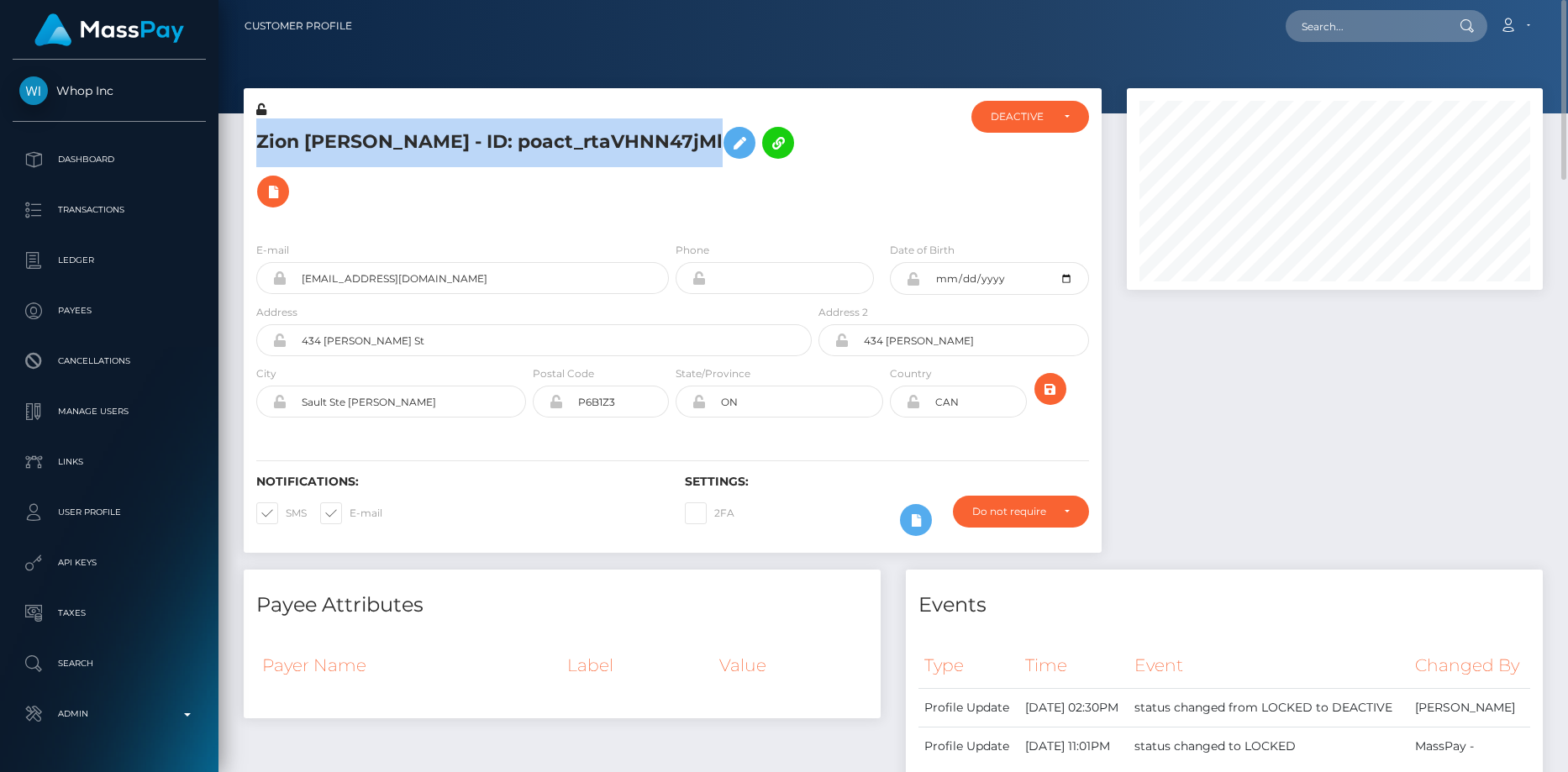
click at [383, 137] on h5 "Zion Marco Gimena - ID: poact_rtaVHNN47jMl" at bounding box center [529, 167] width 546 height 97
copy h5 "Zion Marco Gimena - ID: poact_rtaVHNN47jMl"
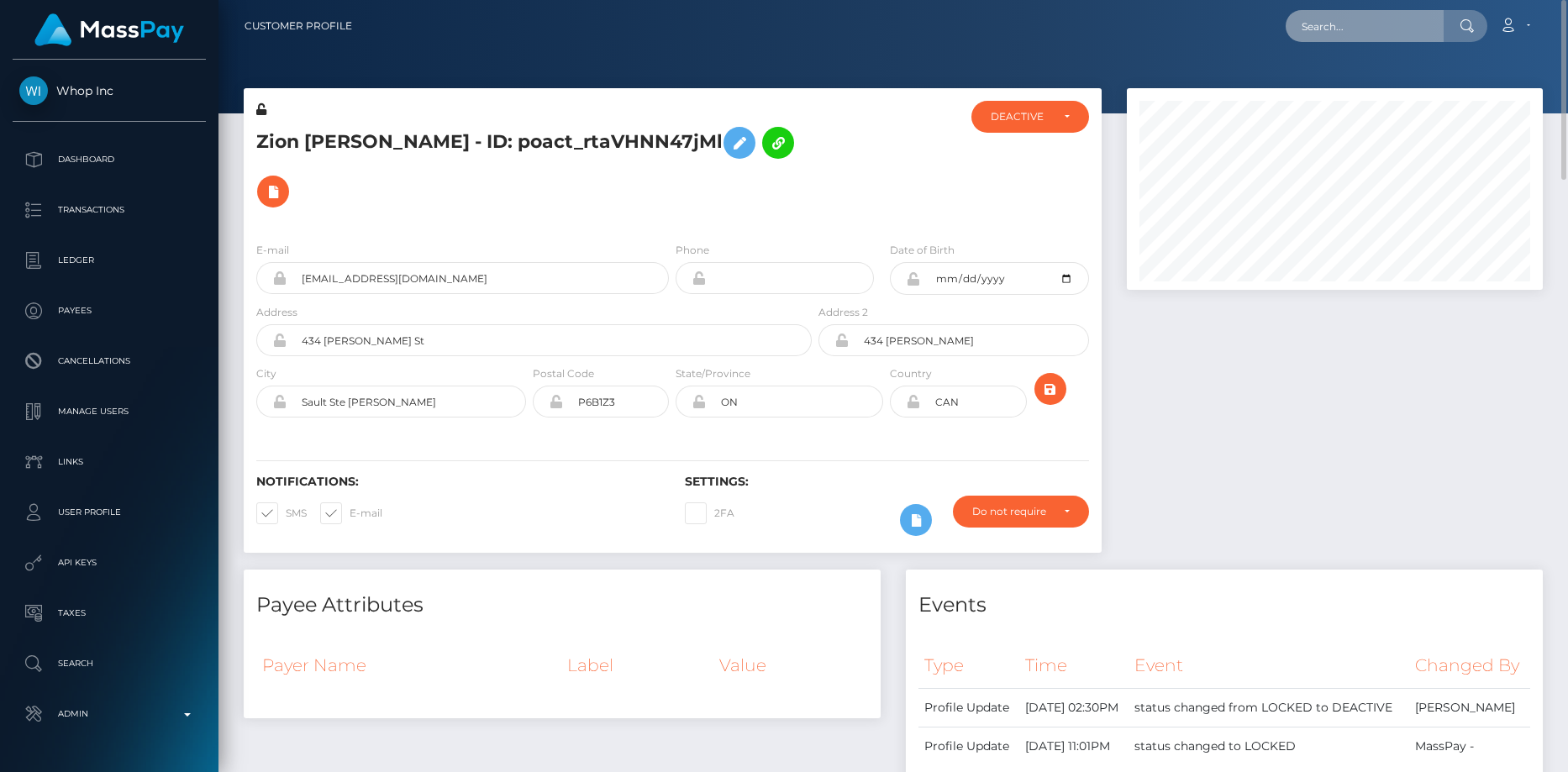
click at [1368, 28] on input "text" at bounding box center [1364, 26] width 158 height 32
paste input "poact_6hcRCD5yWilg"
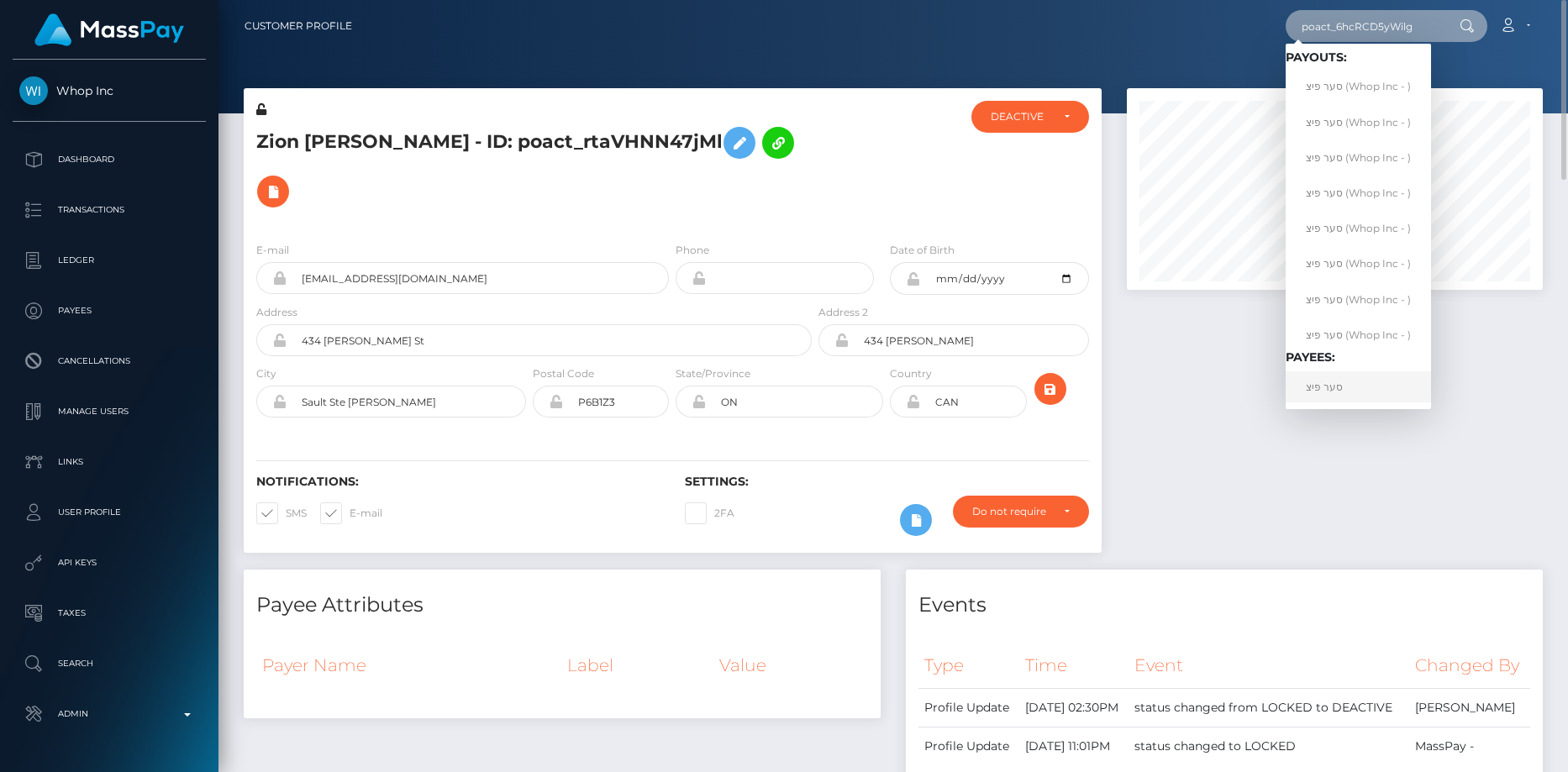
type input "poact_6hcRCD5yWilg"
click at [1341, 392] on link "סער פיצ" at bounding box center [1358, 387] width 146 height 31
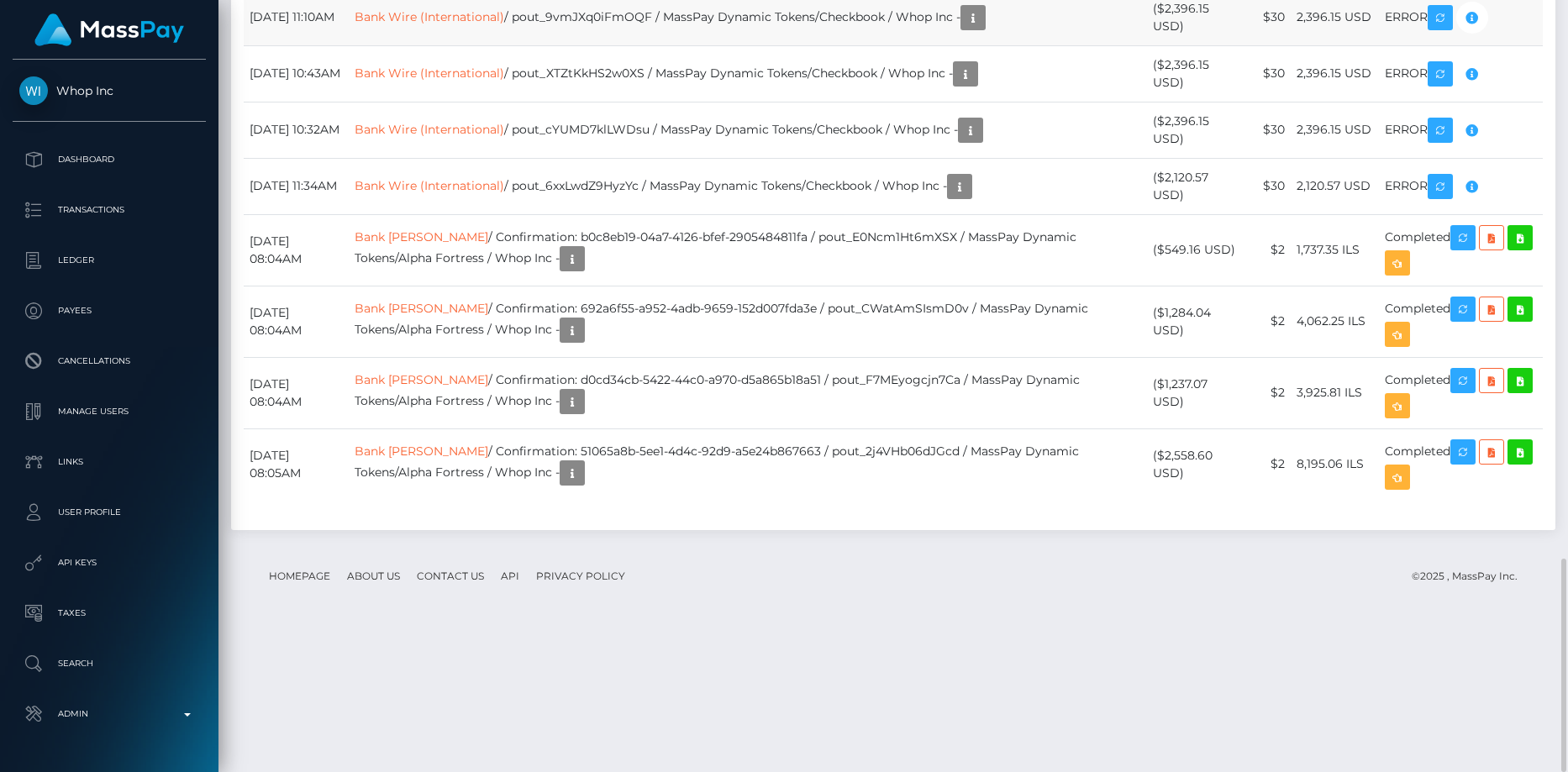
scroll to position [202, 417]
click at [504, 24] on link "Bank Wire (International)" at bounding box center [430, 17] width 150 height 16
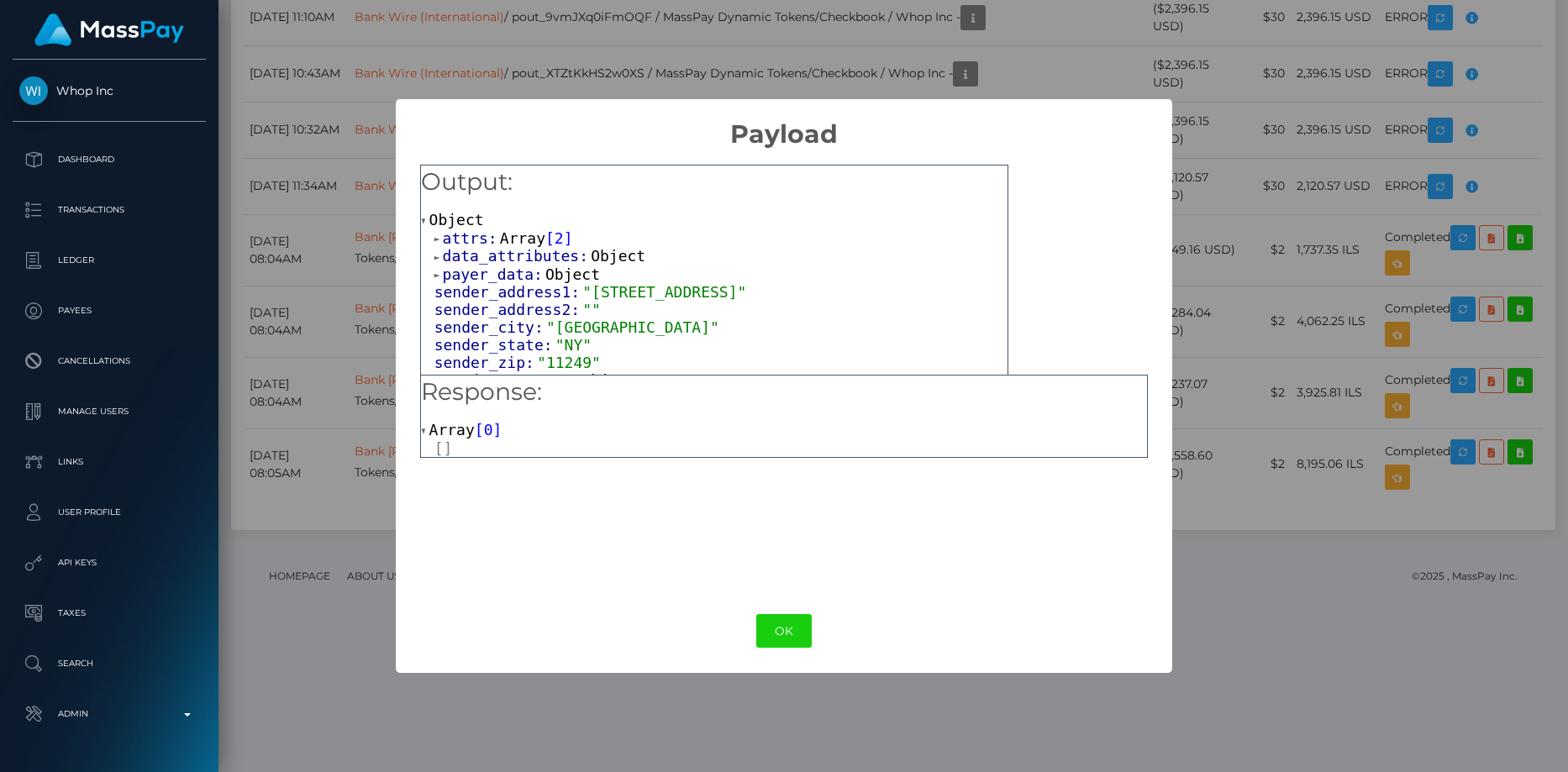
click at [545, 281] on span "Object" at bounding box center [572, 274] width 54 height 17
click at [539, 257] on span "data_attributes:" at bounding box center [517, 256] width 149 height 17
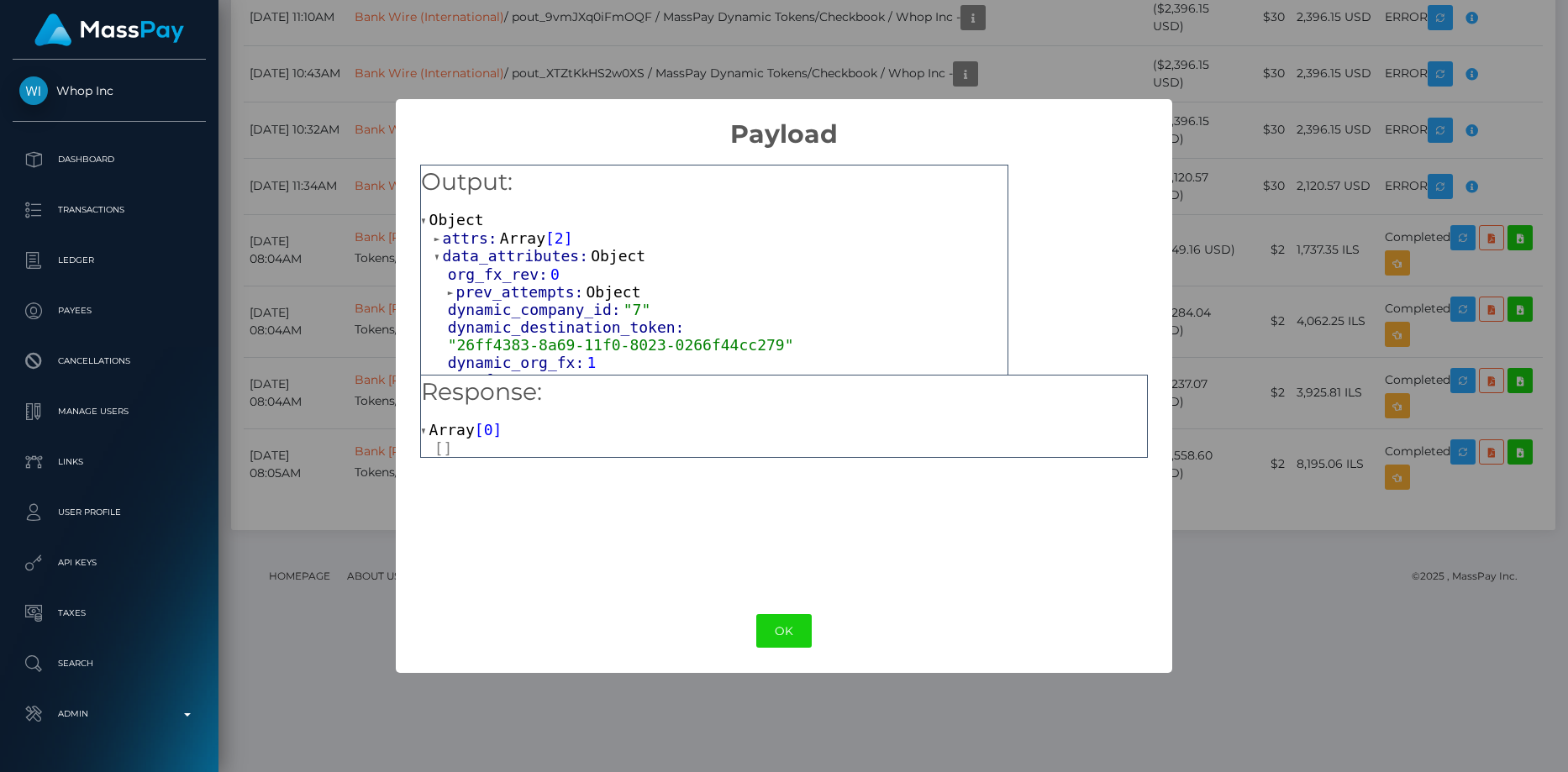
click at [525, 237] on span "Array" at bounding box center [522, 238] width 46 height 17
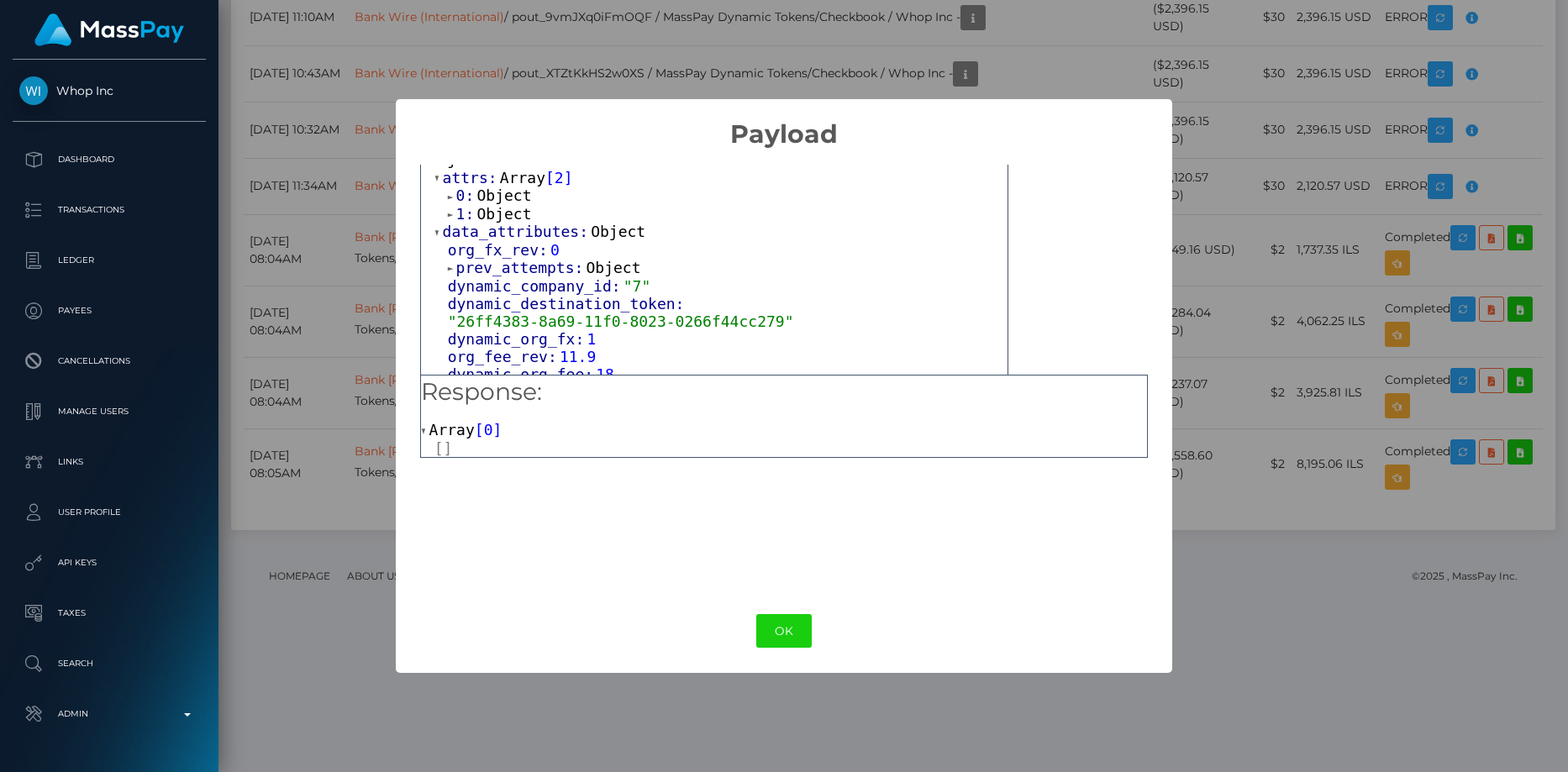
scroll to position [84, 0]
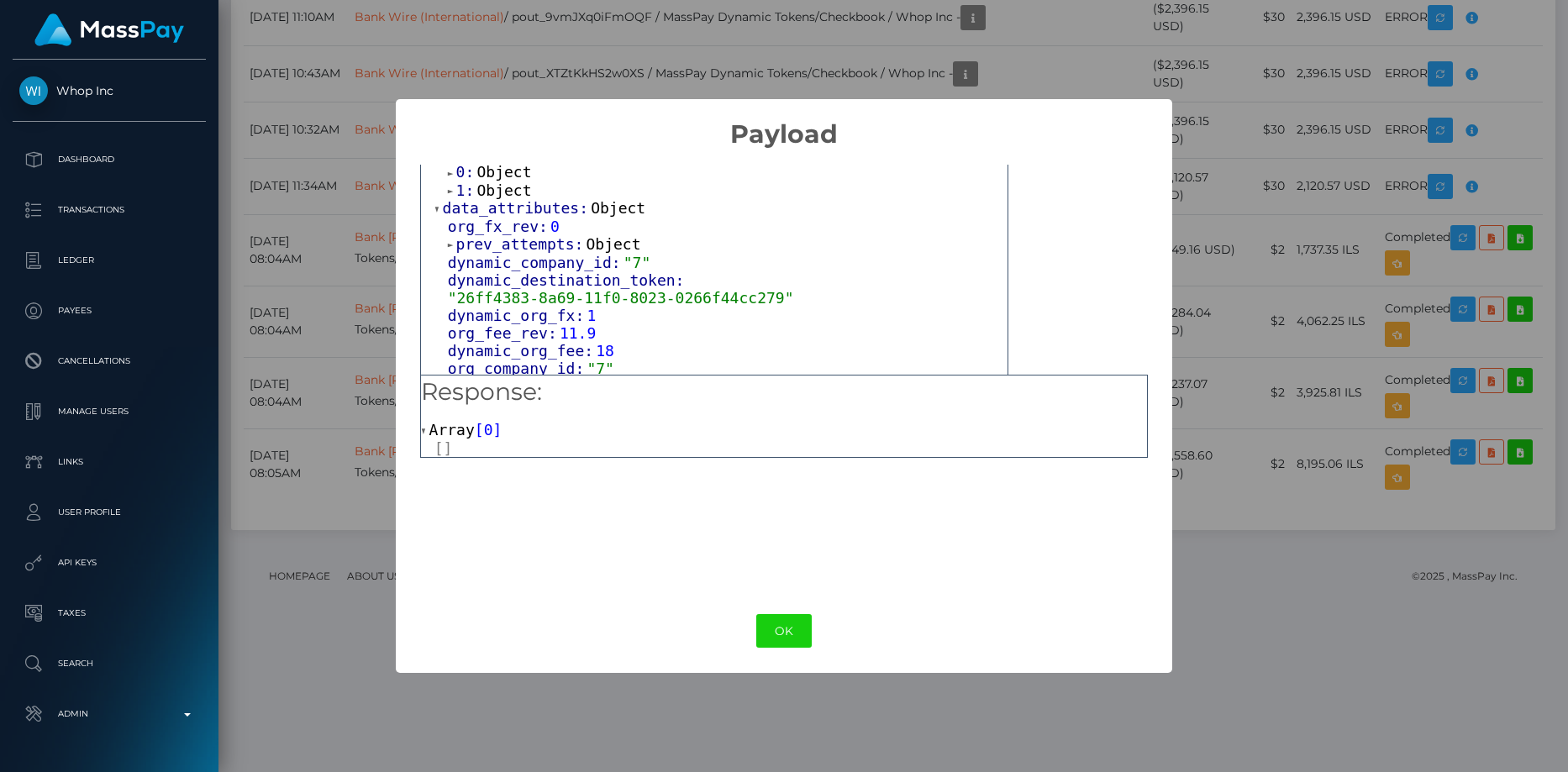
click at [513, 187] on span "Object" at bounding box center [503, 190] width 54 height 17
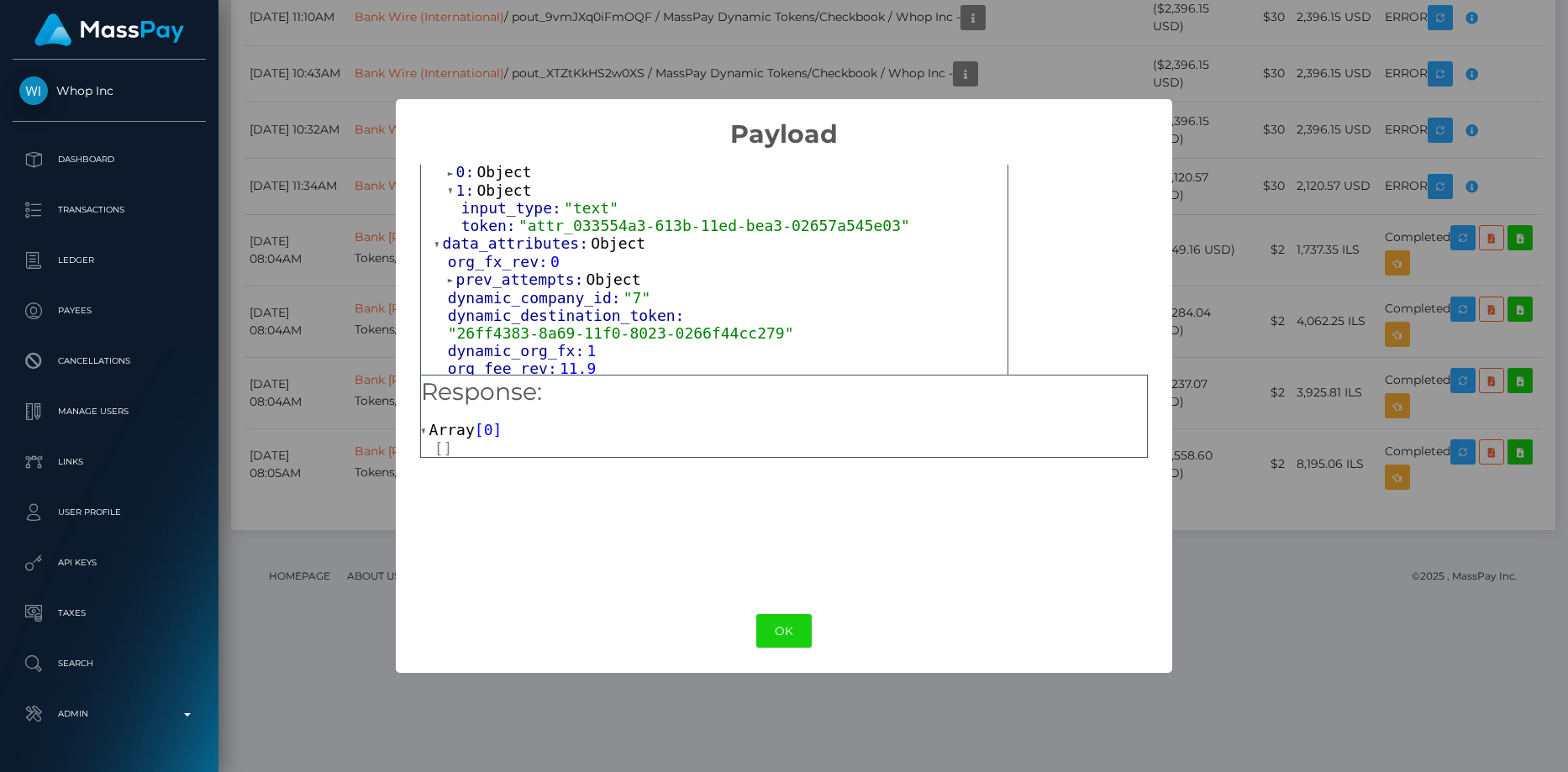
click at [505, 172] on span "Object" at bounding box center [503, 171] width 54 height 17
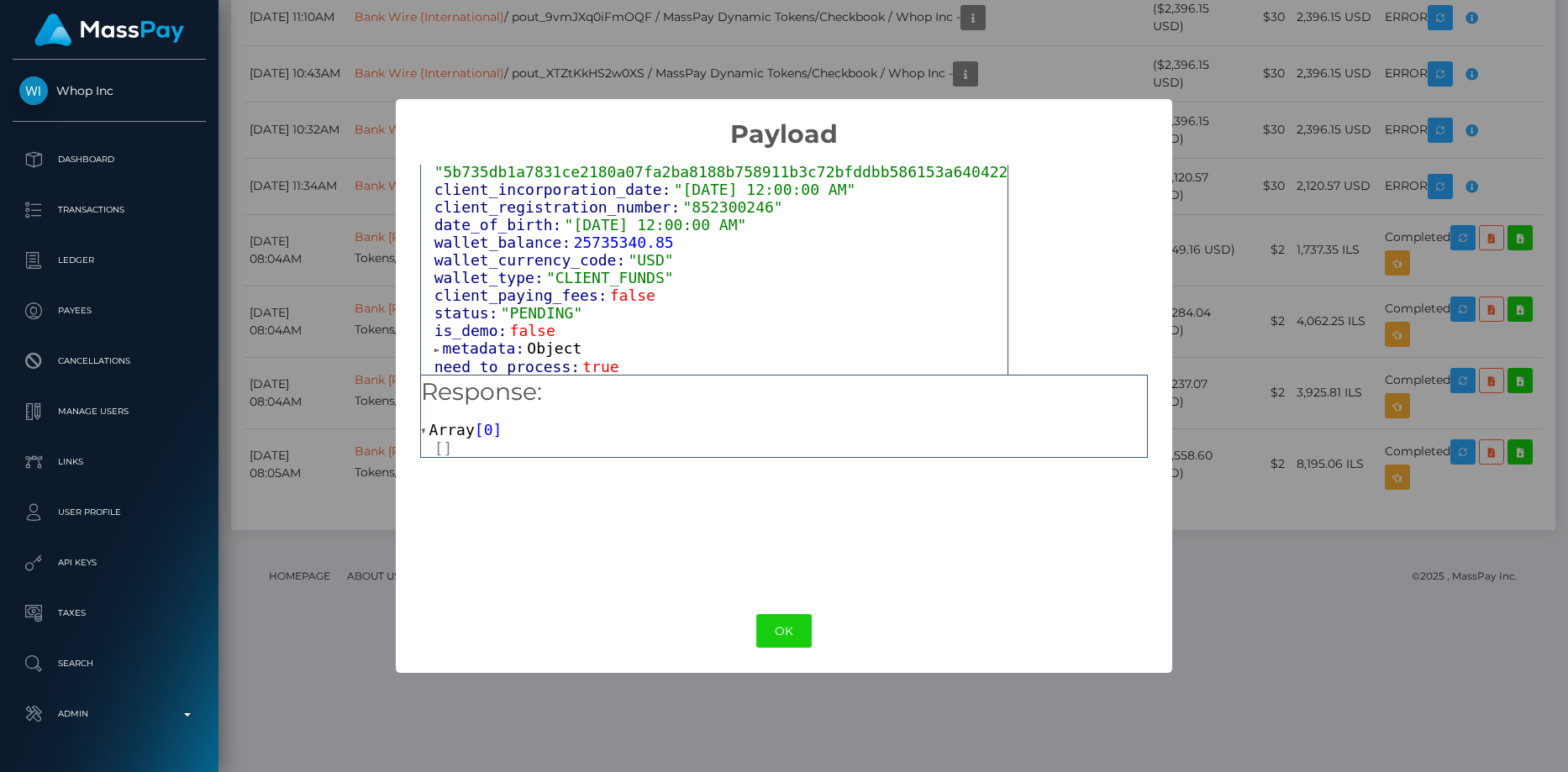
scroll to position [1512, 0]
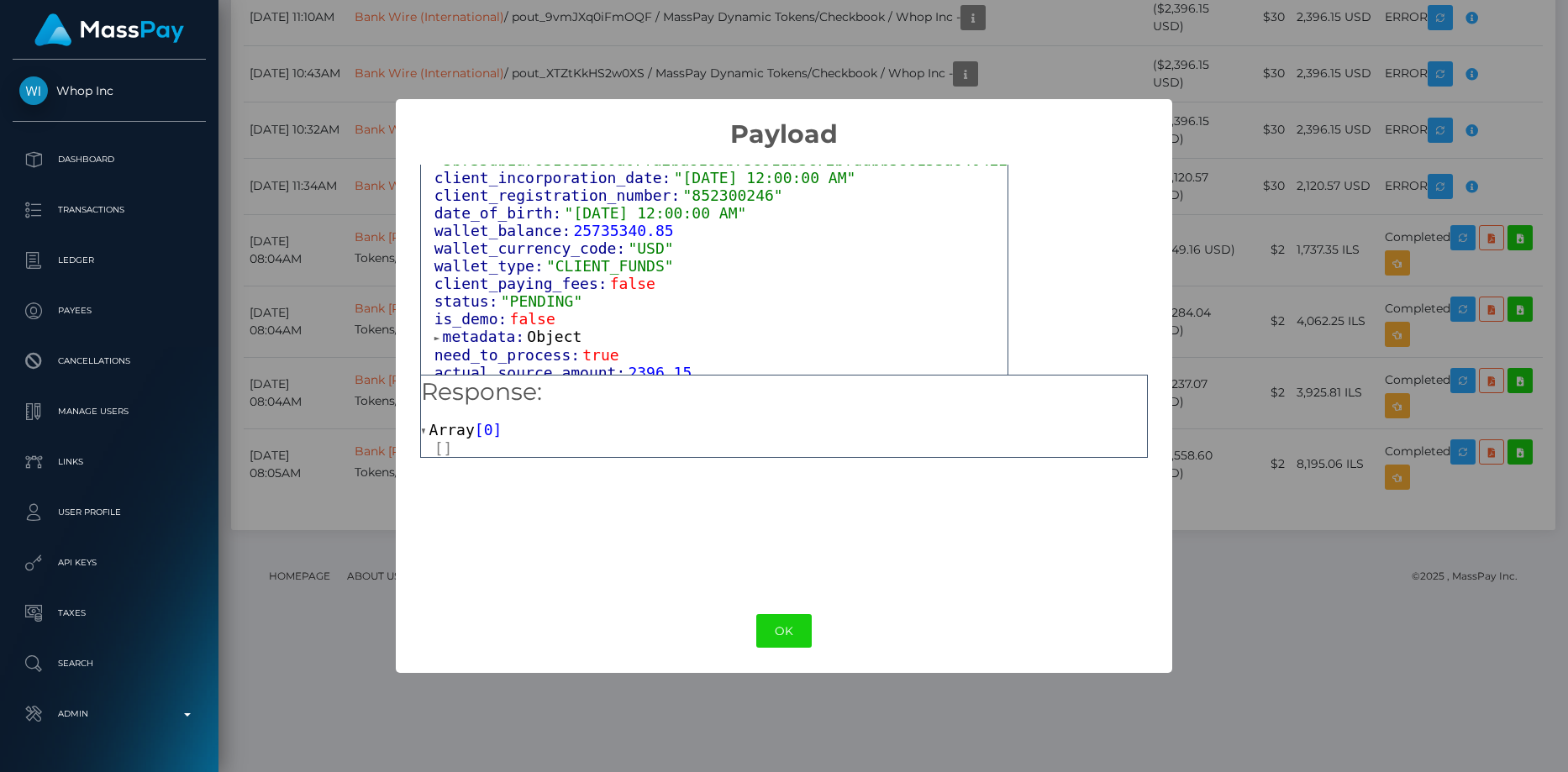
click at [655, 49] on div "× Payload Output: Object attrs: Array [ 2 ] 0: Object input_type: "text" token:…" at bounding box center [784, 386] width 1568 height 772
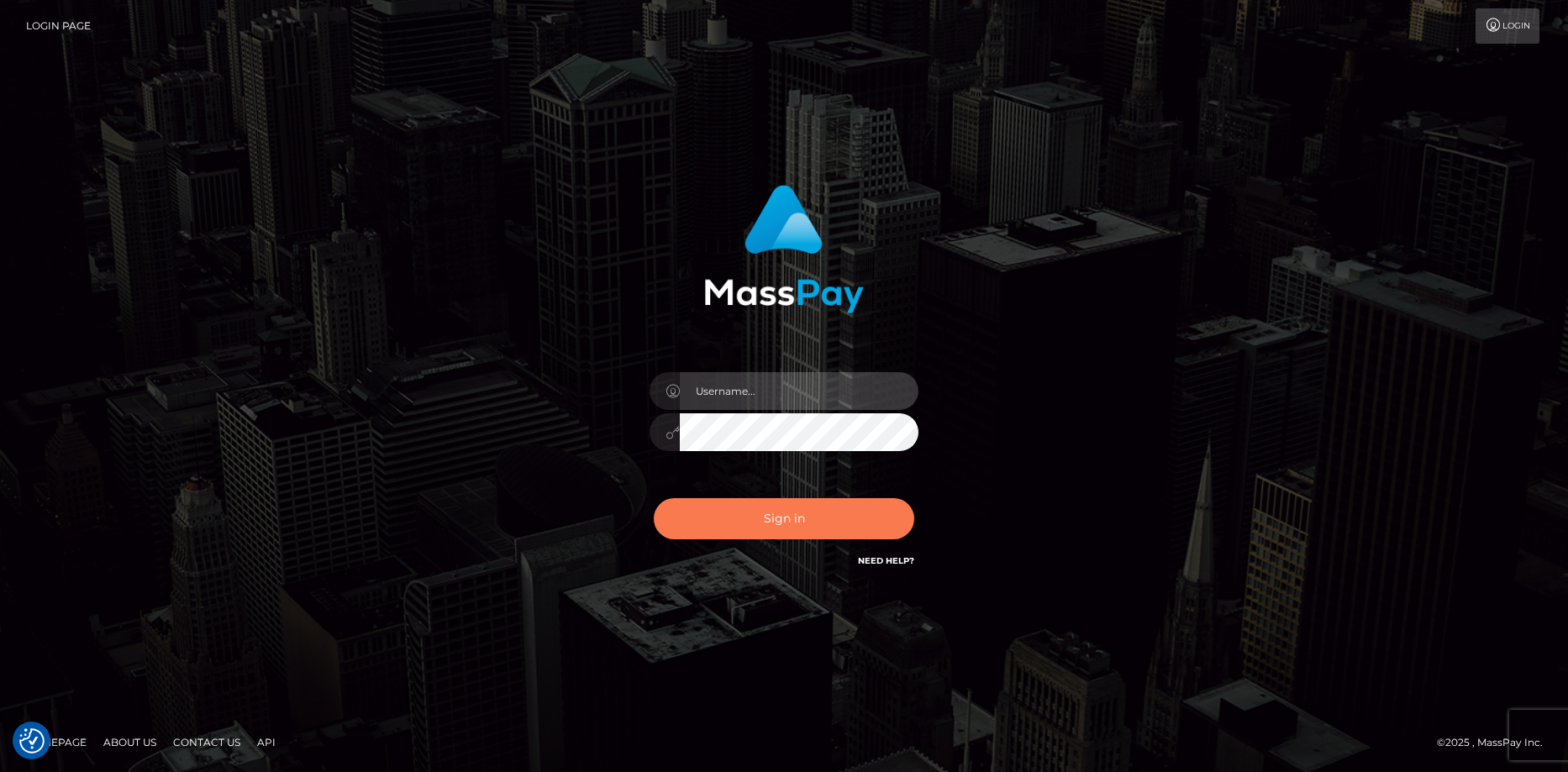
type input "Eduard Gavrilescu"
click at [752, 534] on button "Sign in" at bounding box center [784, 519] width 260 height 41
type input "[PERSON_NAME]"
click at [742, 521] on button "Sign in" at bounding box center [784, 519] width 260 height 41
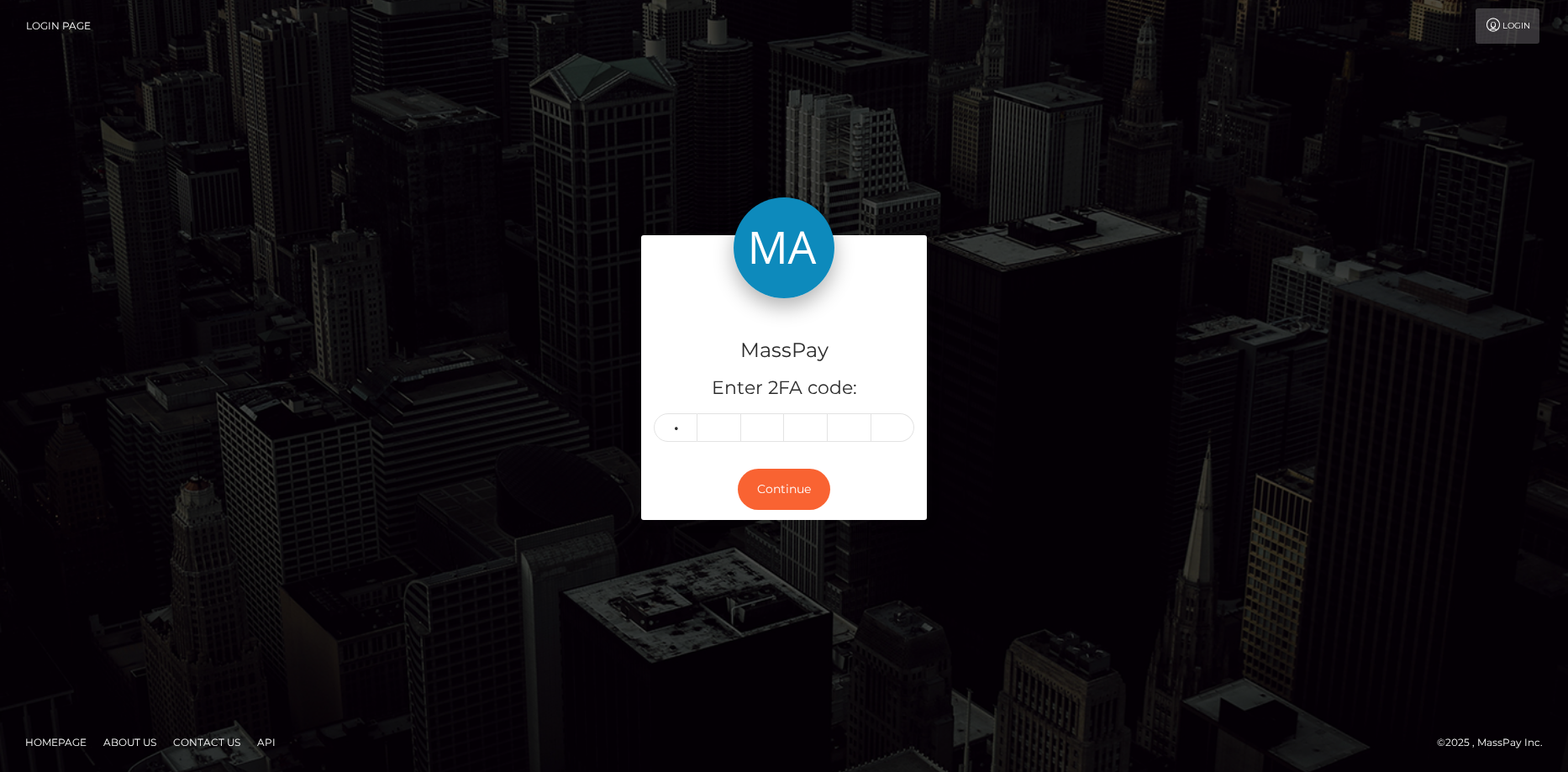
type input "2"
type input "0"
type input "9"
type input "6"
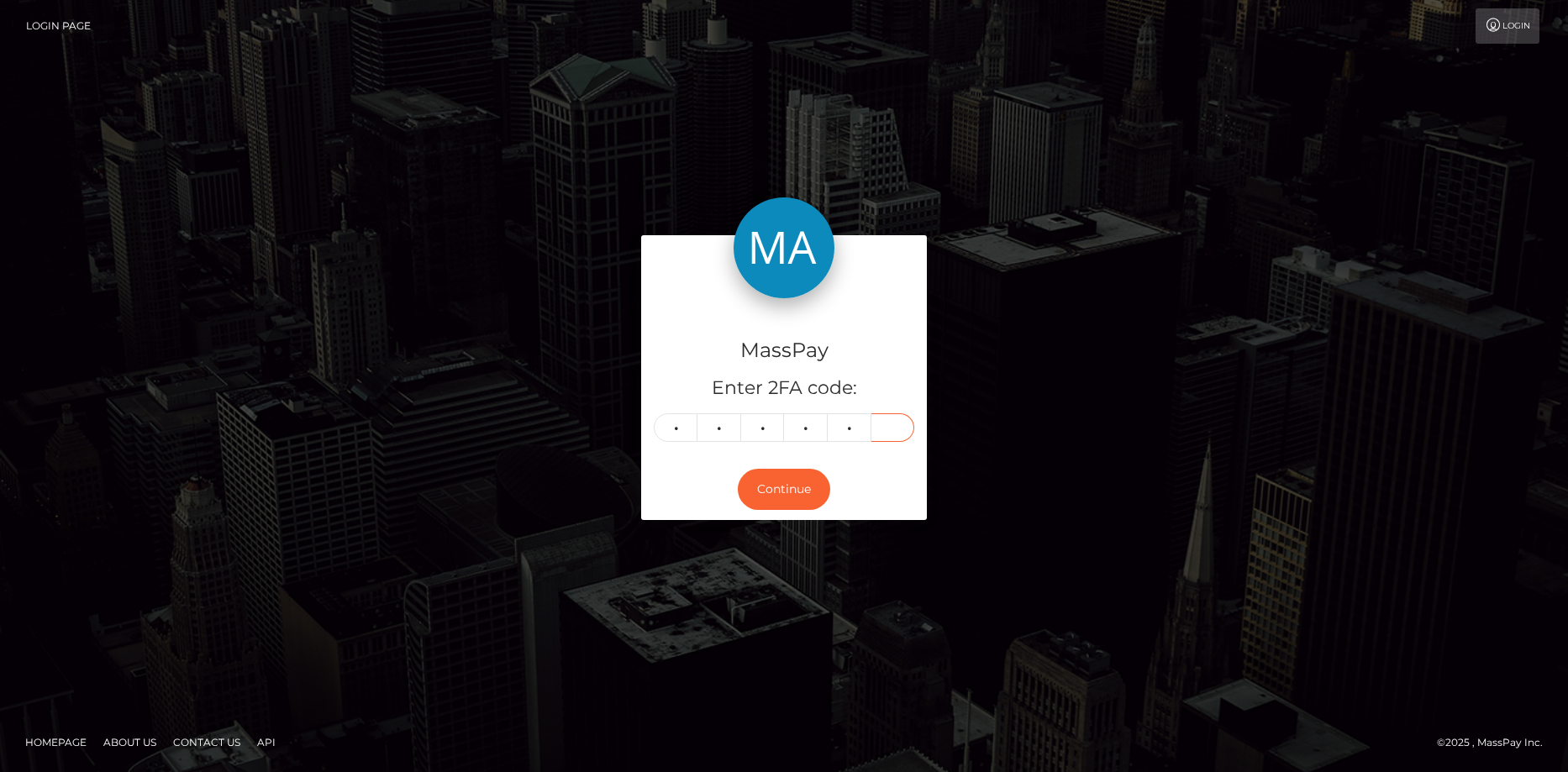
type input "4"
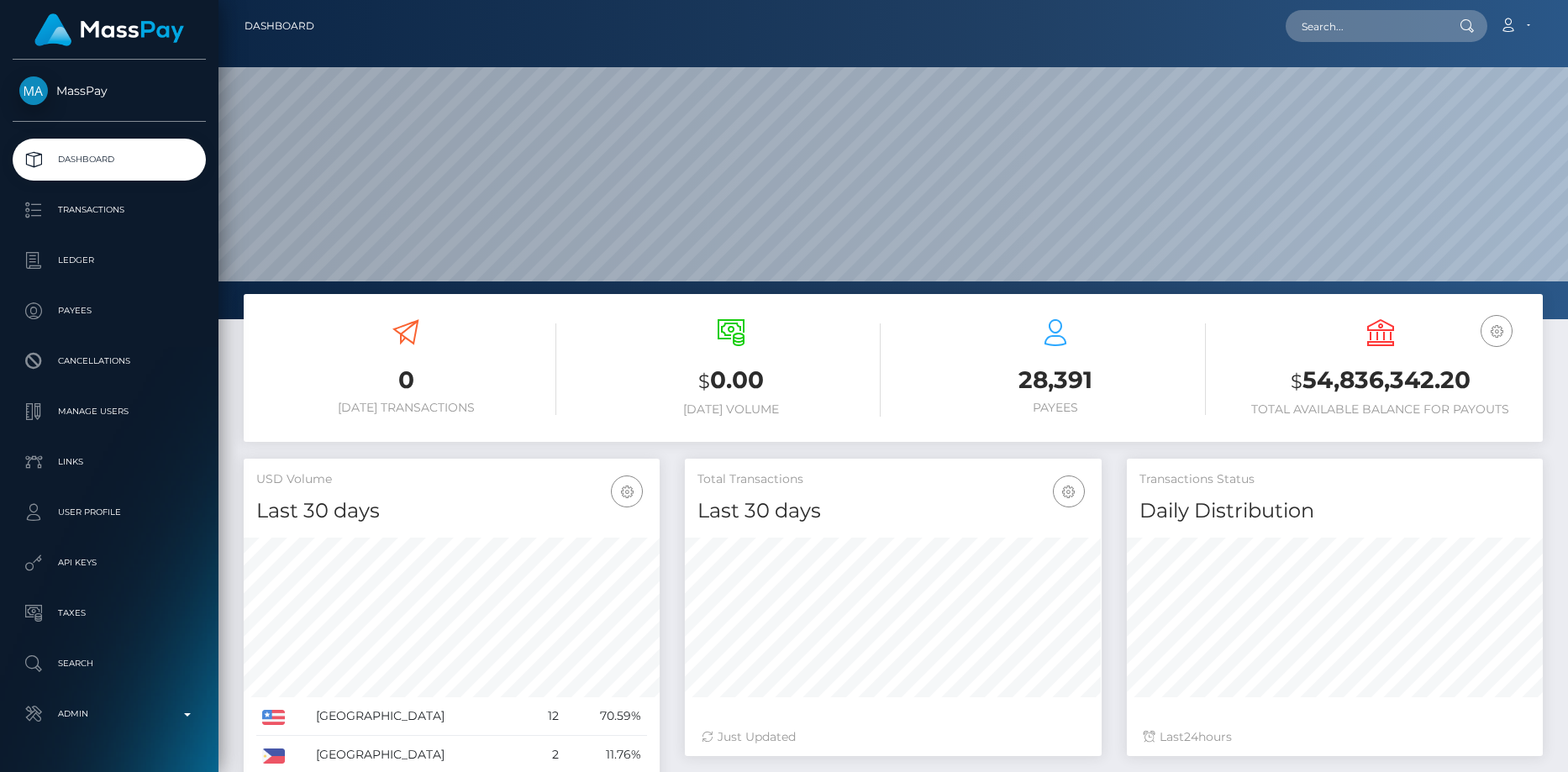
scroll to position [298, 417]
click at [1310, 46] on nav "Dashboard Loading... Loading... Account Edit Profile" at bounding box center [893, 26] width 1349 height 52
click at [1312, 43] on div "Loading... Loading... Account Edit Profile Logout" at bounding box center [934, 26] width 1214 height 35
click at [1313, 38] on input "text" at bounding box center [1364, 26] width 158 height 32
paste input "o1rwrd37gegp7tahg46a9zhg"
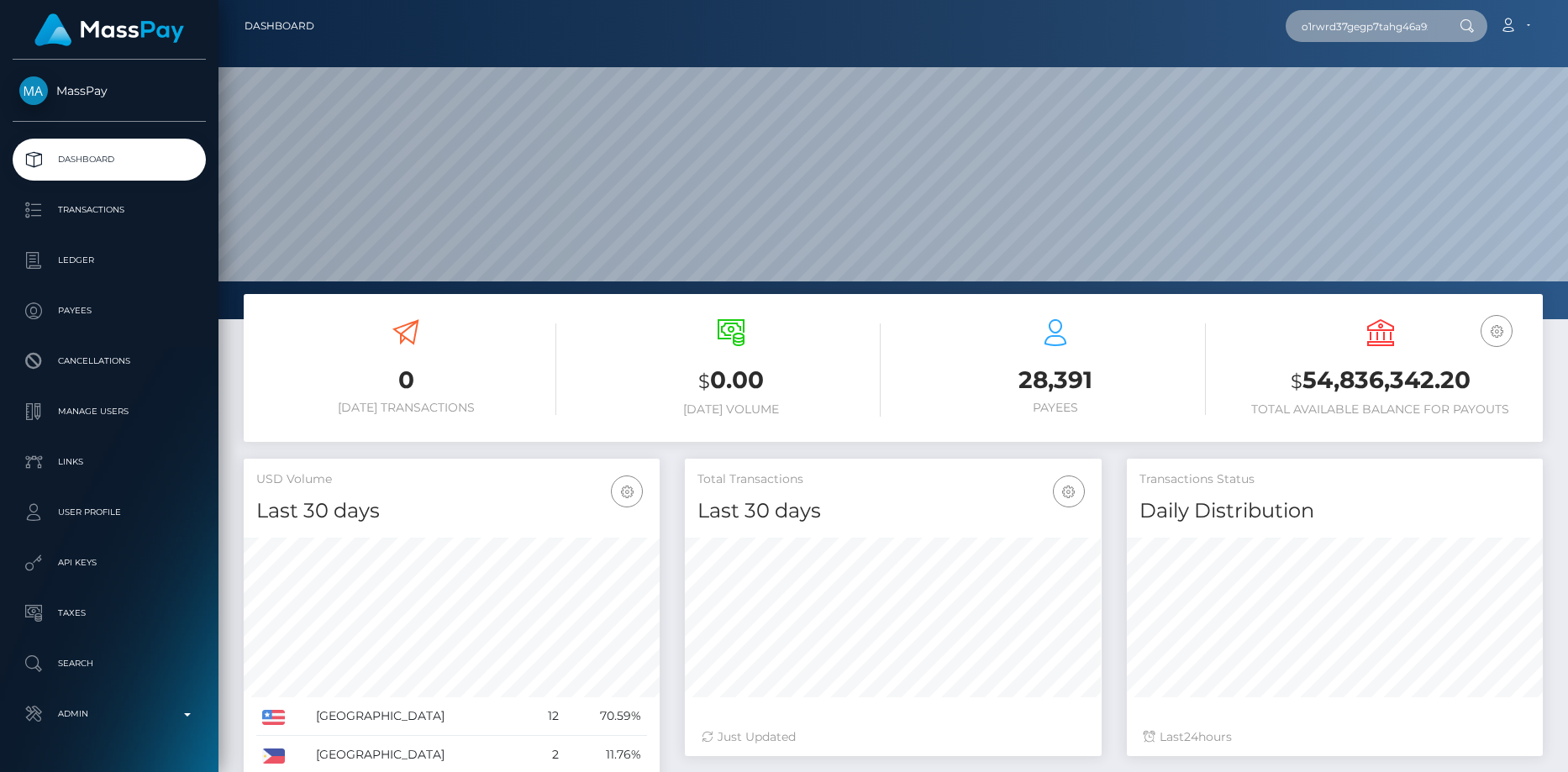
scroll to position [0, 27]
type input "o1rwrd37gegp7tahg46a9zhg"
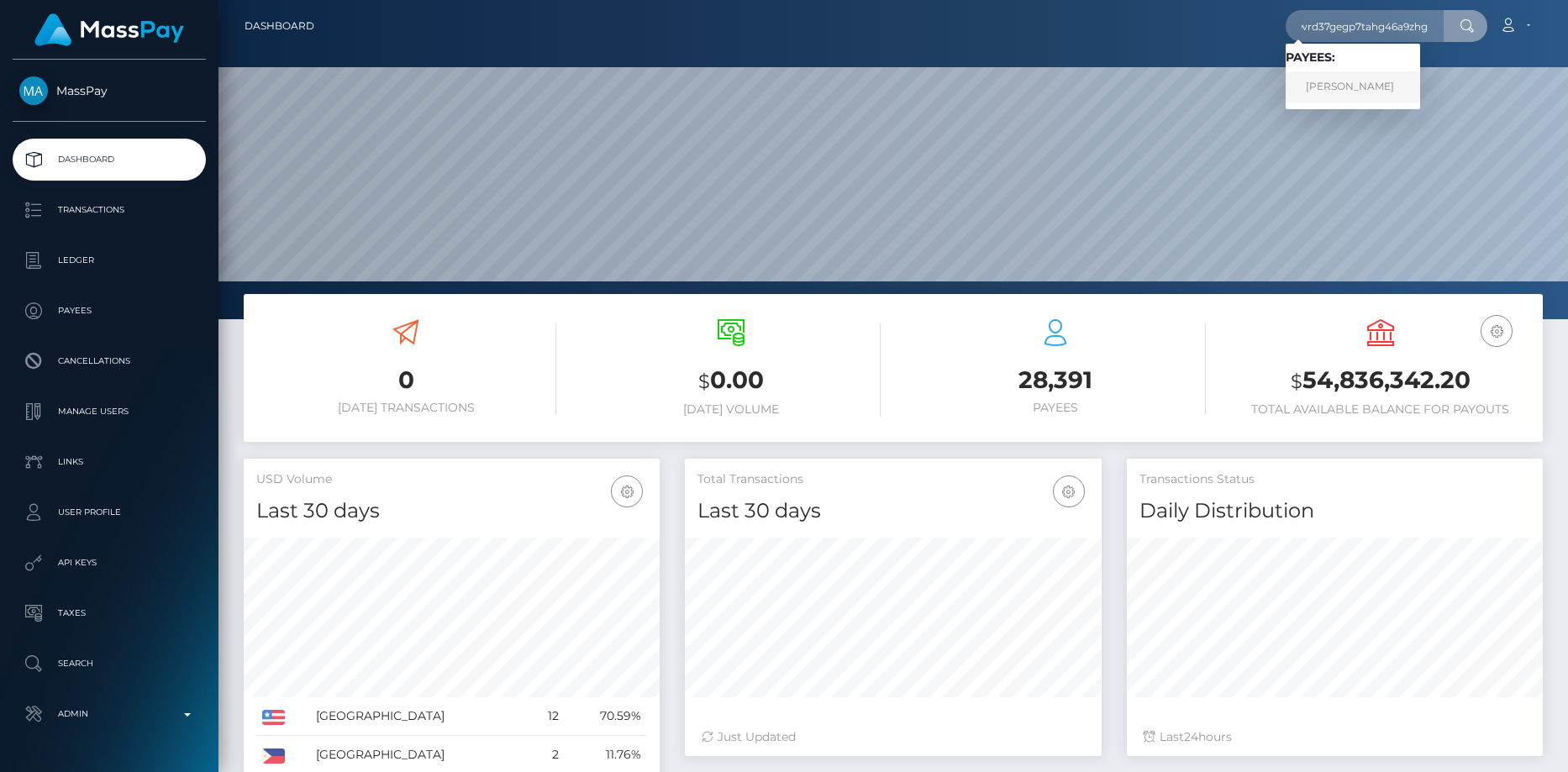
click at [1334, 89] on link "NATHAN KHANG NGUYEN" at bounding box center [1353, 87] width 134 height 31
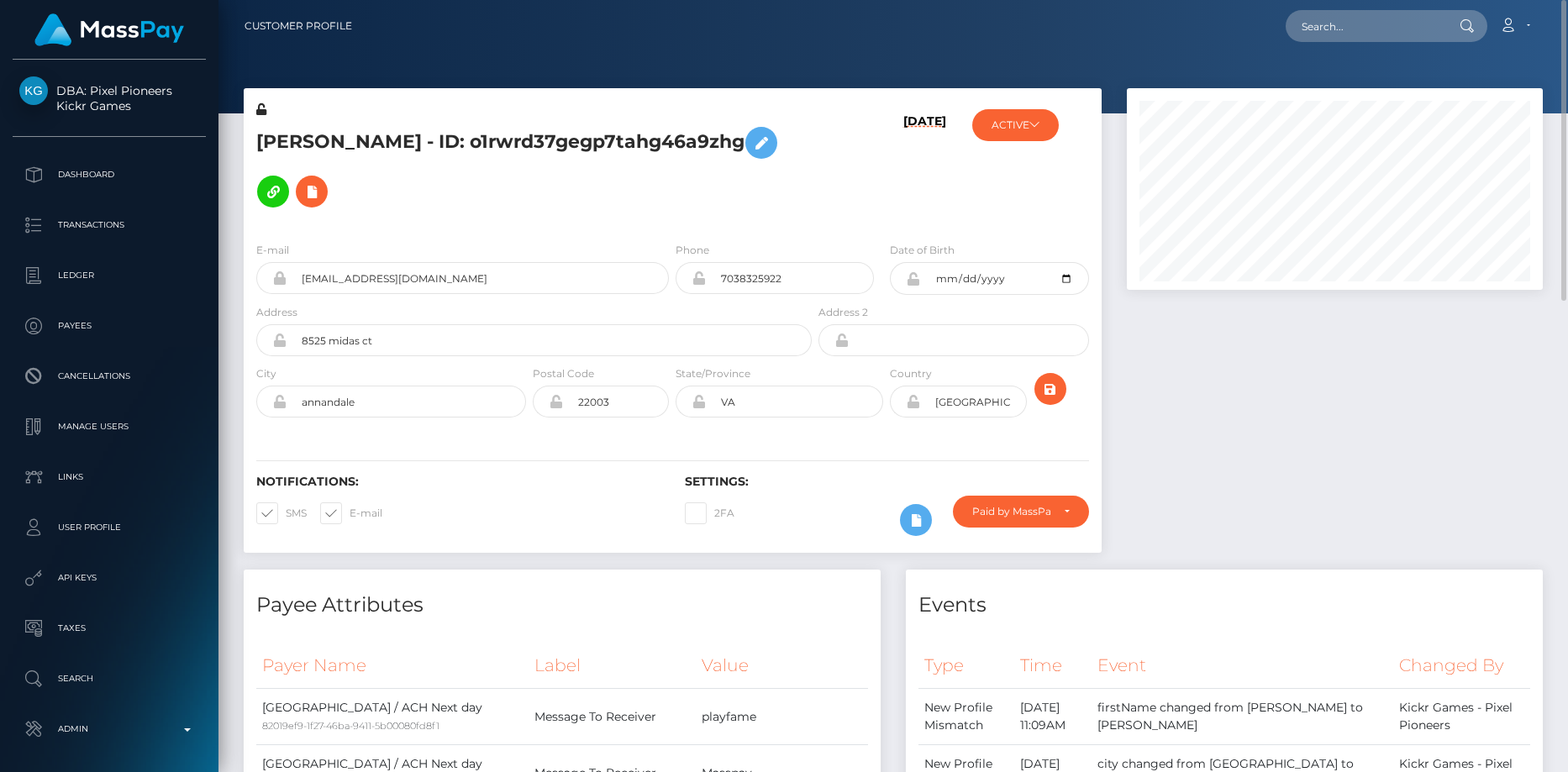
click at [389, 130] on h5 "NATHAN KHANG NGUYEN - ID: o1rwrd37gegp7tahg46a9zhg" at bounding box center [529, 167] width 546 height 97
copy h5 "NATHAN KHANG NGUYEN - ID: o1rwrd37gegp7tahg46a9zhg"
drag, startPoint x: 1278, startPoint y: 36, endPoint x: 1297, endPoint y: 30, distance: 19.9
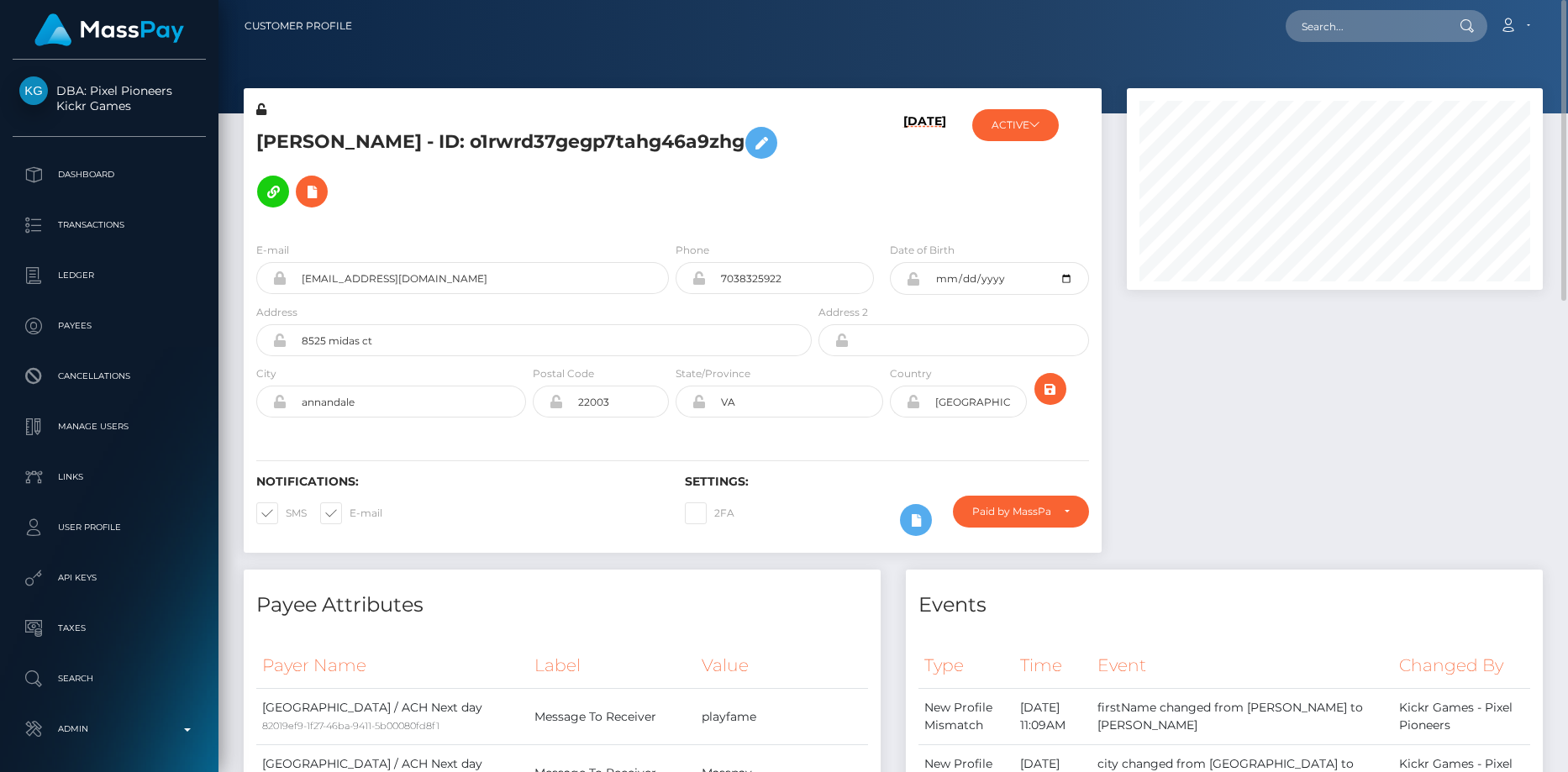
click at [1284, 36] on div "Loading... Loading... Account Edit Profile Logout" at bounding box center [953, 26] width 1176 height 35
click at [1302, 28] on input "text" at bounding box center [1364, 26] width 158 height 32
paste input "brettsmithprofessional@gmail.com"
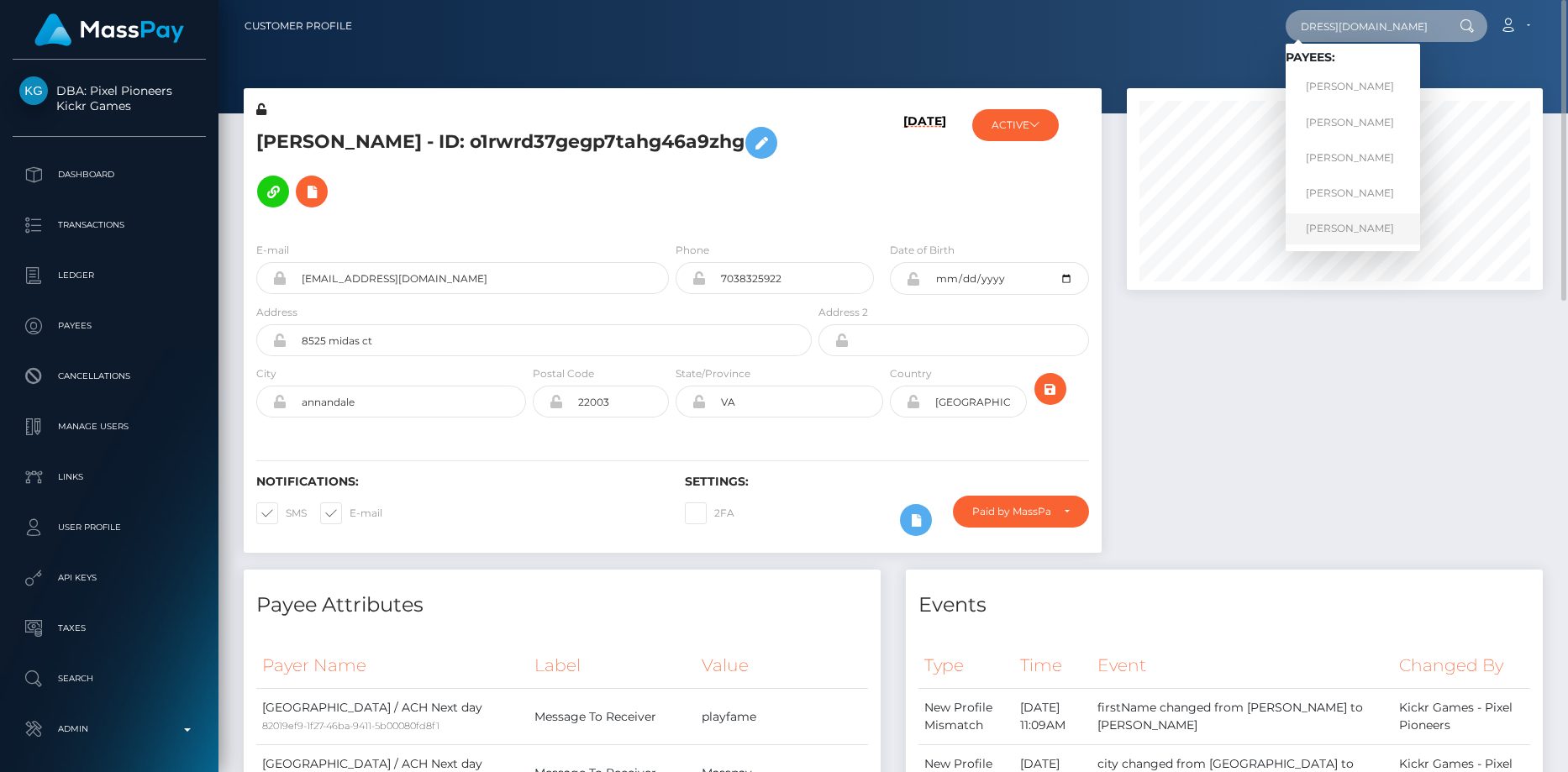
type input "brettsmithprofessional@gmail.com"
click at [1350, 228] on link "BRETT M SMITH" at bounding box center [1353, 229] width 134 height 31
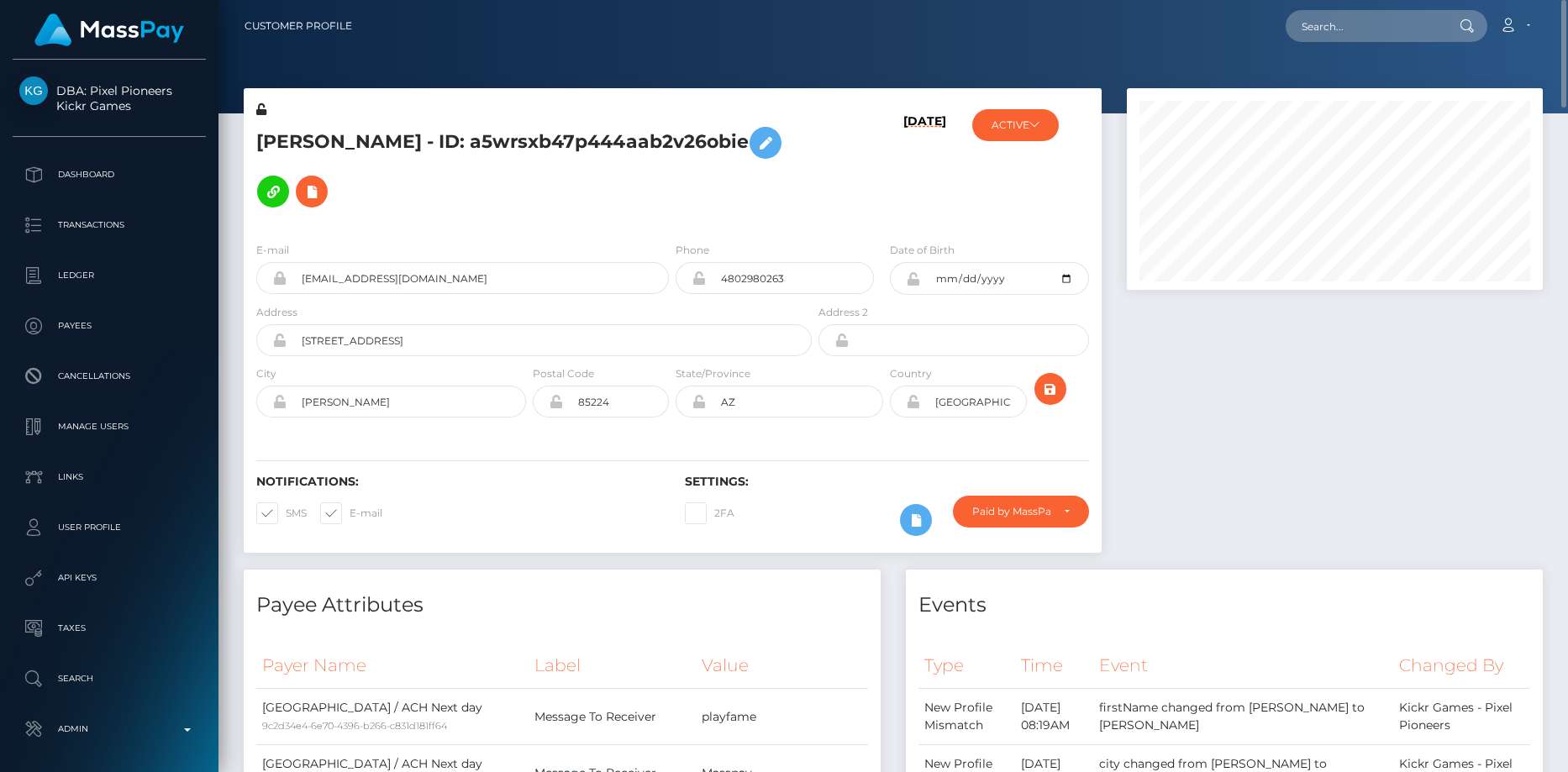
click at [388, 139] on h5 "[PERSON_NAME] - ID: a5wrsxb47p444aab2v26obie" at bounding box center [529, 167] width 546 height 97
copy h5 "[PERSON_NAME] - ID: a5wrsxb47p444aab2v26obie"
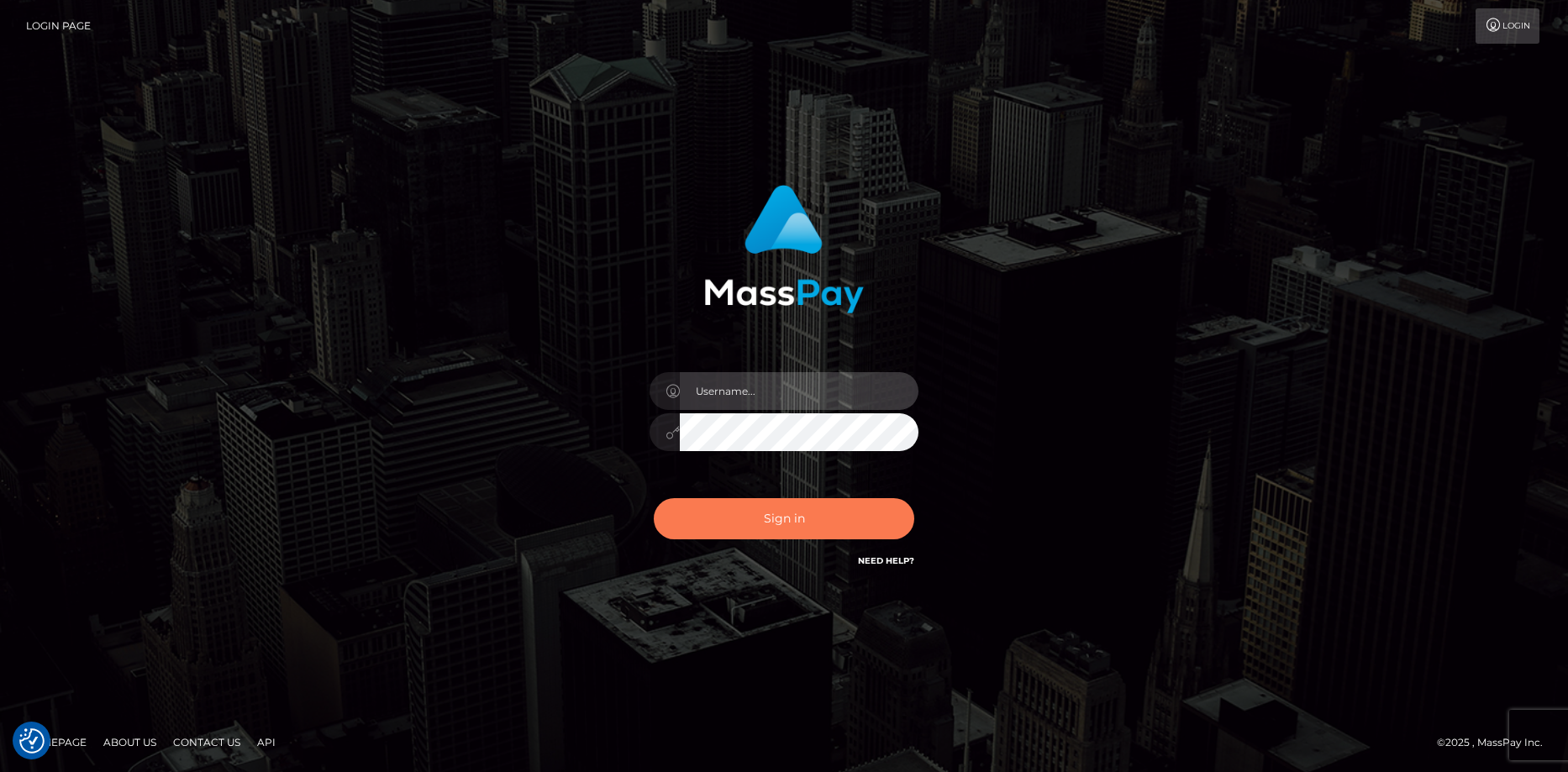
type input "Eduard Gavrilescu"
click at [808, 514] on button "Sign in" at bounding box center [784, 519] width 260 height 41
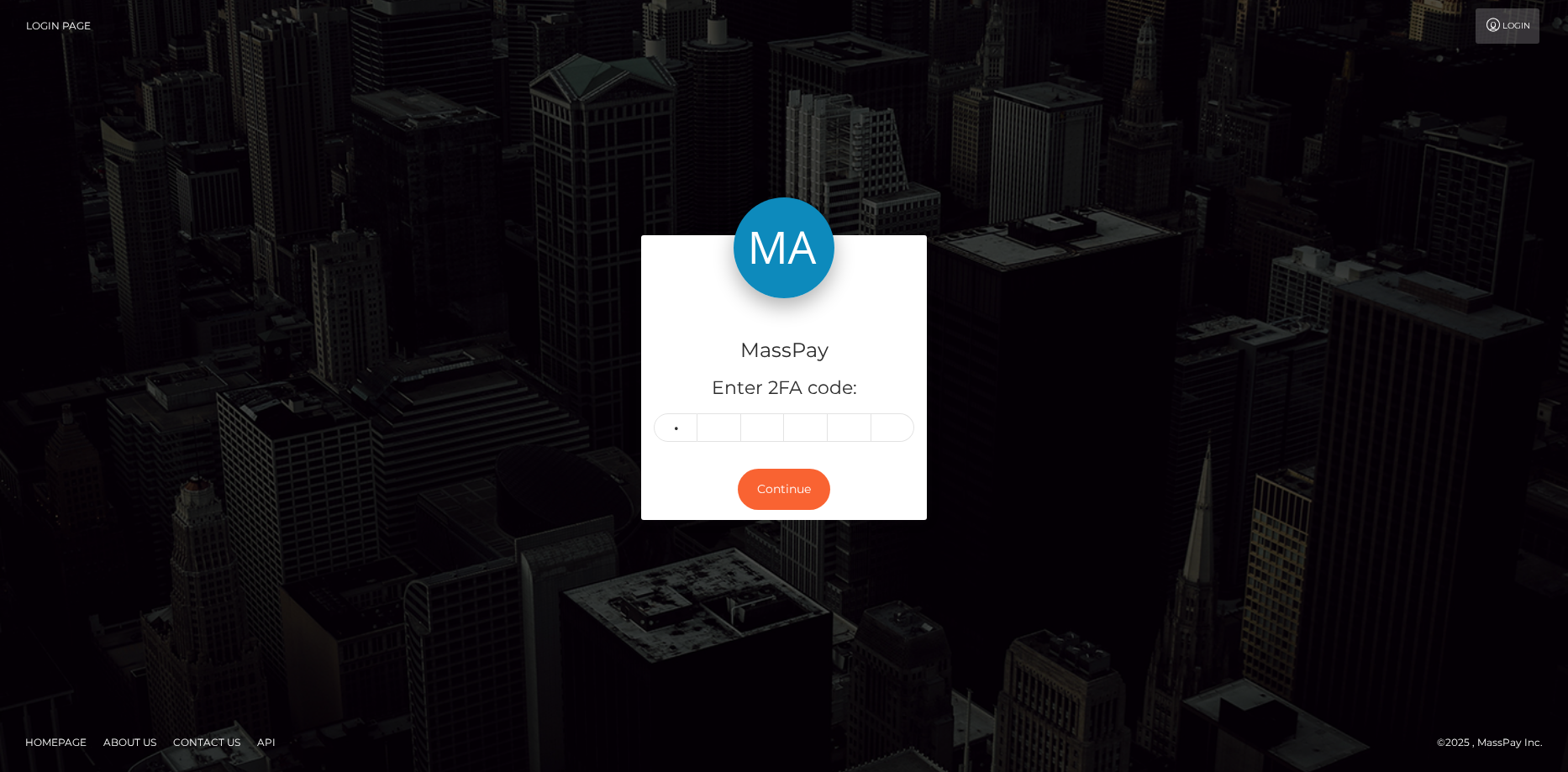
type input "8"
type input "6"
type input "9"
type input "2"
type input "0"
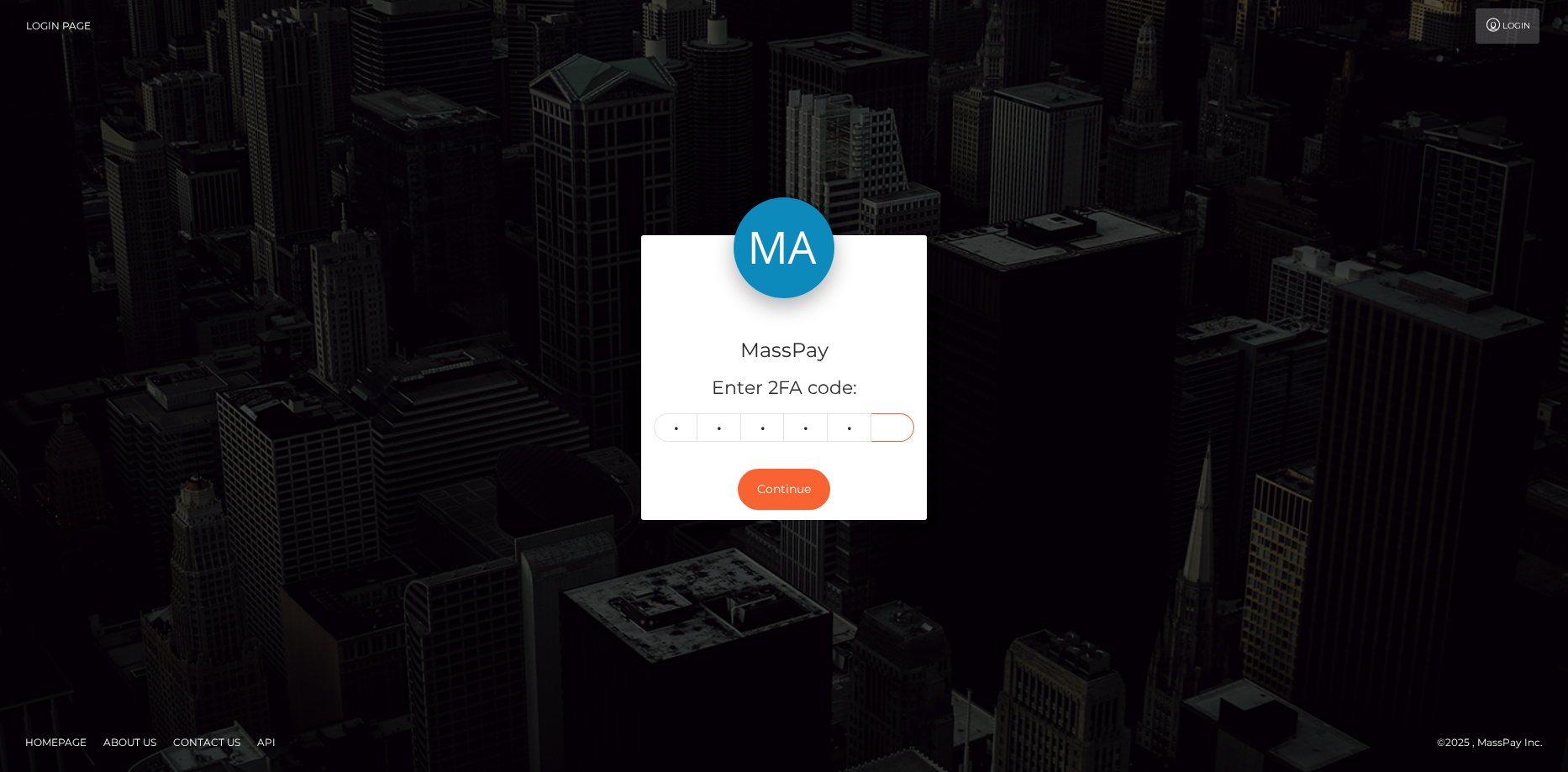
type input "1"
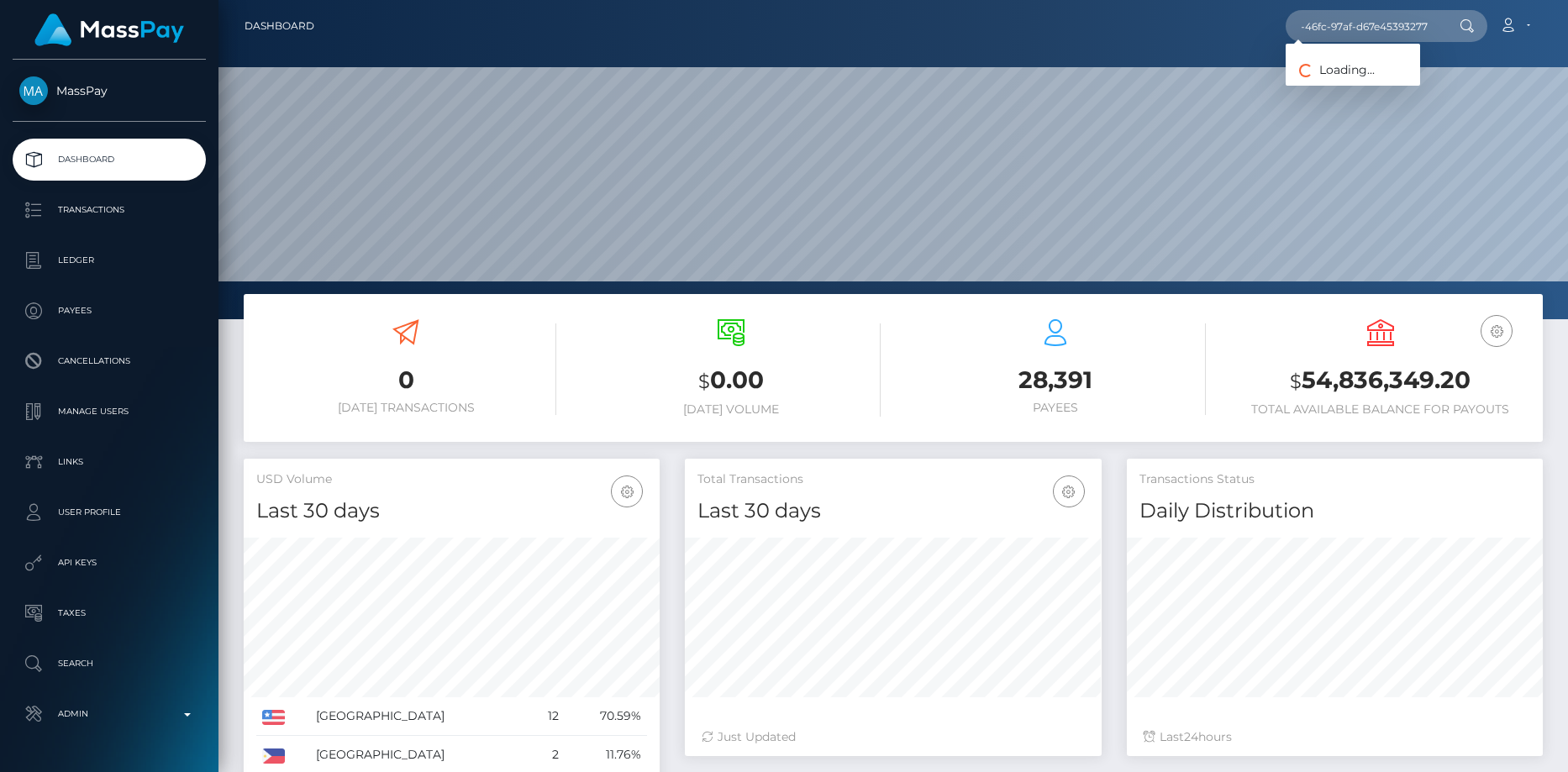
scroll to position [298, 417]
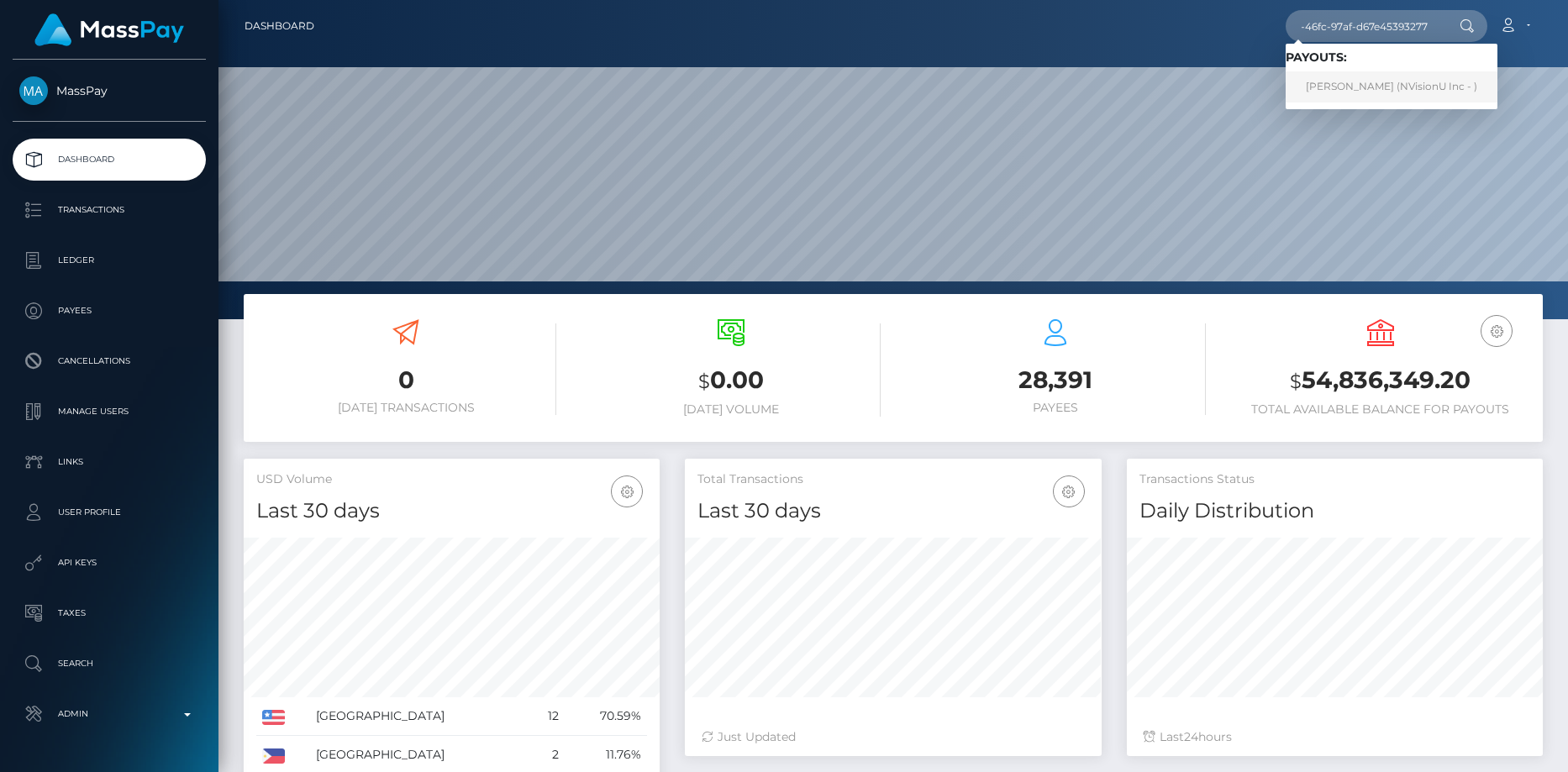
type input "29571096-a15b-46fc-97af-d67e45393277"
click at [1339, 77] on link "Nainoa Villierme (NVisionU Inc - )" at bounding box center [1391, 87] width 212 height 31
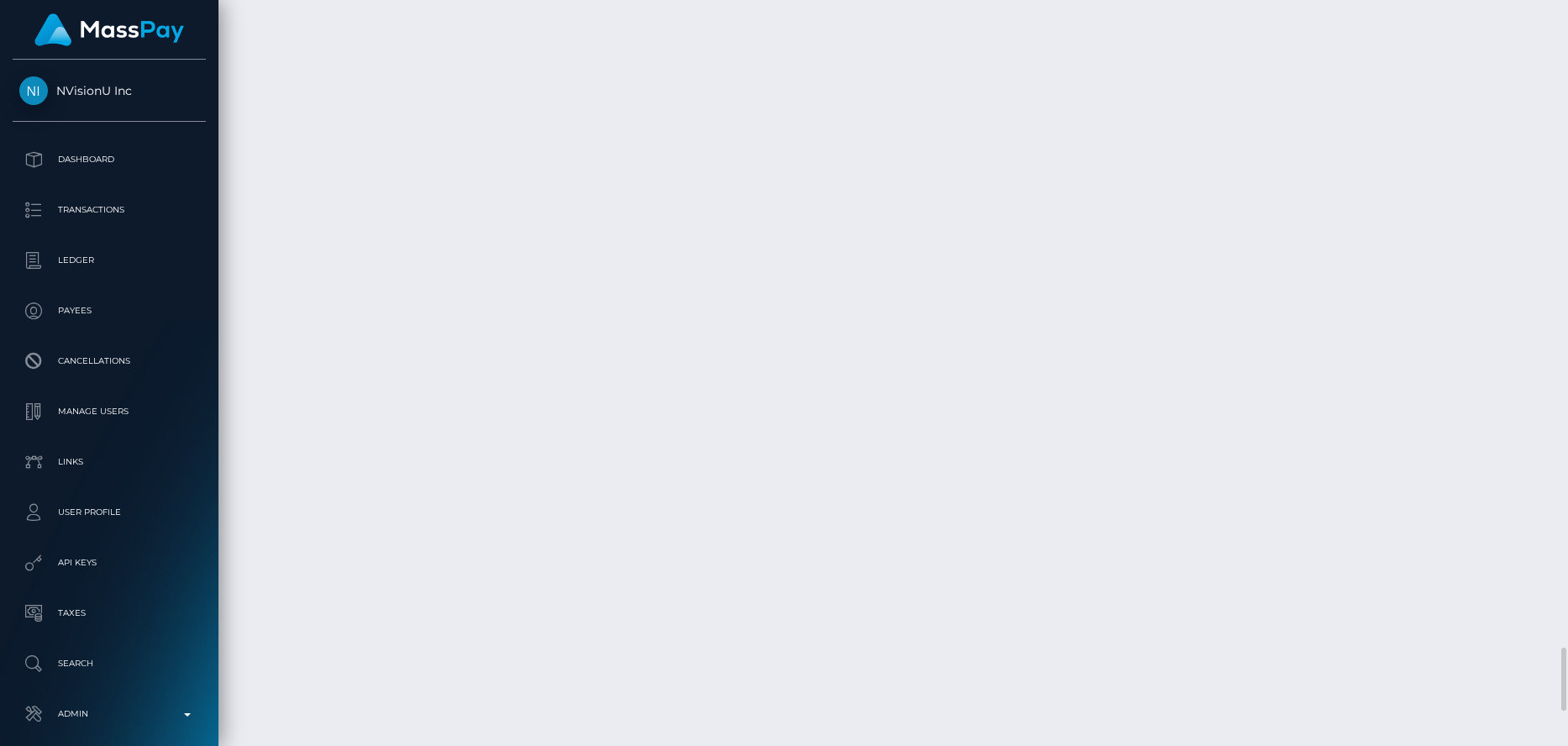
scroll to position [202, 417]
drag, startPoint x: 244, startPoint y: 509, endPoint x: 1448, endPoint y: 508, distance: 1204.0
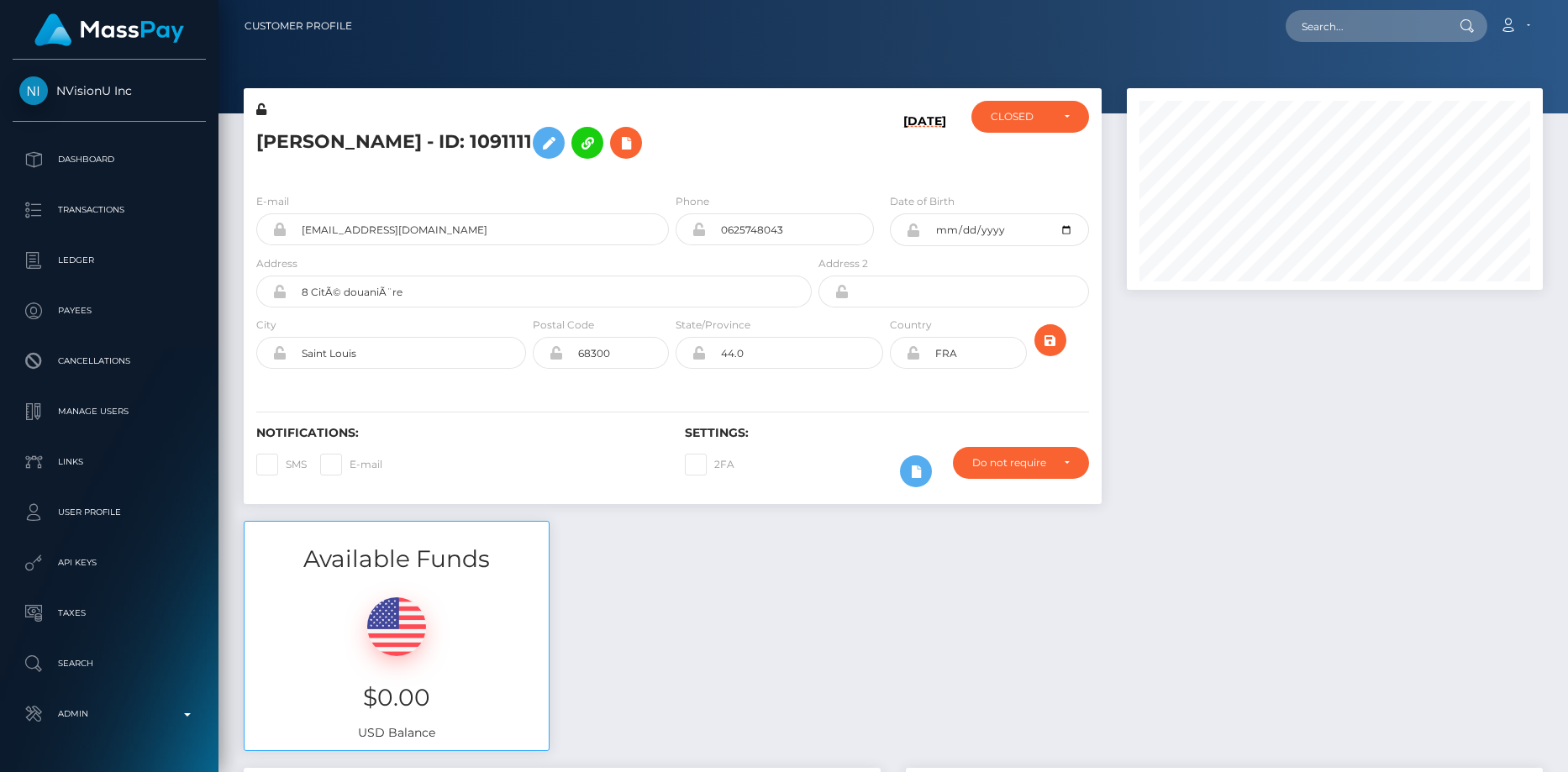
scroll to position [202, 417]
click at [1365, 13] on input "text" at bounding box center [1364, 26] width 158 height 32
paste input "3c72ae6e0a8243aeb760d95643ca19cd"
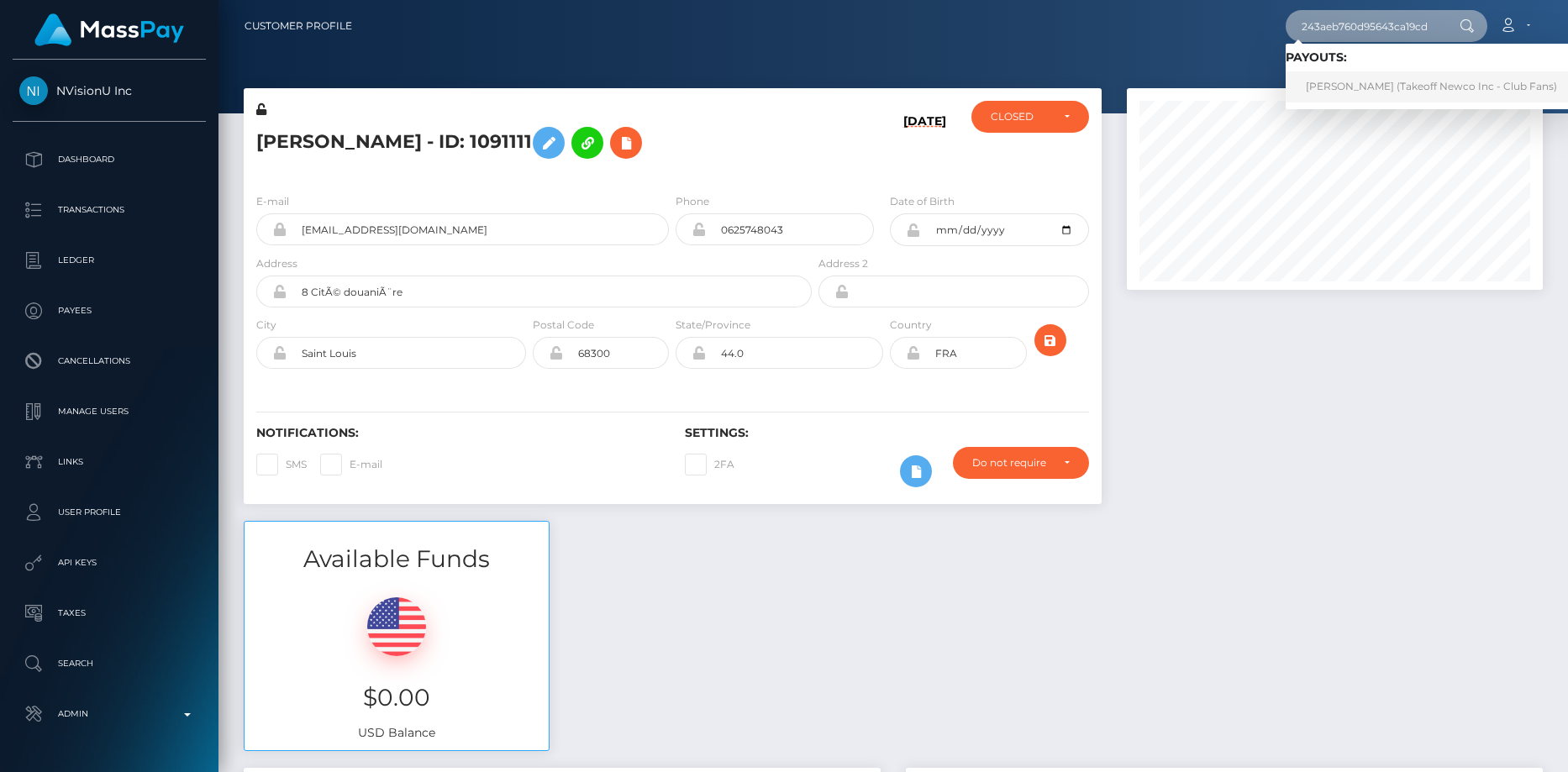
type input "3c72ae6e0a8243aeb760d95643ca19cd"
click at [1372, 78] on link "[PERSON_NAME] (Takeoff Newco Inc - Club Fans)" at bounding box center [1431, 87] width 291 height 31
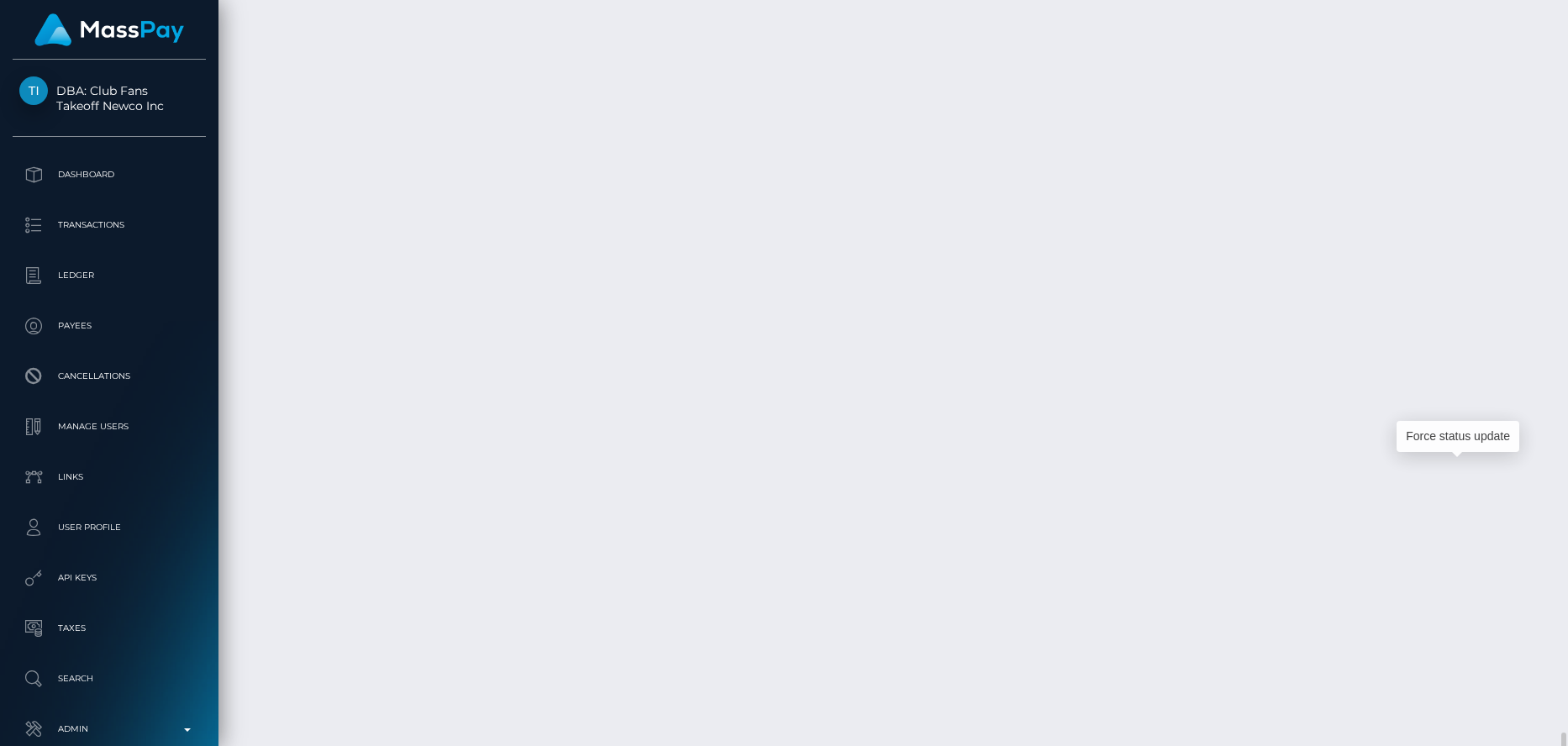
scroll to position [202, 417]
